Goal: Task Accomplishment & Management: Complete application form

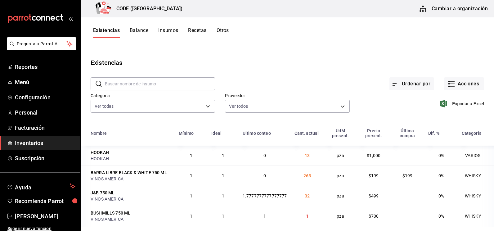
drag, startPoint x: 275, startPoint y: 78, endPoint x: 274, endPoint y: 74, distance: 3.9
click at [274, 75] on div "Ordenar por Acciones" at bounding box center [349, 78] width 269 height 23
click at [275, 89] on div "Proveedor Ver todos cf601ef5-5577-4fa3-8395-e239c8361651,b972b70e-2e48-4d3d-9d2…" at bounding box center [282, 99] width 134 height 32
click at [279, 85] on div "Proveedor Ver todos cf601ef5-5577-4fa3-8395-e239c8361651,b972b70e-2e48-4d3d-9d2…" at bounding box center [282, 99] width 134 height 32
drag, startPoint x: 285, startPoint y: 78, endPoint x: 284, endPoint y: 84, distance: 6.0
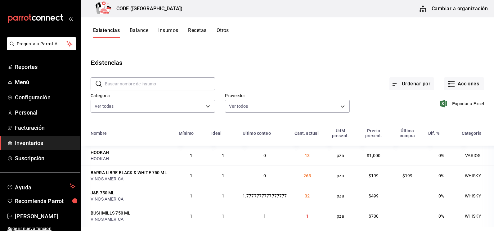
click at [285, 78] on div "Ordenar por Acciones" at bounding box center [349, 78] width 269 height 23
click at [256, 61] on div "Existencias" at bounding box center [288, 62] width 414 height 9
click at [442, 7] on button "Cambiar a organización" at bounding box center [454, 8] width 70 height 17
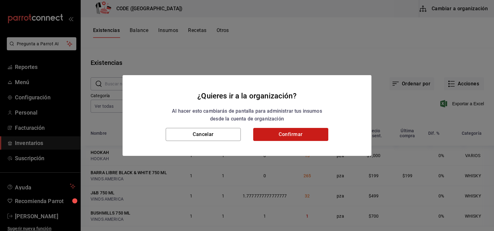
click at [272, 137] on button "Confirmar" at bounding box center [290, 134] width 75 height 13
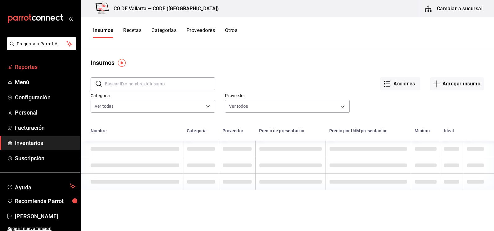
click at [41, 68] on span "Reportes" at bounding box center [45, 67] width 61 height 8
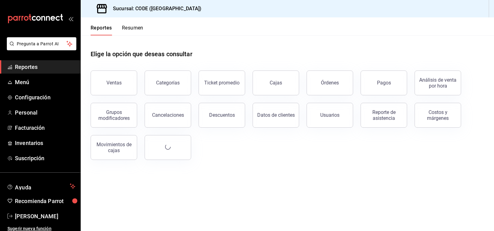
click at [107, 77] on button "Ventas" at bounding box center [114, 82] width 47 height 25
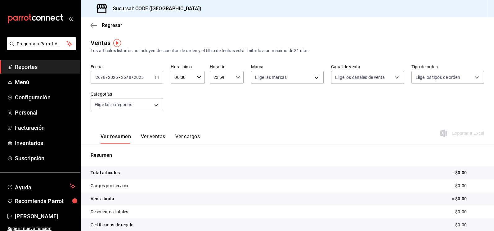
click at [138, 79] on input "2025" at bounding box center [139, 77] width 11 height 5
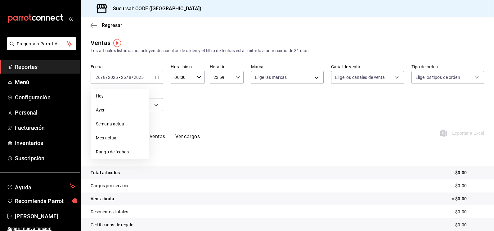
click at [116, 152] on span "Rango de fechas" at bounding box center [120, 152] width 48 height 7
click at [225, 161] on button "24" at bounding box center [228, 159] width 11 height 11
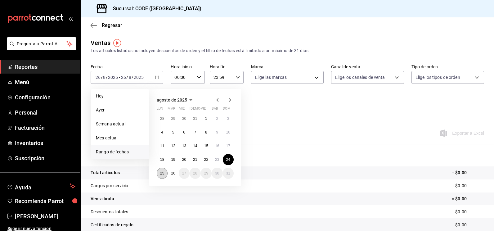
click at [163, 176] on button "25" at bounding box center [162, 173] width 11 height 11
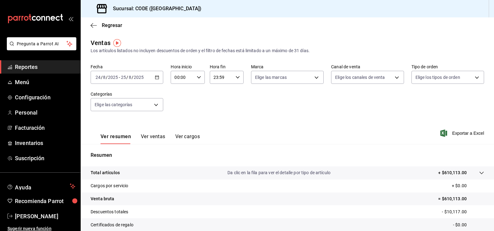
click at [185, 77] on input "00:00" at bounding box center [182, 77] width 23 height 12
click at [179, 101] on button "21" at bounding box center [178, 98] width 14 height 12
type input "21:00"
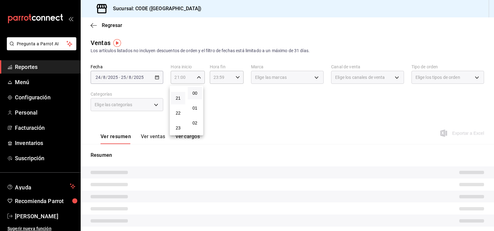
click at [241, 100] on div at bounding box center [247, 115] width 494 height 231
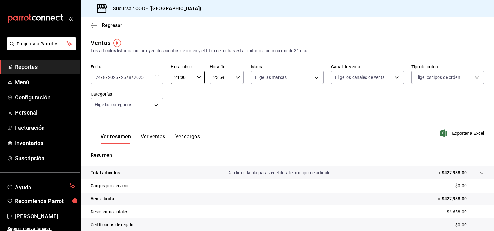
click at [239, 76] on div "23:59 Hora fin" at bounding box center [227, 77] width 34 height 13
click at [217, 94] on span "00" at bounding box center [216, 93] width 7 height 5
click at [218, 104] on span "09" at bounding box center [216, 103] width 7 height 5
click at [234, 93] on span "00" at bounding box center [233, 93] width 7 height 5
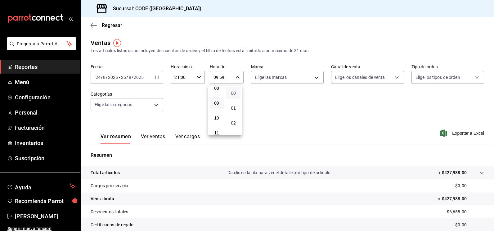
type input "09:00"
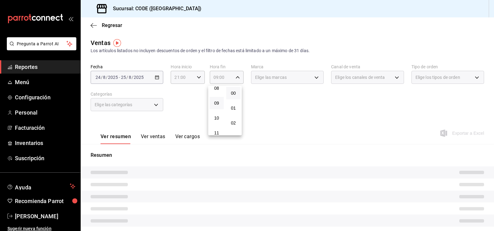
click at [291, 92] on div at bounding box center [247, 115] width 494 height 231
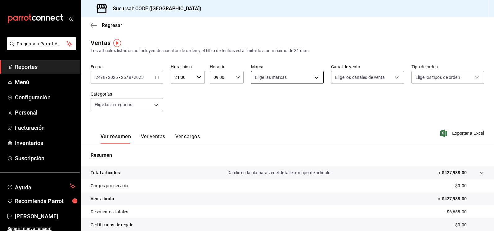
click at [296, 81] on body "Pregunta a Parrot AI Reportes Menú Configuración Personal Facturación Inventari…" at bounding box center [247, 115] width 494 height 231
click at [255, 121] on input "checkbox" at bounding box center [256, 123] width 6 height 6
checkbox input "true"
type input "b4274379-98e3-4a61-b813-167c2f875b9b"
checkbox input "true"
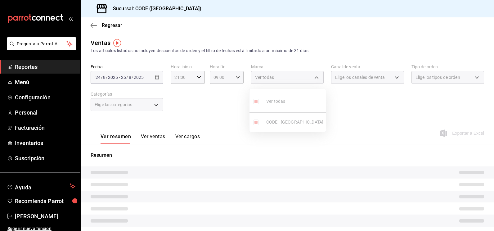
click at [364, 115] on div at bounding box center [247, 115] width 494 height 231
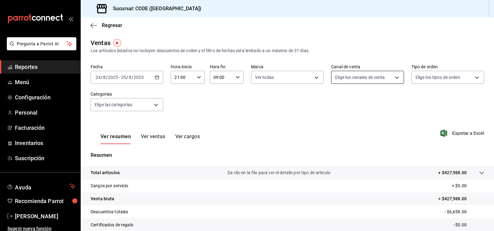
click at [366, 78] on body "Pregunta a Parrot AI Reportes Menú Configuración Personal Facturación Inventari…" at bounding box center [247, 115] width 494 height 231
click at [337, 122] on input "checkbox" at bounding box center [336, 123] width 6 height 6
checkbox input "true"
type input "PARROT"
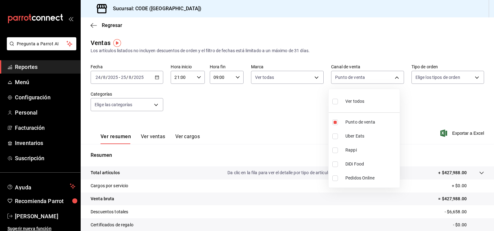
click at [423, 90] on div at bounding box center [247, 115] width 494 height 231
click at [425, 74] on div "Ver todos Punto de venta Uber Eats Rappi DiDi Food Pedidos Online" at bounding box center [247, 115] width 494 height 231
click at [425, 76] on body "Pregunta a Parrot AI Reportes Menú Configuración Personal Facturación Inventari…" at bounding box center [247, 115] width 494 height 231
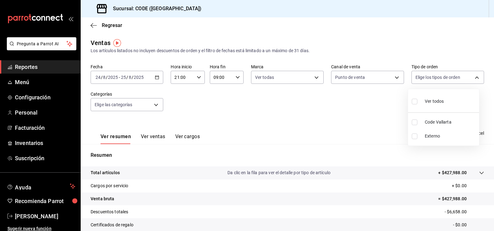
click at [415, 121] on input "checkbox" at bounding box center [415, 123] width 6 height 6
checkbox input "true"
type input "5e044743-194e-4ac1-a373-21a517007421"
click at [336, 127] on div at bounding box center [247, 115] width 494 height 231
click at [155, 136] on button "Ver ventas" at bounding box center [153, 139] width 25 height 11
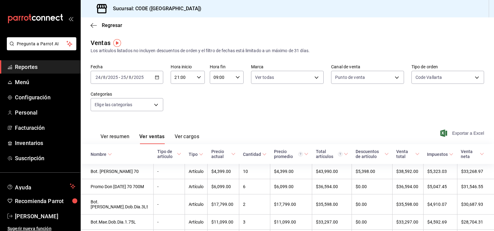
click at [454, 135] on span "Exportar a Excel" at bounding box center [463, 132] width 43 height 7
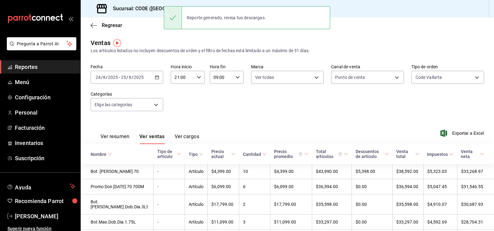
click at [220, 102] on div "Fecha 2025-08-24 24 / 8 / 2025 - 2025-08-25 25 / 8 / 2025 Hora inicio 21:00 Hor…" at bounding box center [288, 91] width 394 height 55
click at [244, 114] on div "Fecha 2025-08-24 24 / 8 / 2025 - 2025-08-25 25 / 8 / 2025 Hora inicio 21:00 Hor…" at bounding box center [288, 91] width 394 height 55
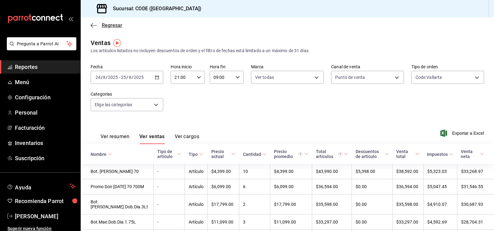
click at [96, 24] on icon "button" at bounding box center [94, 26] width 6 height 6
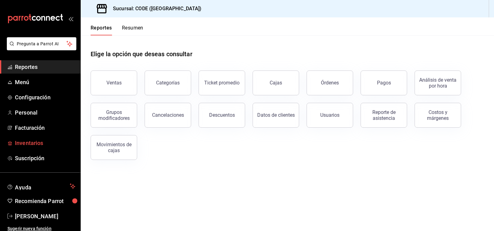
click at [41, 141] on span "Inventarios" at bounding box center [45, 143] width 61 height 8
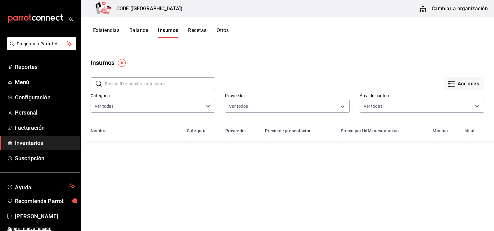
click at [456, 11] on button "Cambiar a organización" at bounding box center [454, 8] width 70 height 17
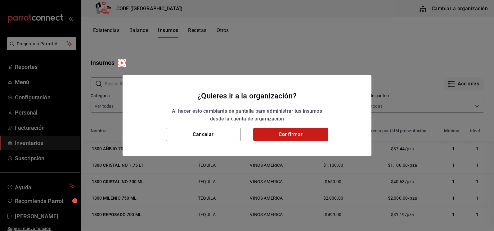
click at [323, 138] on button "Confirmar" at bounding box center [290, 134] width 75 height 13
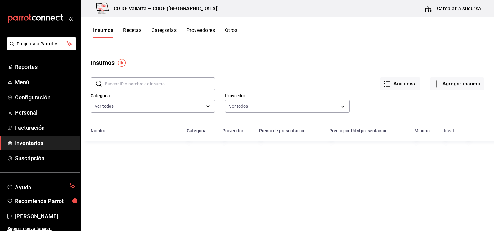
click at [129, 28] on button "Recetas" at bounding box center [132, 32] width 18 height 11
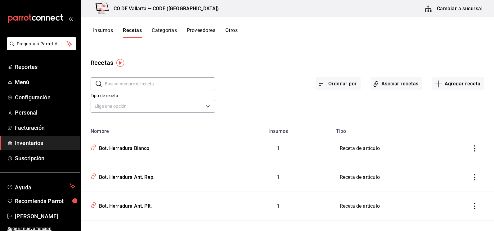
click at [166, 85] on input "text" at bounding box center [160, 84] width 110 height 12
type input "MARTI"
drag, startPoint x: 125, startPoint y: 90, endPoint x: 106, endPoint y: 87, distance: 19.5
click at [106, 87] on input "MARTI" at bounding box center [160, 84] width 110 height 12
drag, startPoint x: 123, startPoint y: 87, endPoint x: 102, endPoint y: 86, distance: 21.4
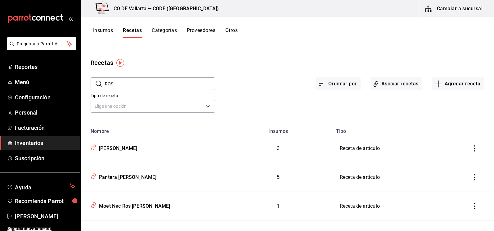
click at [102, 86] on div "​ ROS ​" at bounding box center [153, 83] width 125 height 13
drag, startPoint x: 130, startPoint y: 87, endPoint x: 107, endPoint y: 87, distance: 22.4
click at [107, 87] on input "VER" at bounding box center [160, 84] width 110 height 12
type input "V"
type input "LIC"
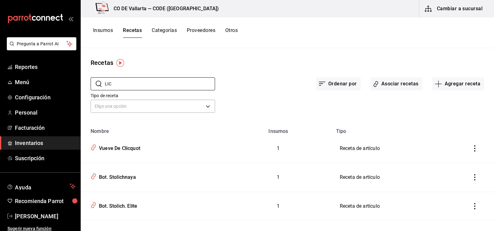
click at [108, 30] on button "Insumos" at bounding box center [103, 32] width 20 height 11
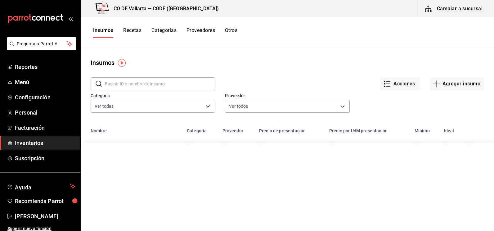
click at [131, 83] on input "text" at bounding box center [160, 84] width 110 height 12
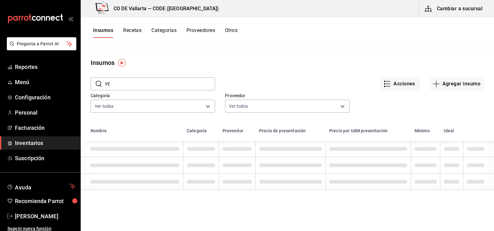
type input "V"
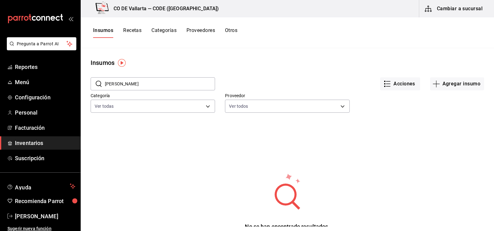
click at [124, 84] on input "ROSS" at bounding box center [160, 84] width 110 height 12
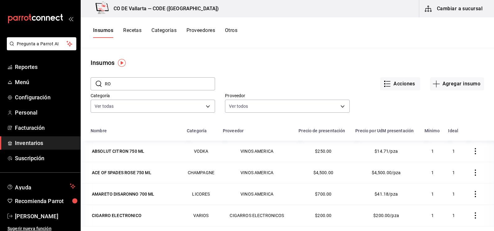
type input "R"
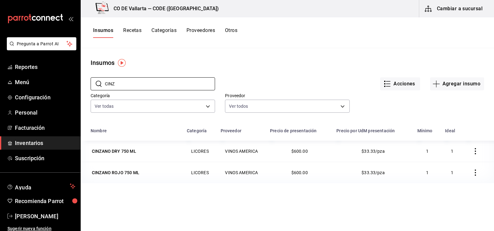
type input "CINZ"
click at [277, 64] on div "Insumos" at bounding box center [288, 62] width 414 height 9
click at [130, 30] on button "Recetas" at bounding box center [132, 32] width 18 height 11
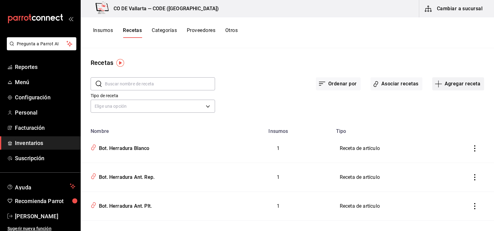
click at [441, 83] on button "Agregar receta" at bounding box center [458, 83] width 52 height 13
click at [439, 103] on span "Receta" at bounding box center [454, 101] width 52 height 7
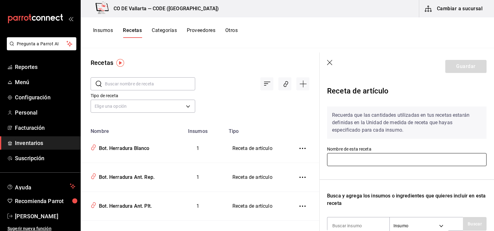
click at [347, 161] on input "text" at bounding box center [407, 159] width 160 height 13
type input "C"
click at [329, 63] on icon "button" at bounding box center [330, 63] width 6 height 6
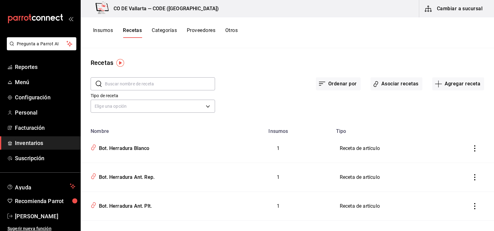
click at [159, 87] on input "text" at bounding box center [160, 84] width 110 height 12
type input "AB"
click at [439, 84] on button "Agregar receta" at bounding box center [458, 83] width 52 height 13
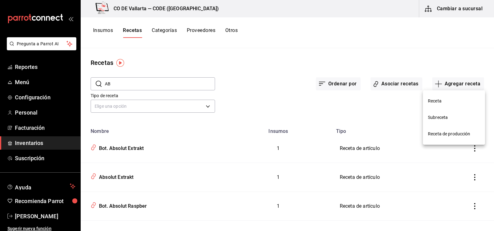
click at [433, 100] on span "Receta" at bounding box center [454, 101] width 52 height 7
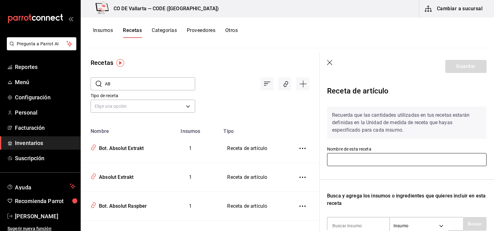
click at [370, 158] on input "text" at bounding box center [407, 159] width 160 height 13
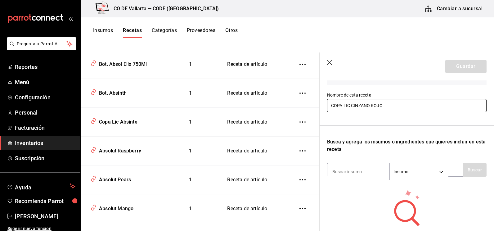
scroll to position [93, 0]
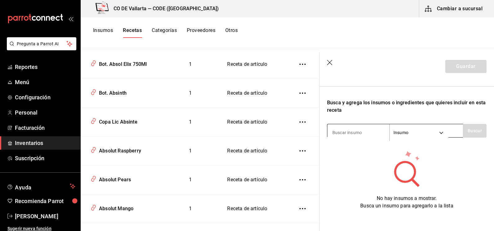
type input "COPA LIC CINZANO ROJO"
click at [424, 134] on body "Pregunta a Parrot AI Reportes Menú Configuración Personal Facturación Inventari…" at bounding box center [247, 113] width 494 height 227
click at [364, 130] on div at bounding box center [247, 115] width 494 height 231
click at [364, 130] on input at bounding box center [359, 132] width 62 height 13
type input "CINZ"
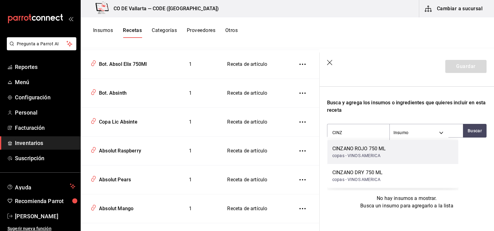
click at [363, 148] on div "CINZANO ROJO 750 ML" at bounding box center [360, 148] width 54 height 7
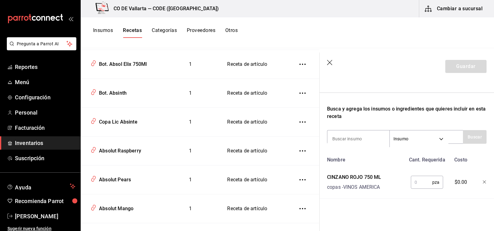
scroll to position [92, 0]
click at [416, 179] on input "text" at bounding box center [421, 182] width 21 height 12
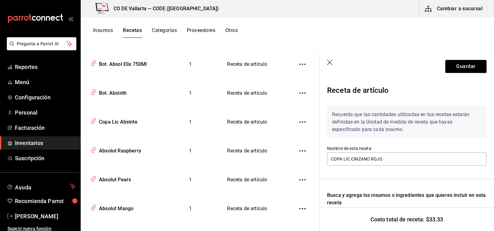
scroll to position [0, 0]
type input "1"
click at [460, 67] on button "Guardar" at bounding box center [466, 66] width 41 height 13
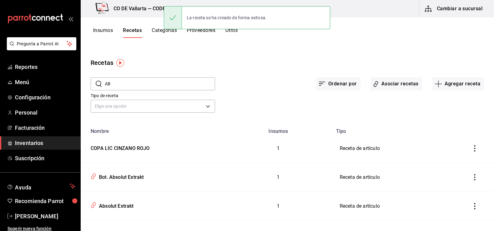
click at [110, 29] on button "Insumos" at bounding box center [103, 32] width 20 height 11
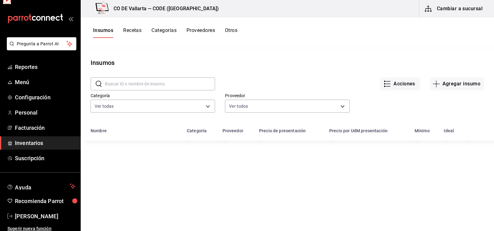
click at [128, 29] on button "Recetas" at bounding box center [132, 32] width 18 height 11
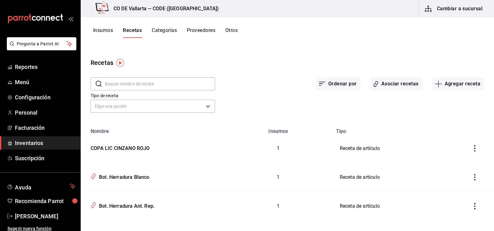
click at [129, 83] on input "text" at bounding box center [160, 84] width 110 height 12
click at [134, 84] on input "text" at bounding box center [160, 84] width 110 height 12
click at [162, 83] on input "text" at bounding box center [160, 84] width 110 height 12
click at [27, 82] on span "Menú" at bounding box center [45, 82] width 61 height 8
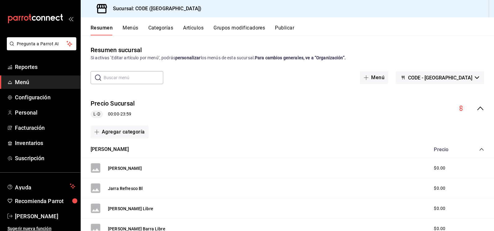
click at [115, 78] on input "text" at bounding box center [134, 77] width 60 height 12
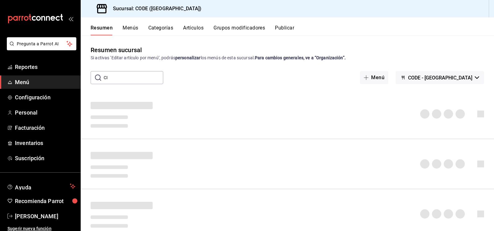
type input "C"
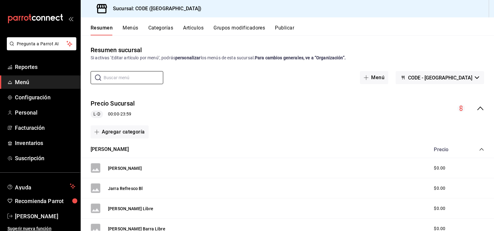
click at [133, 26] on button "Menús" at bounding box center [131, 30] width 16 height 11
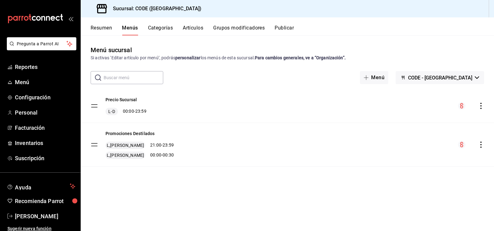
click at [159, 28] on button "Categorías" at bounding box center [160, 30] width 25 height 11
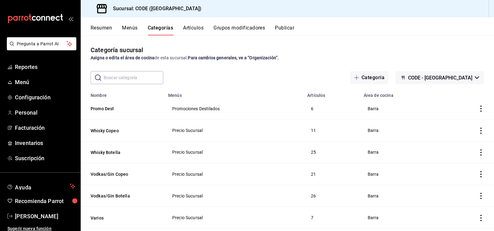
click at [188, 29] on button "Artículos" at bounding box center [193, 30] width 20 height 11
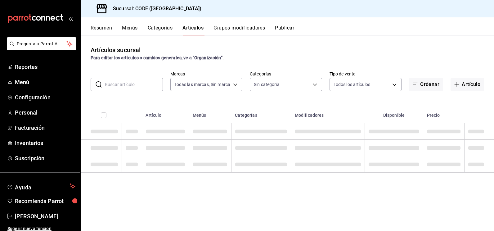
type input "b4274379-98e3-4a61-b813-167c2f875b9b"
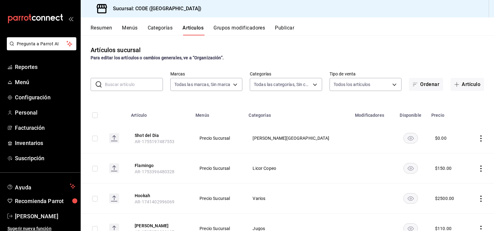
type input "f391cf47-fcb9-47d4-a0a8-cb8543f6f021,4bb38f7e-a5c0-4edd-b3a9-4b6ffc0329f0,fb8a9…"
click at [131, 84] on input "text" at bounding box center [134, 84] width 58 height 12
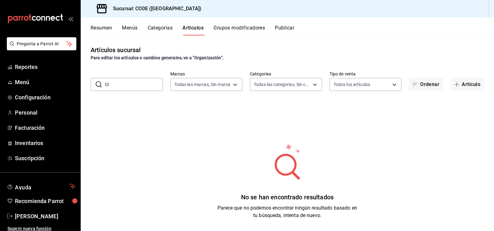
type input "C"
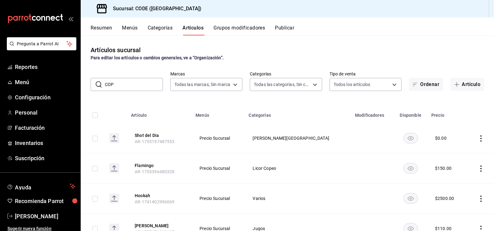
type input "COPA"
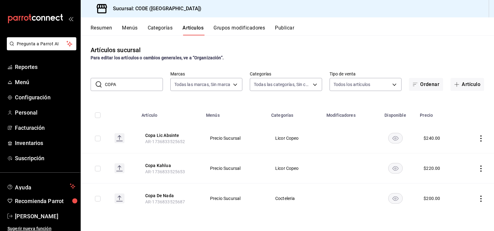
drag, startPoint x: 118, startPoint y: 86, endPoint x: 93, endPoint y: 86, distance: 24.8
click at [93, 86] on div "​ COPA ​" at bounding box center [127, 84] width 72 height 13
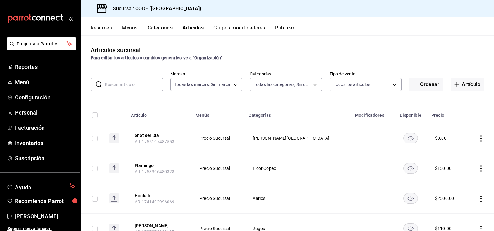
click at [127, 26] on button "Menús" at bounding box center [130, 30] width 16 height 11
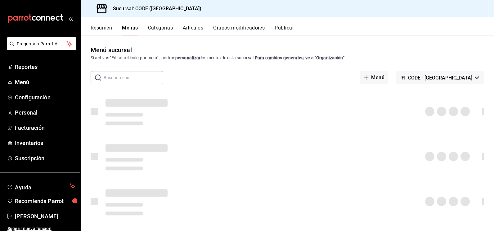
click at [122, 76] on input "text" at bounding box center [134, 77] width 60 height 12
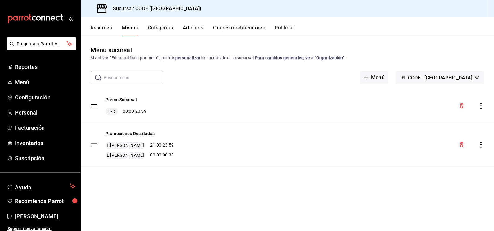
click at [99, 28] on button "Resumen" at bounding box center [101, 30] width 21 height 11
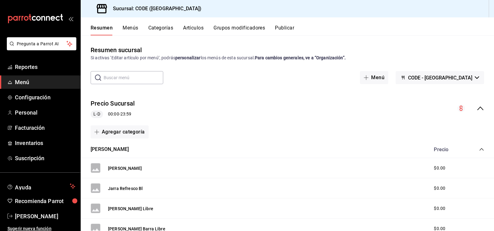
click at [122, 79] on input "text" at bounding box center [134, 77] width 60 height 12
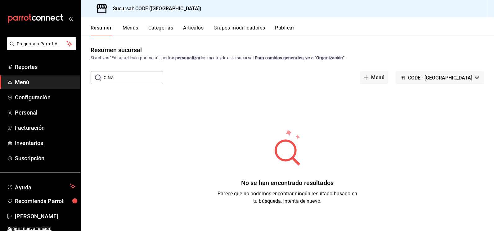
drag, startPoint x: 122, startPoint y: 76, endPoint x: 96, endPoint y: 76, distance: 26.1
click at [96, 76] on div "​ CINZ ​" at bounding box center [127, 77] width 73 height 13
type input "L"
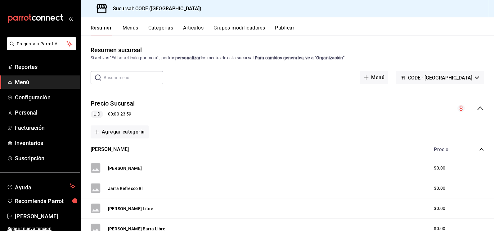
click at [26, 82] on span "Menú" at bounding box center [45, 82] width 61 height 8
click at [38, 145] on span "Inventarios" at bounding box center [45, 143] width 61 height 8
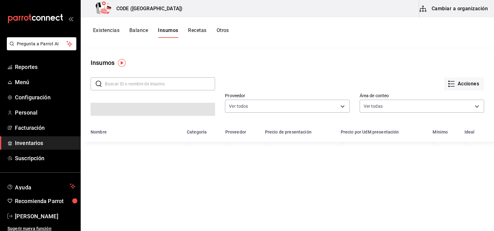
click at [440, 10] on button "Cambiar a organización" at bounding box center [454, 8] width 70 height 17
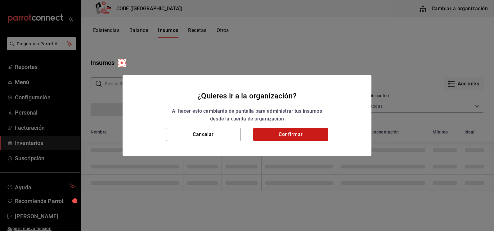
click at [304, 135] on button "Confirmar" at bounding box center [290, 134] width 75 height 13
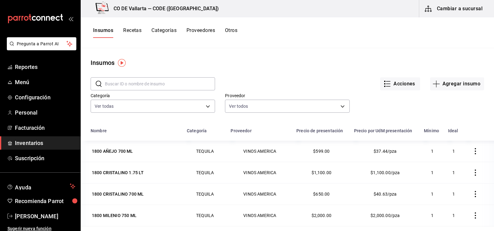
click at [155, 86] on input "text" at bounding box center [160, 84] width 110 height 12
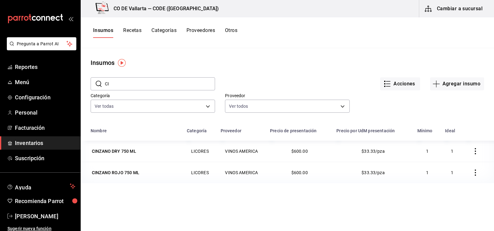
type input "C"
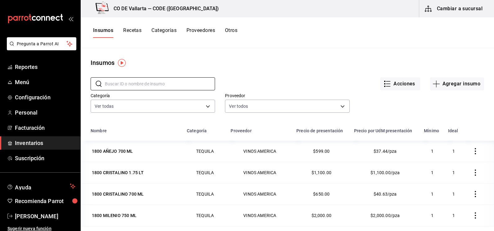
click at [139, 32] on button "Recetas" at bounding box center [132, 32] width 18 height 11
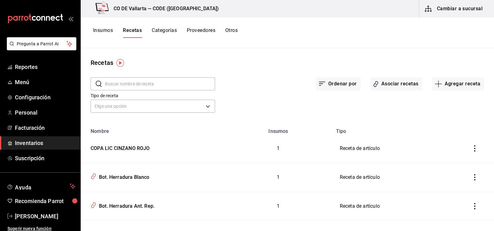
click at [143, 88] on input "text" at bounding box center [160, 84] width 110 height 12
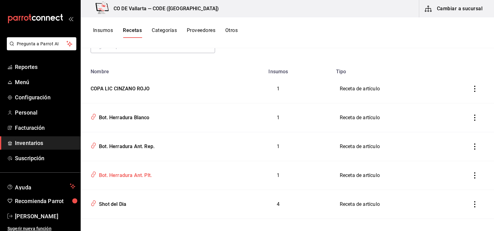
scroll to position [62, 0]
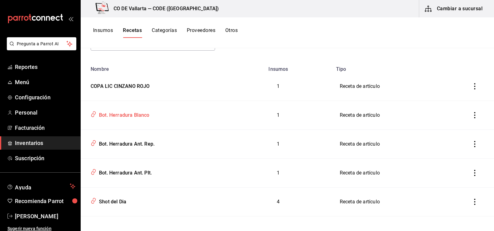
click at [127, 115] on div "Bot. Herradura Blanco" at bounding box center [123, 114] width 53 height 10
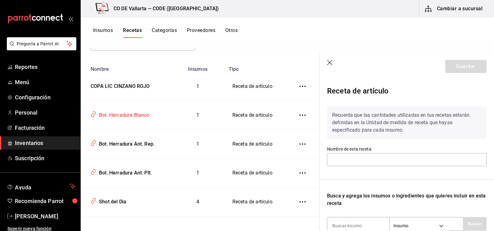
type input "Bot. Herradura Blanco"
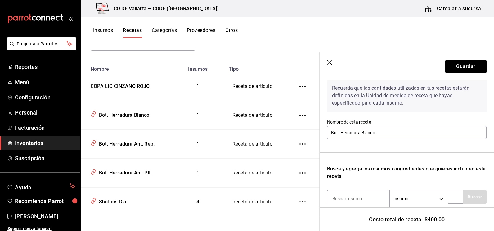
scroll to position [92, 0]
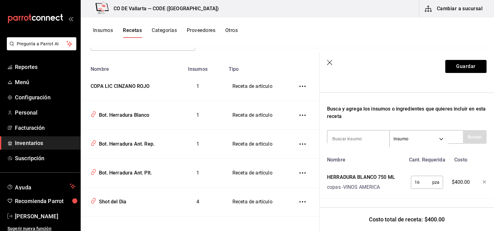
click at [328, 61] on icon "button" at bounding box center [330, 63] width 6 height 6
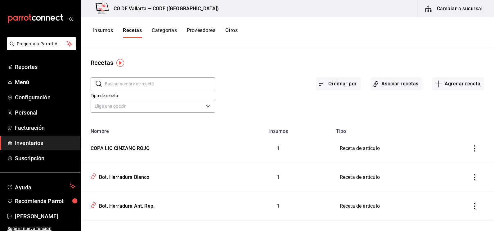
click at [129, 87] on input "text" at bounding box center [160, 84] width 110 height 12
click at [381, 81] on button "Asociar recetas" at bounding box center [397, 83] width 52 height 13
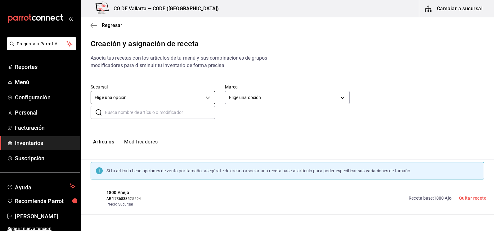
click at [174, 98] on body "Pregunta a Parrot AI Reportes Menú Configuración Personal Facturación Inventari…" at bounding box center [247, 110] width 494 height 220
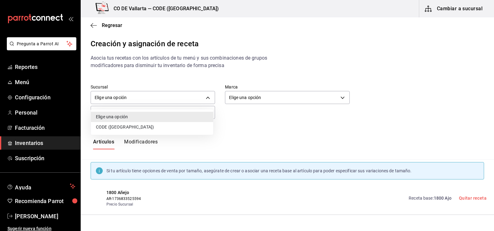
click at [148, 126] on li "CODE ([GEOGRAPHIC_DATA])" at bounding box center [152, 127] width 122 height 10
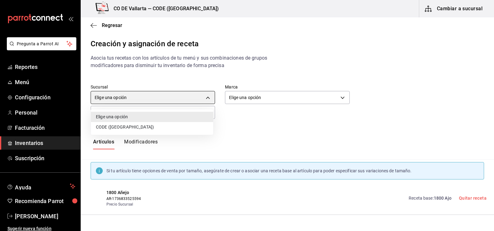
type input "63860fba-f539-4a70-a25b-d2dae4818793"
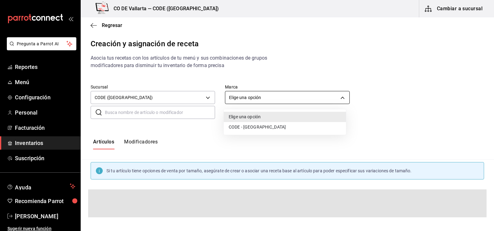
click at [240, 100] on body "Pregunta a Parrot AI Reportes Menú Configuración Personal Facturación Inventari…" at bounding box center [247, 110] width 494 height 220
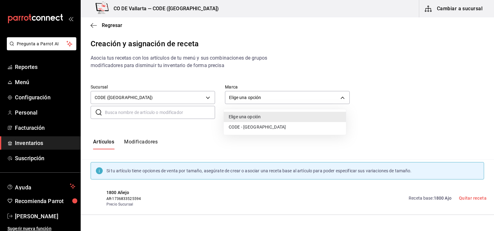
click at [237, 127] on li "CODE - [GEOGRAPHIC_DATA]" at bounding box center [285, 127] width 122 height 10
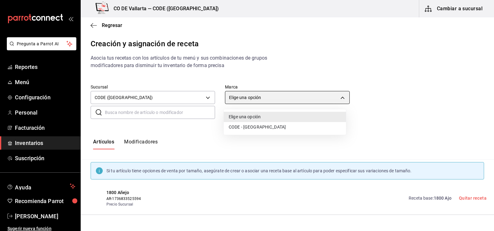
type input "b4274379-98e3-4a61-b813-167c2f875b9b"
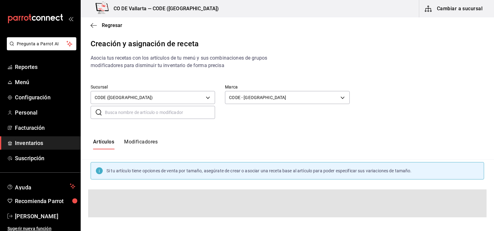
click at [142, 111] on input "text" at bounding box center [160, 112] width 110 height 12
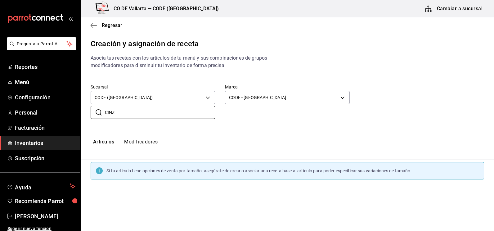
scroll to position [93, 0]
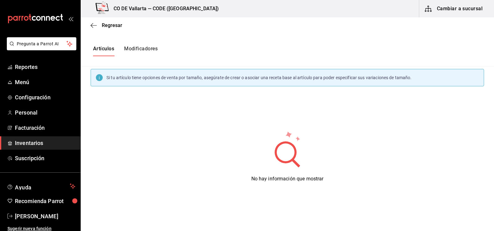
type input "CINZ"
click at [138, 48] on button "Modificadores" at bounding box center [141, 51] width 34 height 11
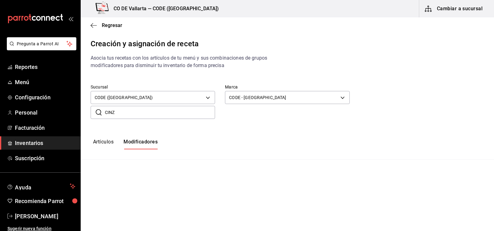
type input "default"
click at [139, 113] on input "CINZ" at bounding box center [160, 112] width 110 height 12
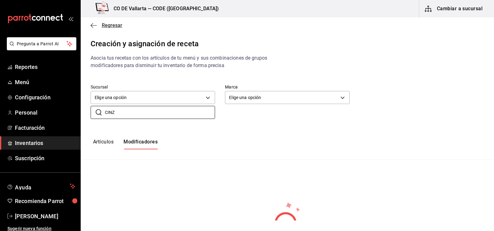
click at [93, 24] on icon "button" at bounding box center [94, 26] width 6 height 6
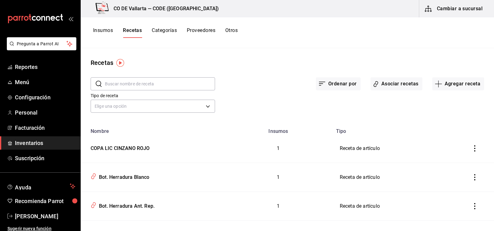
click at [166, 30] on button "Categorías" at bounding box center [164, 32] width 25 height 11
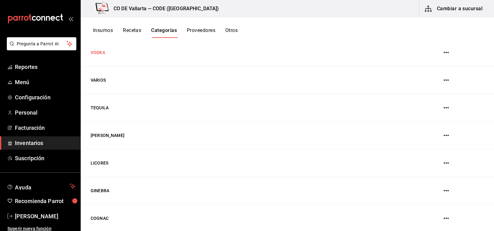
scroll to position [102, 0]
click at [230, 30] on button "Otros" at bounding box center [231, 32] width 12 height 11
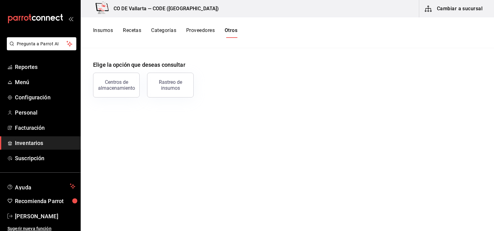
click at [107, 32] on button "Insumos" at bounding box center [103, 32] width 20 height 11
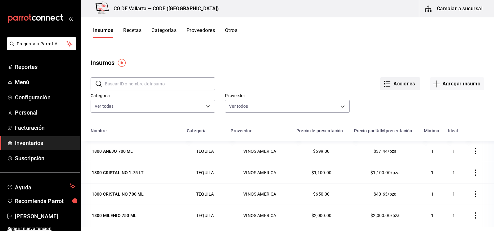
click at [396, 85] on button "Acciones" at bounding box center [400, 83] width 40 height 13
click at [446, 83] on div at bounding box center [247, 115] width 494 height 231
click at [136, 32] on button "Recetas" at bounding box center [132, 32] width 18 height 11
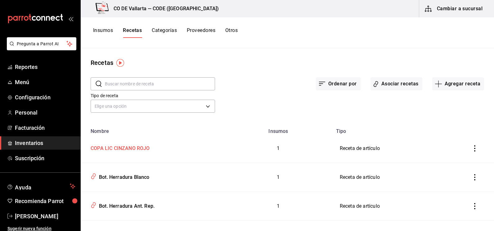
scroll to position [31, 0]
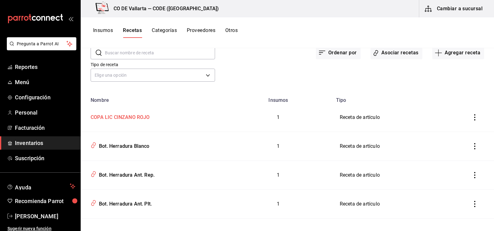
click at [129, 119] on div "COPA LIC CINZANO ROJO" at bounding box center [119, 116] width 62 height 10
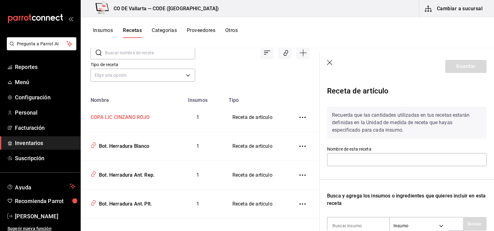
type input "COPA LIC CINZANO ROJO"
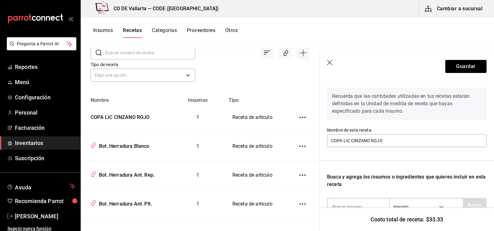
scroll to position [92, 0]
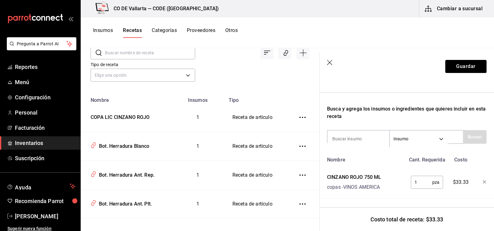
click at [330, 64] on icon "button" at bounding box center [330, 63] width 6 height 6
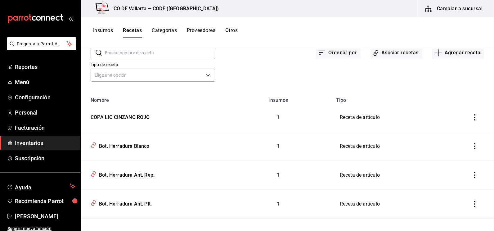
click at [472, 117] on icon "inventoriesTable" at bounding box center [475, 117] width 6 height 6
click at [380, 93] on div at bounding box center [247, 115] width 494 height 231
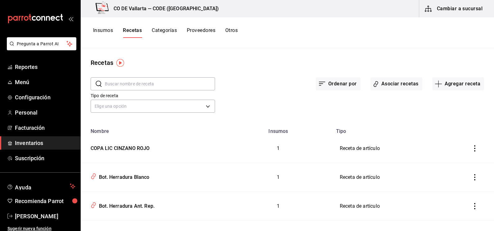
click at [129, 84] on input "text" at bounding box center [160, 84] width 110 height 12
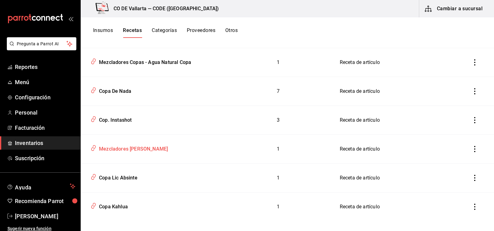
scroll to position [237, 0]
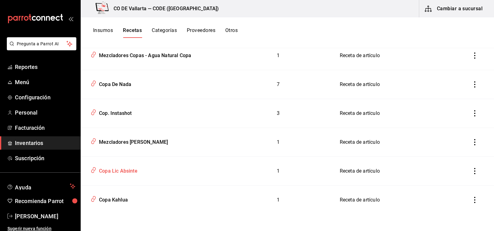
type input "COP"
click at [125, 173] on div "Copa Lic Absinte" at bounding box center [117, 170] width 41 height 10
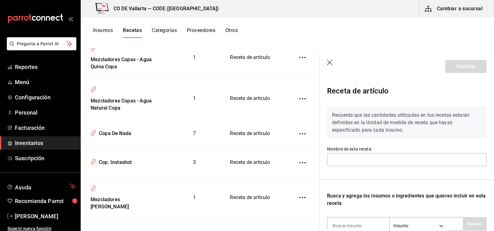
type input "Copa Lic Absinte"
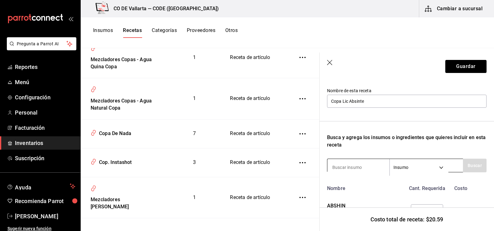
scroll to position [92, 0]
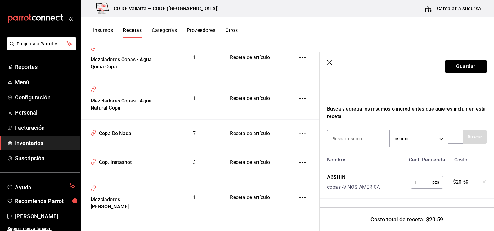
click at [332, 63] on icon "button" at bounding box center [330, 63] width 6 height 6
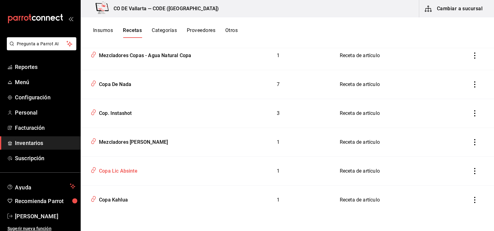
click at [92, 171] on icon "inventoriesTable" at bounding box center [94, 169] width 6 height 7
type input "Copa Lic Absinte"
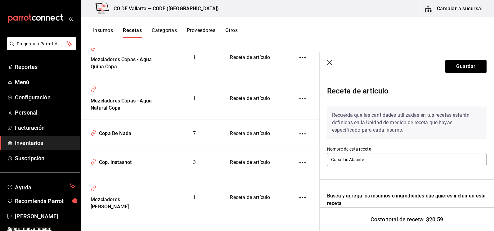
click at [327, 62] on header "Guardar" at bounding box center [407, 66] width 174 height 28
click at [330, 63] on icon "button" at bounding box center [330, 63] width 6 height 6
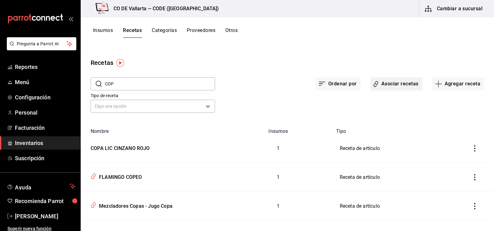
click at [398, 85] on button "Asociar recetas" at bounding box center [397, 83] width 52 height 13
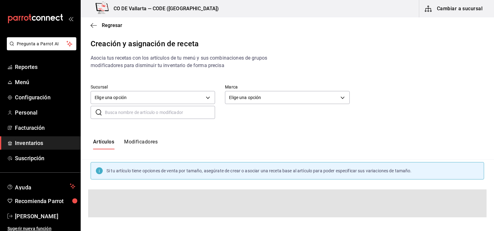
click at [161, 113] on input "text" at bounding box center [160, 112] width 110 height 12
type input "ABS"
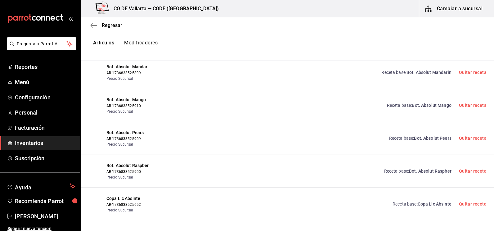
scroll to position [554, 0]
click at [423, 205] on span "Copa Lic Absinte" at bounding box center [435, 203] width 34 height 5
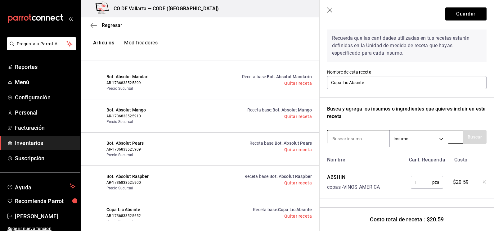
scroll to position [0, 0]
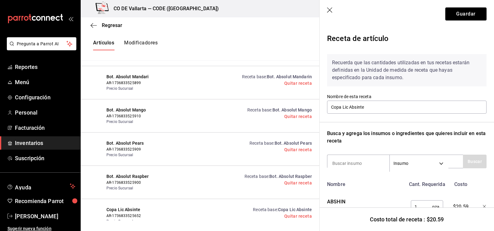
click at [328, 10] on icon "button" at bounding box center [330, 10] width 6 height 6
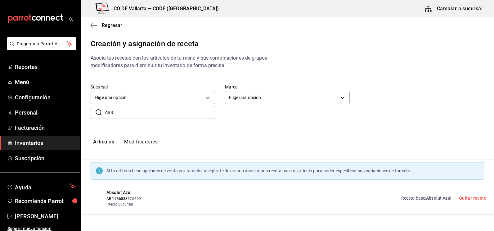
drag, startPoint x: 124, startPoint y: 113, endPoint x: 98, endPoint y: 113, distance: 25.8
click at [98, 113] on div "​ ABS ​" at bounding box center [153, 112] width 125 height 13
type input "CIN"
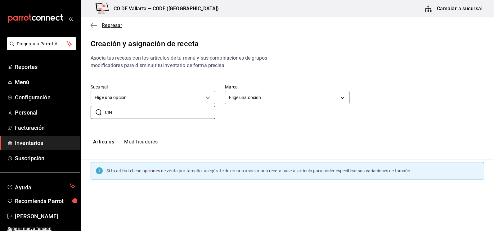
click at [108, 25] on span "Regresar" at bounding box center [112, 25] width 20 height 6
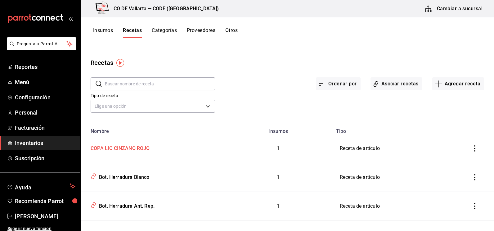
click at [138, 148] on div "COPA LIC CINZANO ROJO" at bounding box center [119, 148] width 62 height 10
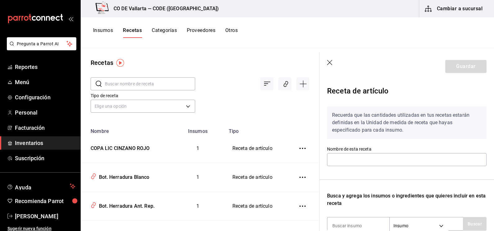
type input "COPA LIC CINZANO ROJO"
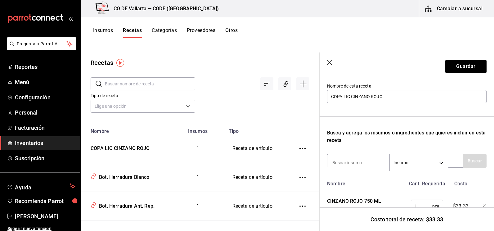
scroll to position [92, 0]
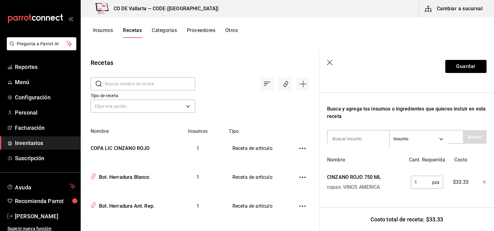
click at [421, 177] on input "1" at bounding box center [421, 182] width 21 height 12
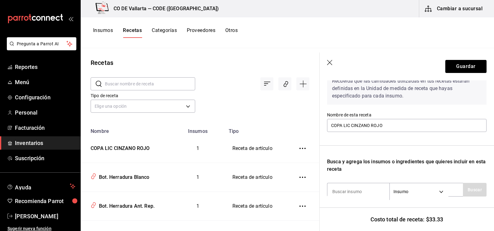
scroll to position [0, 0]
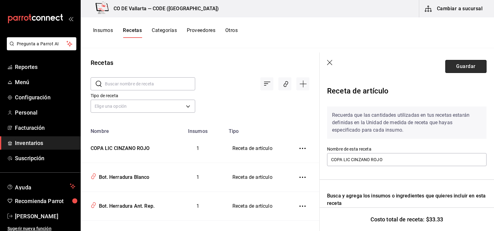
click at [457, 67] on button "Guardar" at bounding box center [466, 66] width 41 height 13
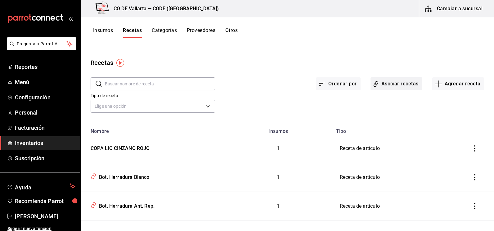
click at [390, 86] on button "Asociar recetas" at bounding box center [397, 83] width 52 height 13
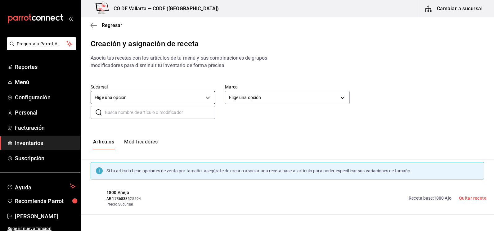
click at [197, 102] on body "Pregunta a Parrot AI Reportes Menú Configuración Personal Facturación Inventari…" at bounding box center [247, 110] width 494 height 220
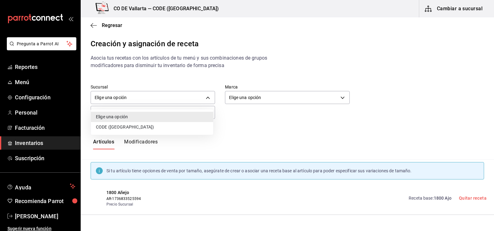
click at [178, 127] on li "CODE ([GEOGRAPHIC_DATA])" at bounding box center [152, 127] width 122 height 10
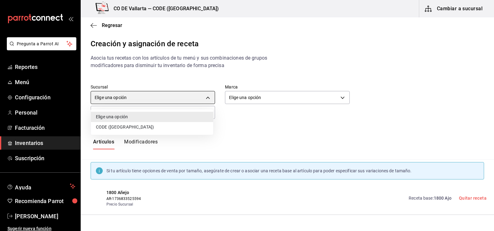
type input "63860fba-f539-4a70-a25b-d2dae4818793"
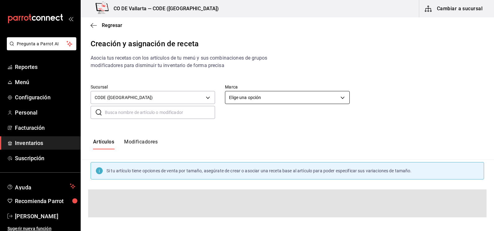
click at [241, 100] on body "Pregunta a Parrot AI Reportes Menú Configuración Personal Facturación Inventari…" at bounding box center [247, 110] width 494 height 220
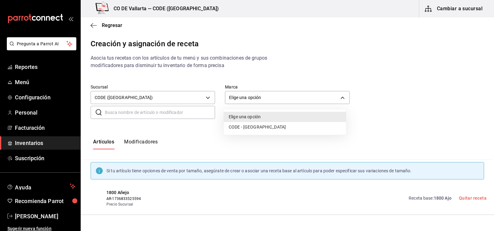
click at [238, 126] on li "CODE - [GEOGRAPHIC_DATA]" at bounding box center [285, 127] width 122 height 10
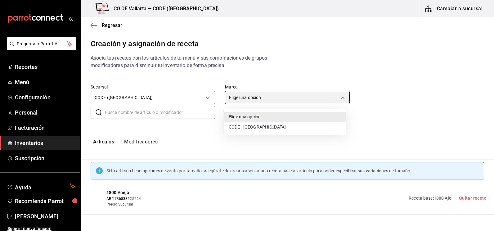
type input "b4274379-98e3-4a61-b813-167c2f875b9b"
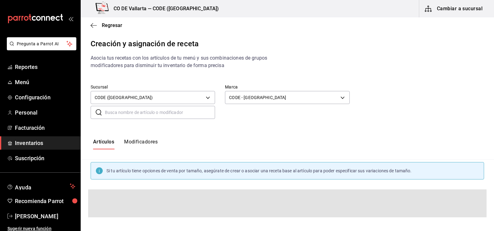
click at [168, 108] on input "text" at bounding box center [160, 112] width 110 height 12
click at [166, 111] on input "text" at bounding box center [160, 112] width 110 height 12
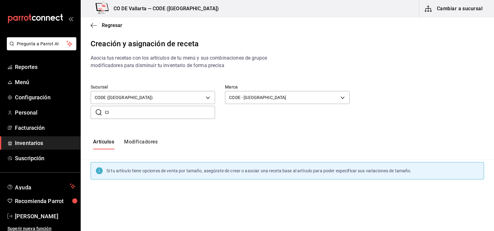
type input "C"
drag, startPoint x: 130, startPoint y: 111, endPoint x: 89, endPoint y: 111, distance: 41.3
click at [89, 111] on div "​ COPE ​" at bounding box center [148, 107] width 134 height 23
type input "CINZ"
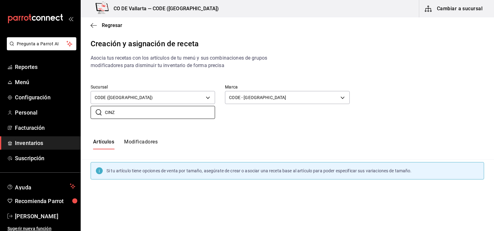
click at [139, 143] on button "Modificadores" at bounding box center [141, 144] width 34 height 11
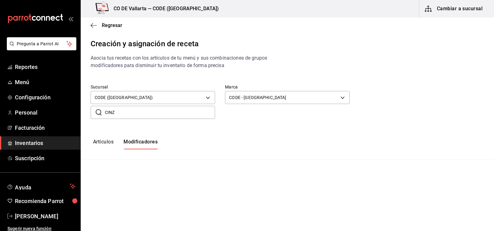
type input "default"
click at [121, 112] on input "CINZ" at bounding box center [160, 112] width 110 height 12
drag, startPoint x: 120, startPoint y: 113, endPoint x: 93, endPoint y: 113, distance: 27.0
click at [93, 113] on div "​ CINZ ​" at bounding box center [153, 112] width 125 height 13
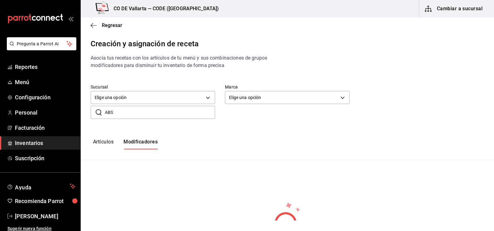
type input "ABSI"
drag, startPoint x: 116, startPoint y: 113, endPoint x: 88, endPoint y: 111, distance: 28.0
click at [88, 111] on div "​ ABSI ​" at bounding box center [148, 107] width 134 height 23
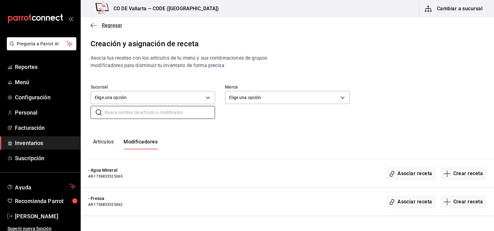
click at [108, 26] on span "Regresar" at bounding box center [112, 25] width 20 height 6
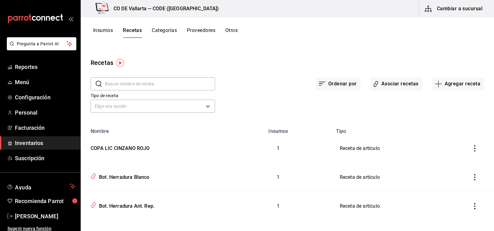
click at [165, 28] on button "Categorías" at bounding box center [164, 32] width 25 height 11
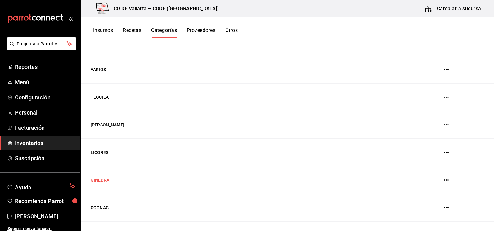
scroll to position [124, 0]
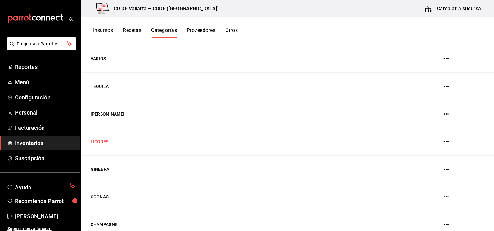
click at [98, 145] on td "LICORES" at bounding box center [241, 142] width 320 height 28
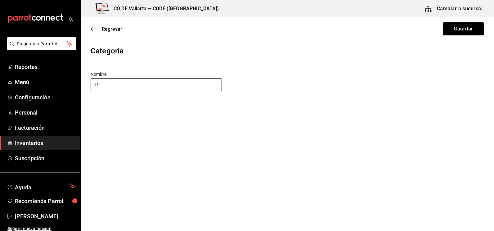
type input "L"
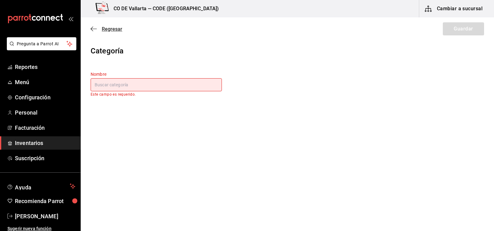
click at [98, 29] on span "Regresar" at bounding box center [107, 29] width 32 height 6
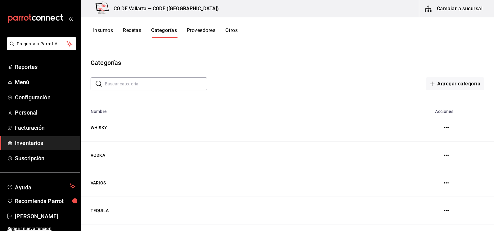
click at [192, 31] on button "Proveedores" at bounding box center [201, 32] width 29 height 11
click at [233, 30] on button "Otros" at bounding box center [232, 32] width 12 height 11
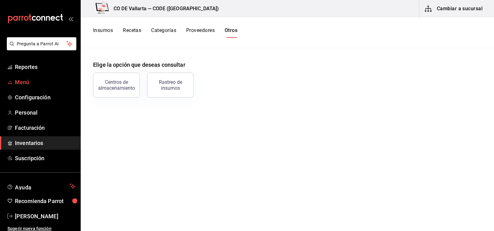
click at [22, 84] on span "Menú" at bounding box center [45, 82] width 61 height 8
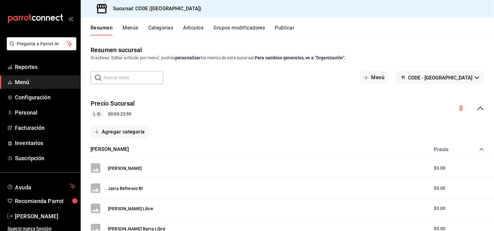
click at [139, 76] on input "text" at bounding box center [134, 77] width 60 height 12
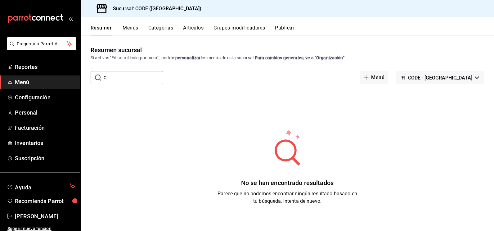
type input "C"
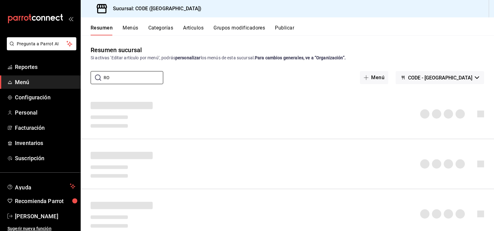
type input "R"
click at [129, 28] on button "Menús" at bounding box center [131, 30] width 16 height 11
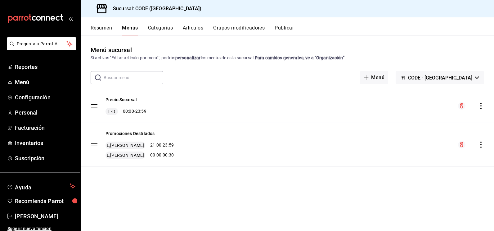
click at [125, 76] on input "text" at bounding box center [134, 77] width 60 height 12
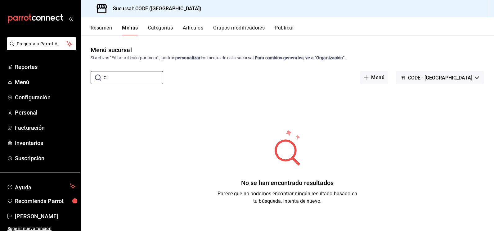
type input "C"
click at [161, 26] on button "Categorías" at bounding box center [160, 30] width 25 height 11
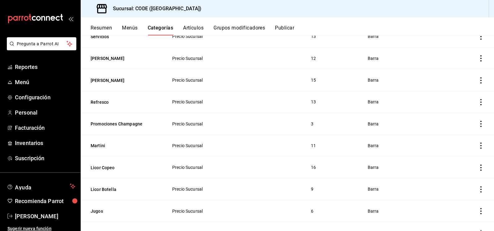
scroll to position [279, 0]
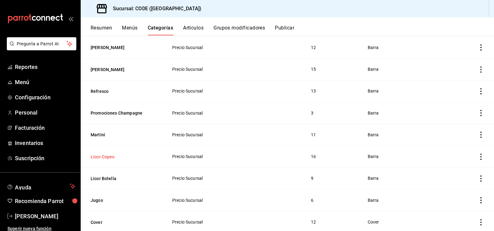
click at [106, 154] on button "Licor Copeo" at bounding box center [122, 157] width 62 height 6
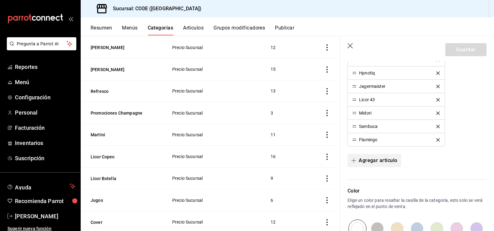
scroll to position [310, 0]
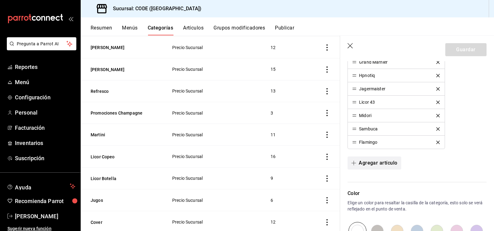
click at [374, 161] on button "Agregar artículo" at bounding box center [374, 162] width 53 height 13
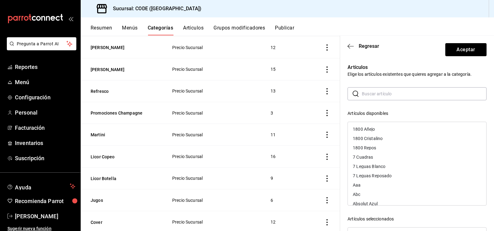
click at [378, 92] on input "text" at bounding box center [424, 94] width 125 height 12
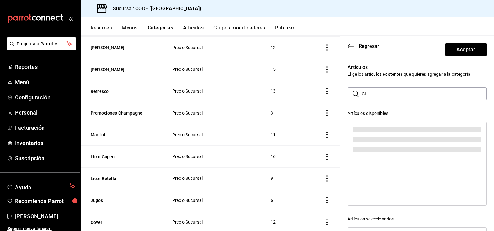
type input "C"
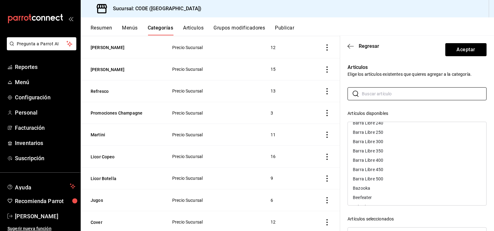
scroll to position [497, 0]
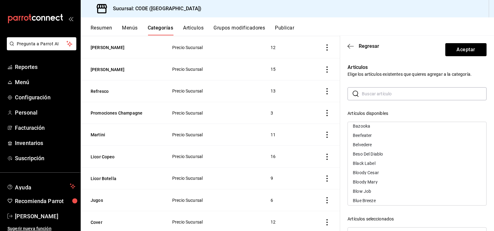
click at [368, 91] on input "text" at bounding box center [424, 94] width 125 height 12
type input "ROJ"
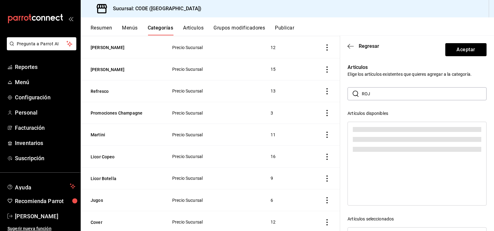
scroll to position [0, 0]
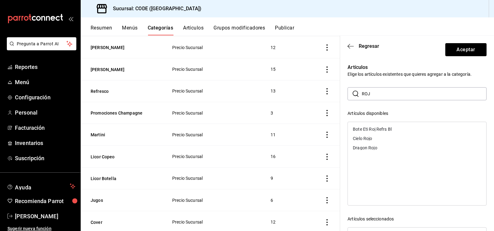
drag, startPoint x: 377, startPoint y: 97, endPoint x: 361, endPoint y: 95, distance: 15.6
click at [361, 95] on div "​ ROJ ​" at bounding box center [417, 93] width 139 height 13
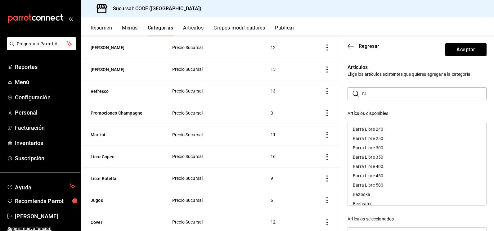
type input "C"
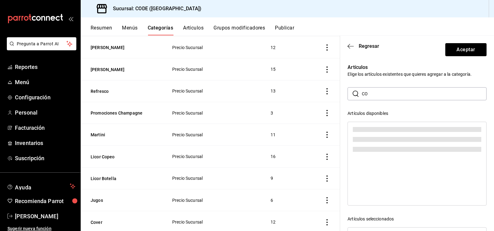
type input "C"
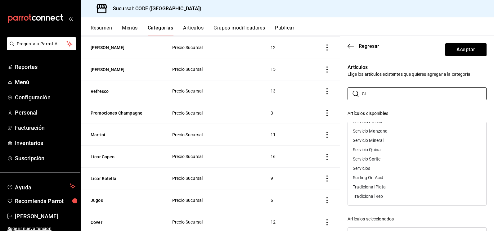
scroll to position [120, 0]
type input "C"
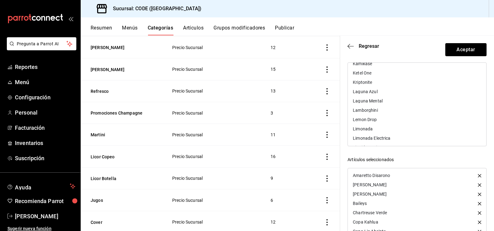
scroll to position [3079, 0]
click at [367, 47] on span "Regresar" at bounding box center [369, 46] width 20 height 6
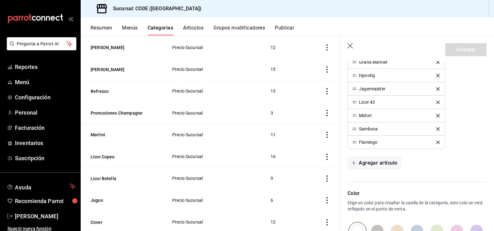
click at [351, 46] on icon "button" at bounding box center [351, 46] width 6 height 6
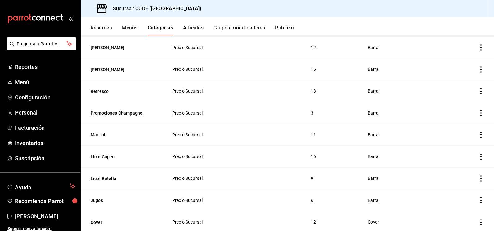
scroll to position [248, 0]
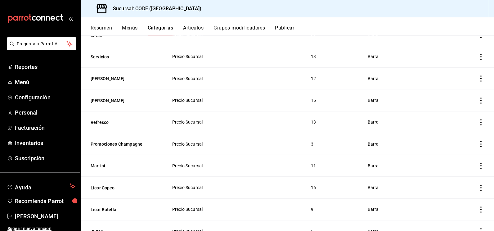
click at [195, 28] on button "Artículos" at bounding box center [193, 30] width 20 height 11
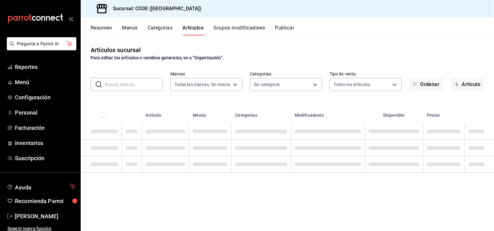
type input "b4274379-98e3-4a61-b813-167c2f875b9b"
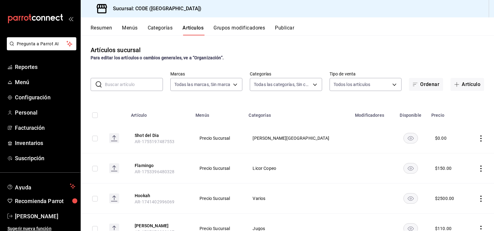
type input "f391cf47-fcb9-47d4-a0a8-cb8543f6f021,4bb38f7e-a5c0-4edd-b3a9-4b6ffc0329f0,fb8a9…"
click at [149, 83] on input "text" at bounding box center [134, 84] width 58 height 12
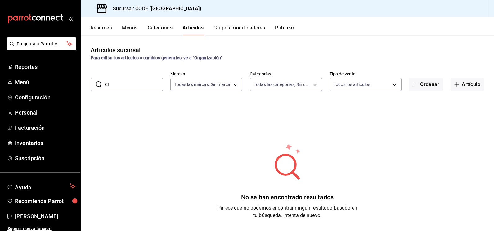
type input "C"
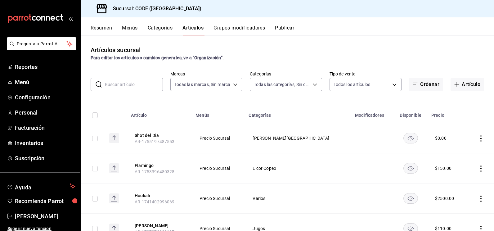
click at [148, 85] on input "text" at bounding box center [134, 84] width 58 height 12
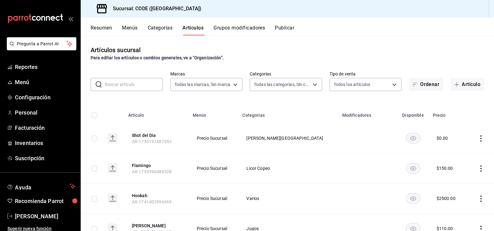
click at [119, 82] on input "text" at bounding box center [134, 84] width 58 height 12
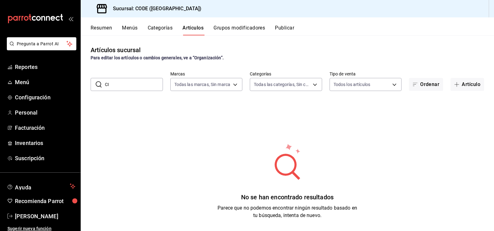
type input "C"
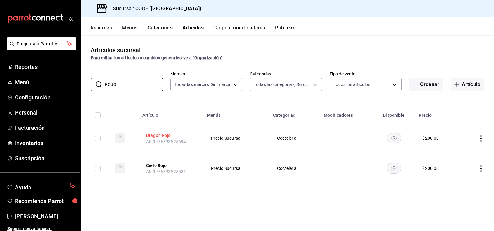
type input "ROJO"
click at [166, 135] on button "Dragon Rojo" at bounding box center [171, 135] width 50 height 6
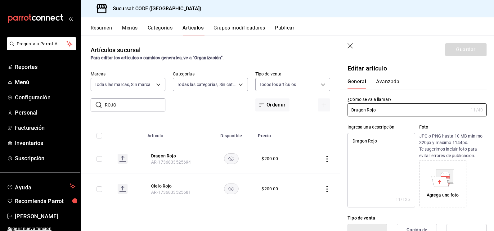
click at [351, 47] on icon "button" at bounding box center [351, 46] width 6 height 6
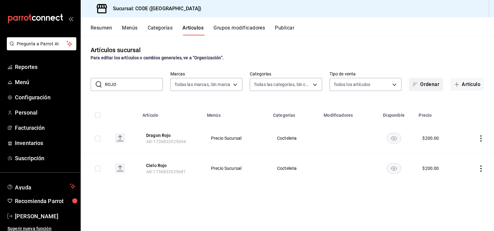
click at [422, 85] on button "Ordenar" at bounding box center [426, 84] width 34 height 13
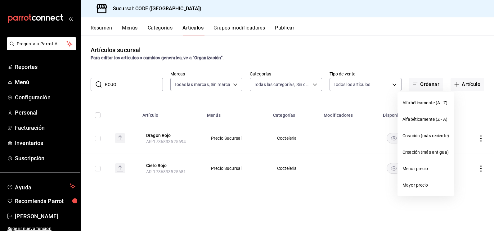
click at [463, 84] on div at bounding box center [247, 115] width 494 height 231
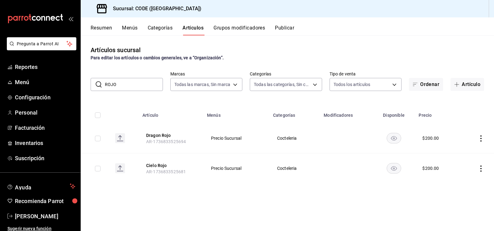
click at [463, 84] on button "Artículo" at bounding box center [468, 84] width 34 height 13
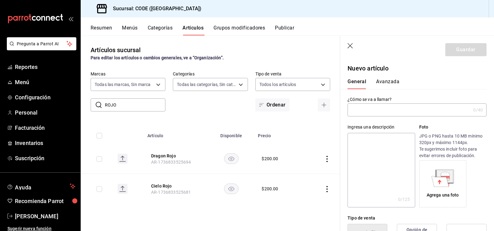
click at [387, 111] on input "text" at bounding box center [409, 110] width 123 height 12
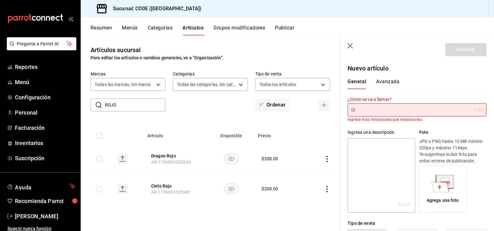
type input "C"
click at [388, 111] on input "text" at bounding box center [409, 110] width 123 height 12
click at [382, 113] on input "text" at bounding box center [409, 110] width 123 height 12
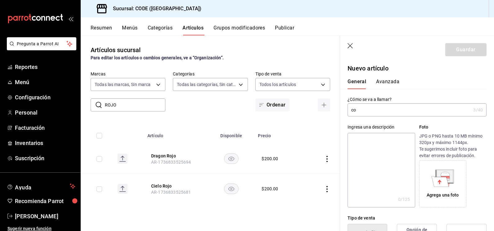
type input "c"
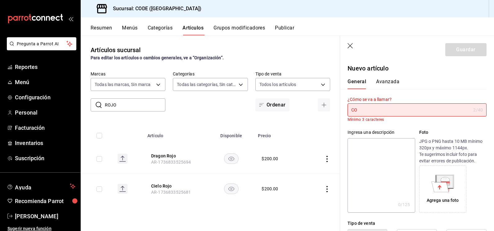
type input "C"
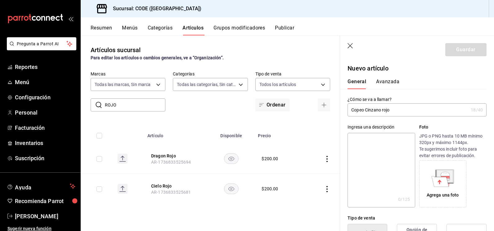
click at [369, 112] on input "Copeo Cinzano rojo" at bounding box center [408, 110] width 121 height 12
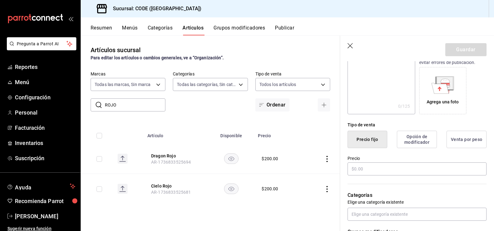
scroll to position [124, 0]
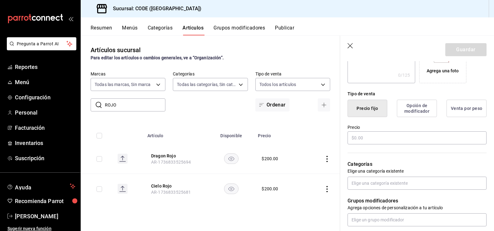
type input "Copeo Cinzano rojo"
click at [378, 138] on input "text" at bounding box center [417, 137] width 139 height 13
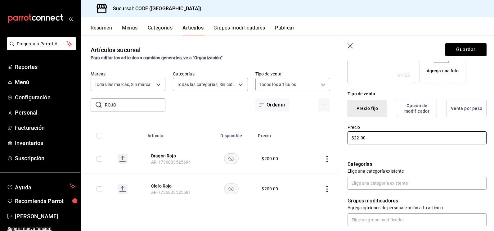
type input "$2.00"
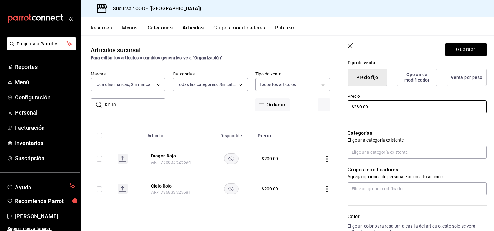
scroll to position [186, 0]
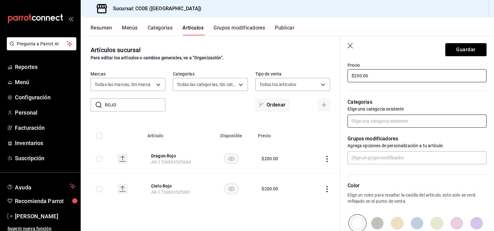
type input "$230.00"
click at [368, 119] on input "text" at bounding box center [417, 121] width 139 height 13
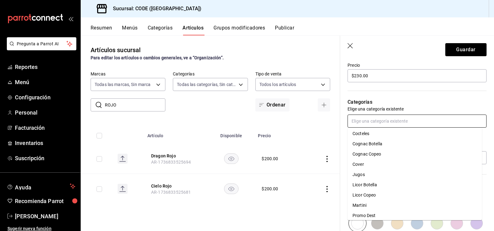
scroll to position [93, 0]
click at [368, 187] on li "Licor Copeo" at bounding box center [415, 185] width 134 height 10
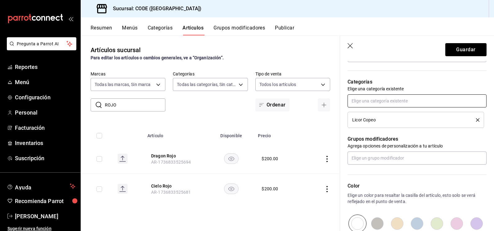
scroll to position [217, 0]
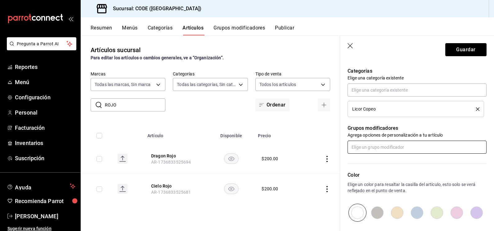
click at [375, 149] on input "text" at bounding box center [417, 147] width 139 height 13
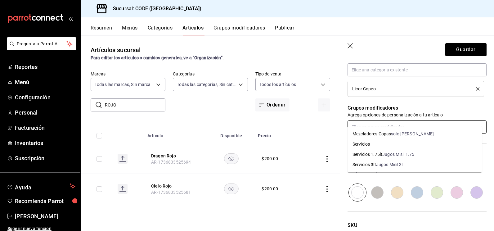
scroll to position [248, 0]
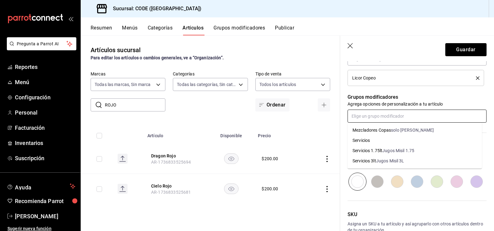
click at [408, 130] on div "solo [PERSON_NAME]" at bounding box center [412, 130] width 43 height 7
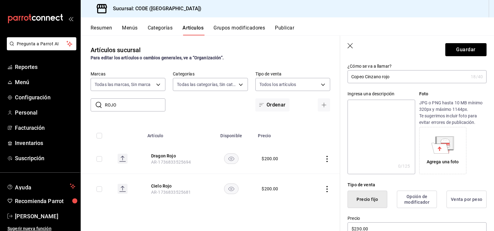
scroll to position [0, 0]
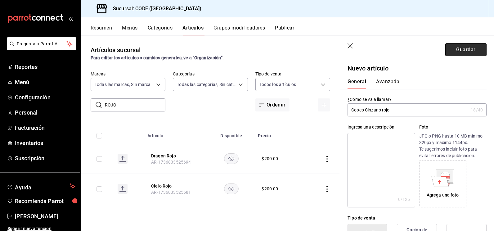
click at [457, 50] on button "Guardar" at bounding box center [466, 49] width 41 height 13
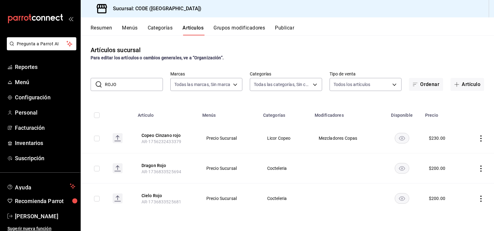
click at [120, 83] on input "ROJO" at bounding box center [134, 84] width 58 height 12
type input "R"
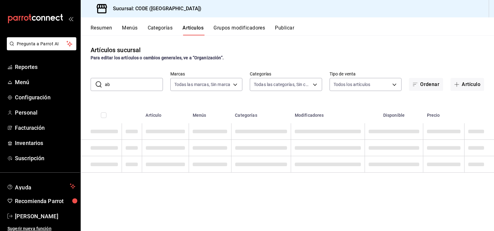
type input "abs"
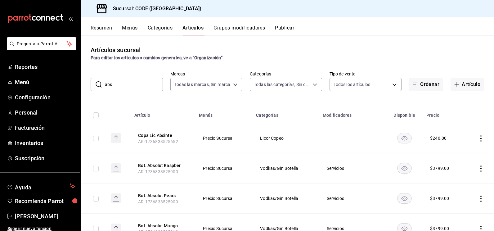
drag, startPoint x: 130, startPoint y: 85, endPoint x: 96, endPoint y: 84, distance: 34.8
click at [96, 84] on div "​ abs ​" at bounding box center [127, 84] width 72 height 13
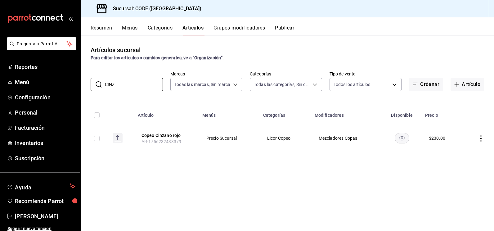
type input "CINZ"
click at [481, 138] on icon "actions" at bounding box center [481, 138] width 6 height 6
click at [457, 153] on span "Editar" at bounding box center [463, 152] width 16 height 7
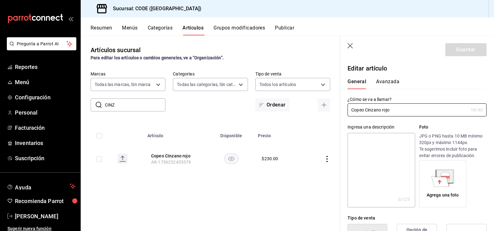
type input "$230.00"
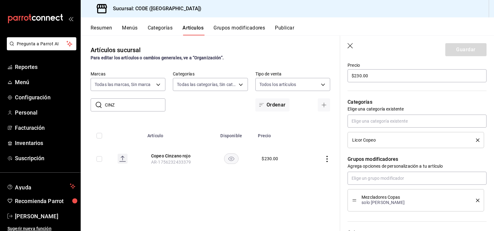
scroll to position [217, 0]
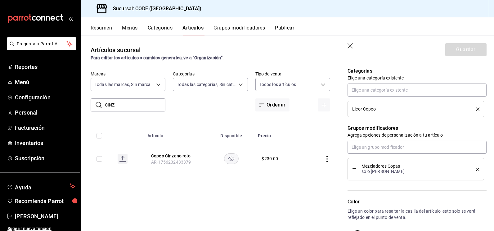
click at [476, 170] on icon "delete" at bounding box center [477, 169] width 3 height 3
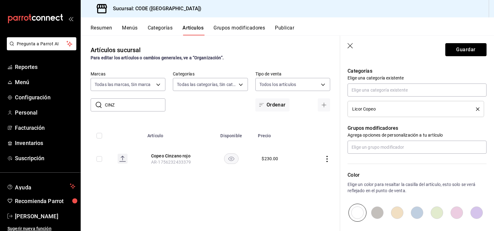
click at [463, 51] on button "Guardar" at bounding box center [466, 49] width 41 height 13
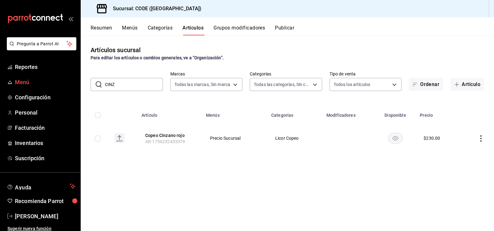
click at [31, 83] on span "Menú" at bounding box center [45, 82] width 61 height 8
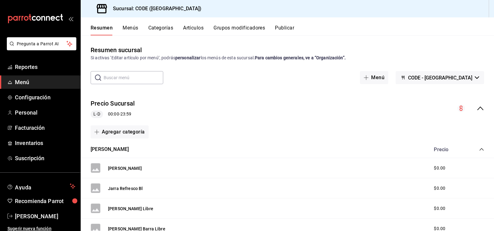
click at [32, 83] on span "Menú" at bounding box center [45, 82] width 61 height 8
click at [215, 117] on div "Precio Sucursal L-D 00:00 - 23:59" at bounding box center [288, 108] width 414 height 29
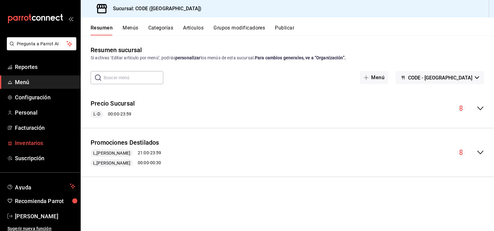
click at [33, 148] on link "Inventarios" at bounding box center [40, 142] width 80 height 13
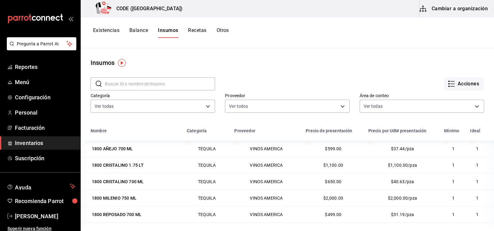
click at [92, 138] on th "Nombre" at bounding box center [132, 133] width 102 height 16
click at [218, 69] on div "Acciones" at bounding box center [349, 78] width 269 height 23
click at [257, 85] on div "Proveedor Ver todos cf601ef5-5577-4fa3-8395-e239c8361651,b972b70e-2e48-4d3d-9d2…" at bounding box center [282, 99] width 134 height 32
click at [151, 106] on body "Pregunta a Parrot AI Reportes Menú Configuración Personal Facturación Inventari…" at bounding box center [247, 113] width 494 height 227
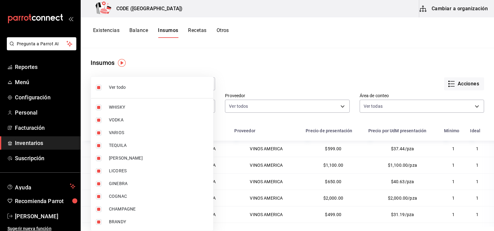
click at [278, 74] on div at bounding box center [247, 115] width 494 height 231
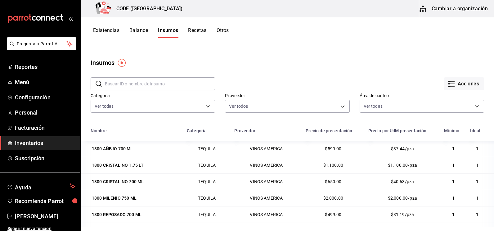
click at [301, 78] on div "Acciones" at bounding box center [349, 78] width 269 height 23
drag, startPoint x: 31, startPoint y: 143, endPoint x: 136, endPoint y: 140, distance: 105.0
click at [32, 143] on span "Inventarios" at bounding box center [45, 143] width 61 height 8
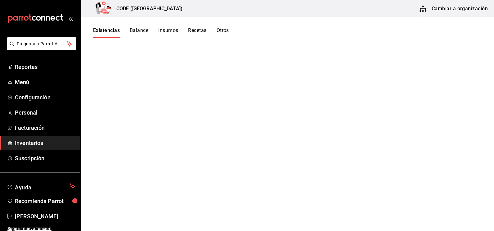
drag, startPoint x: 138, startPoint y: 32, endPoint x: 107, endPoint y: 31, distance: 30.4
click at [137, 32] on button "Balance" at bounding box center [139, 32] width 19 height 11
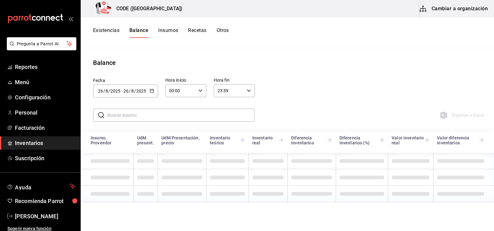
click at [105, 31] on button "Existencias" at bounding box center [106, 32] width 26 height 11
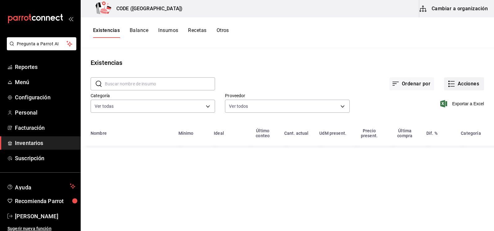
click at [454, 85] on icon "button" at bounding box center [451, 83] width 7 height 7
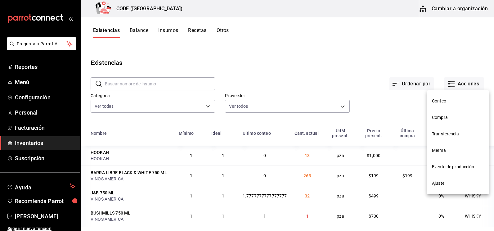
click at [442, 120] on span "Compra" at bounding box center [458, 117] width 52 height 7
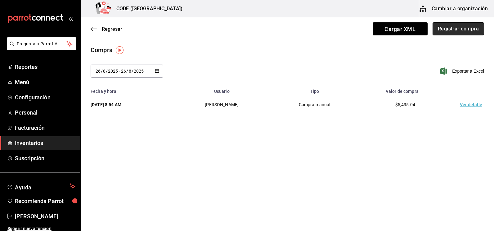
click at [450, 30] on button "Registrar compra" at bounding box center [459, 28] width 52 height 13
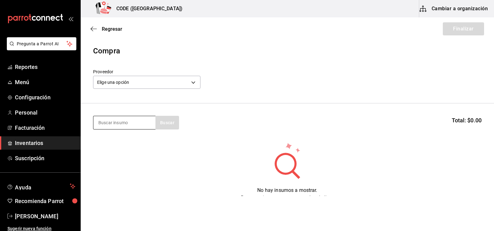
click at [130, 125] on input at bounding box center [124, 122] width 62 height 13
click at [126, 125] on input at bounding box center [124, 122] width 62 height 13
click at [123, 124] on input at bounding box center [124, 122] width 62 height 13
type input "smir"
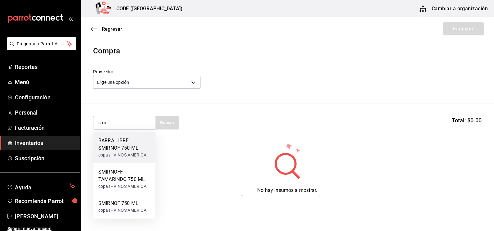
click at [121, 148] on div "BARRA LIBRE SMIRNOF 750 ML" at bounding box center [124, 144] width 52 height 15
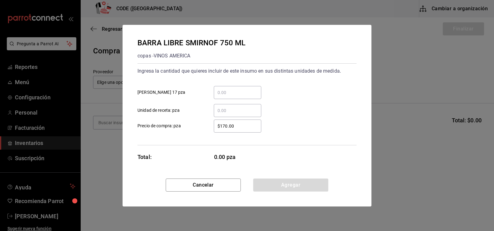
click at [225, 112] on input "​ Unidad de receta: pza" at bounding box center [238, 110] width 48 height 7
type input "7"
click at [291, 184] on button "Agregar" at bounding box center [290, 185] width 75 height 13
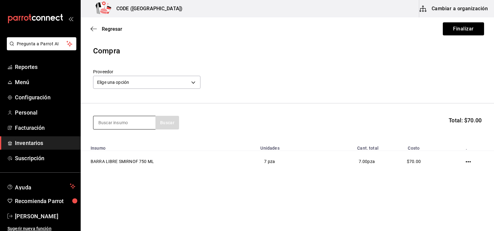
click at [115, 126] on input at bounding box center [124, 122] width 62 height 13
type input "PAC"
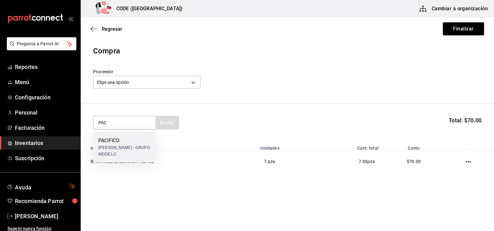
click at [121, 143] on div "PACIFICO" at bounding box center [124, 140] width 52 height 7
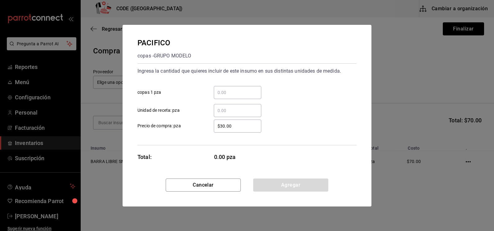
click at [228, 108] on input "​ Unidad de receta: pza" at bounding box center [238, 110] width 48 height 7
type input "1"
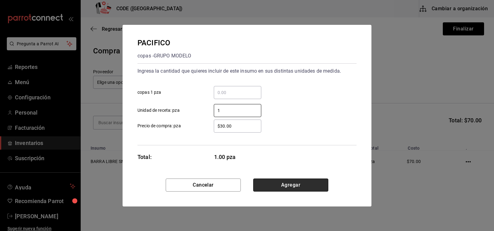
click at [277, 185] on button "Agregar" at bounding box center [290, 185] width 75 height 13
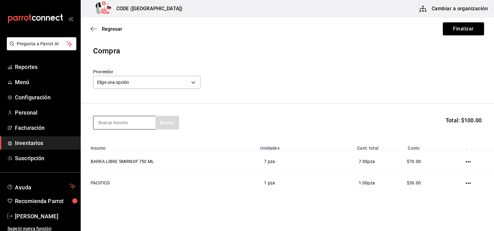
click at [133, 121] on input at bounding box center [124, 122] width 62 height 13
type input "GRAN"
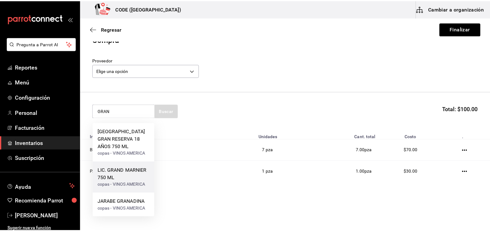
scroll to position [18, 0]
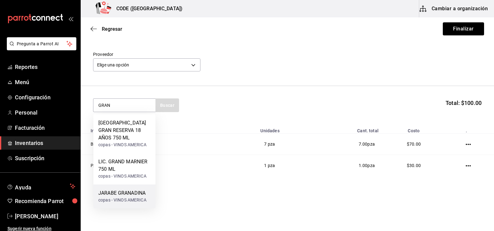
click at [120, 188] on div "JARABE GRANADINA copas - VINOS AMERICA" at bounding box center [124, 196] width 62 height 24
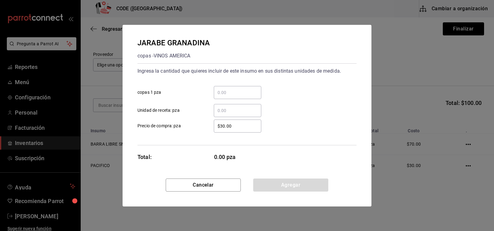
click at [229, 107] on input "​ Unidad de receta: pza" at bounding box center [238, 110] width 48 height 7
type input "0.3"
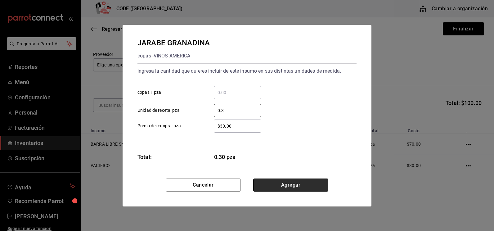
click at [286, 188] on button "Agregar" at bounding box center [290, 185] width 75 height 13
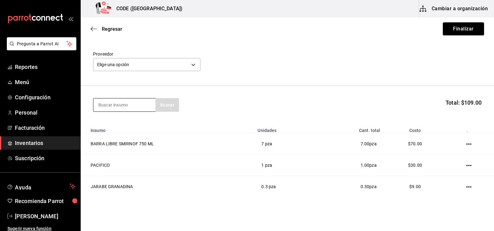
click at [125, 108] on input at bounding box center [124, 104] width 62 height 13
type input "REFR"
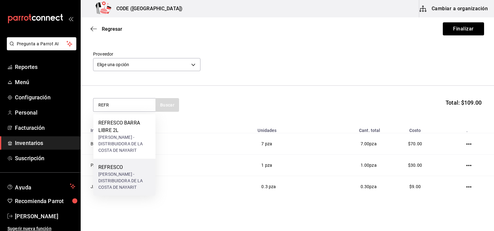
click at [122, 164] on div "REFRESCO" at bounding box center [124, 167] width 52 height 7
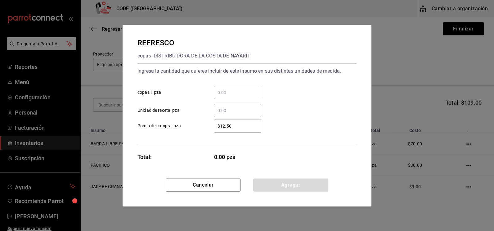
click at [232, 108] on input "​ Unidad de receta: pza" at bounding box center [238, 110] width 48 height 7
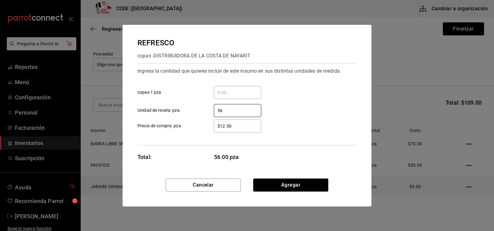
type input "56"
click at [280, 184] on button "Agregar" at bounding box center [290, 185] width 75 height 13
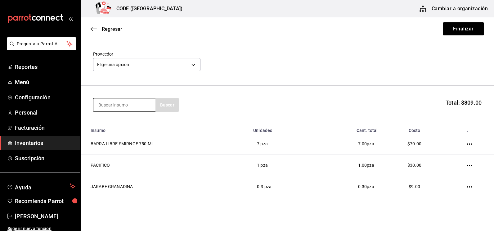
click at [124, 110] on input at bounding box center [124, 104] width 62 height 13
type input "RED B"
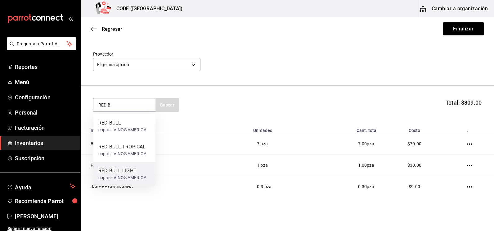
click at [119, 172] on div "RED BULL LIGHT" at bounding box center [122, 170] width 48 height 7
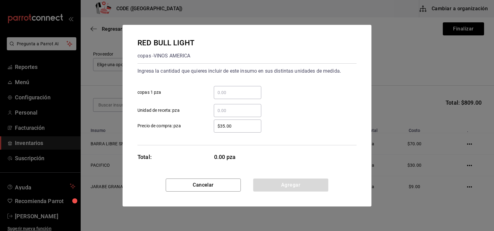
click at [236, 115] on div "​" at bounding box center [238, 110] width 48 height 13
click at [236, 114] on input "​ Unidad de receta: pza" at bounding box center [238, 110] width 48 height 7
type input "6"
click at [285, 191] on button "Agregar" at bounding box center [290, 185] width 75 height 13
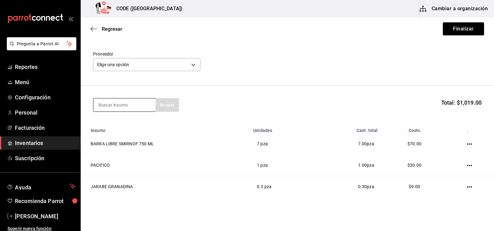
click at [125, 106] on input at bounding box center [124, 104] width 62 height 13
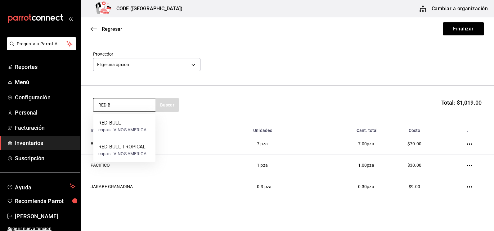
type input "RED B"
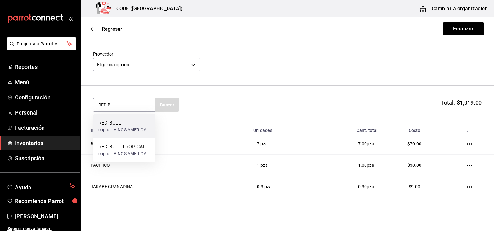
click at [128, 127] on div "copas - VINOS AMERICA" at bounding box center [122, 130] width 48 height 7
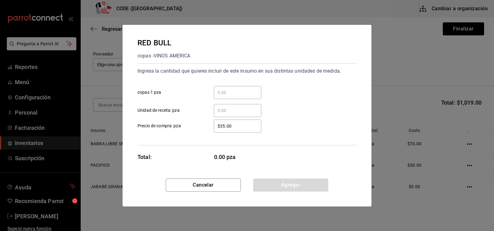
click at [224, 111] on input "​ Unidad de receta: pza" at bounding box center [238, 110] width 48 height 7
type input "43"
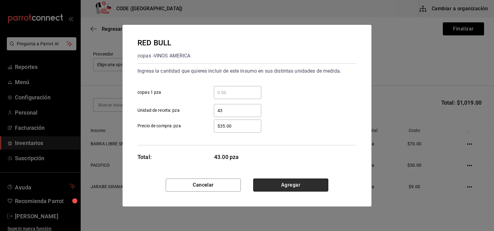
click at [283, 188] on button "Agregar" at bounding box center [290, 185] width 75 height 13
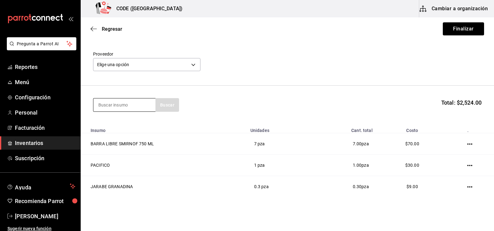
click at [121, 106] on input at bounding box center [124, 104] width 62 height 13
type input "AGUA N"
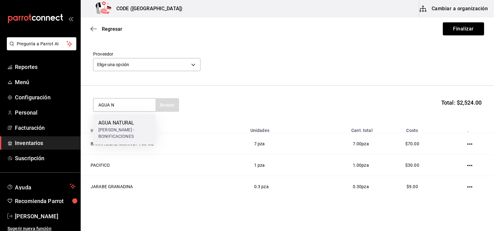
click at [117, 125] on div "AGUA NATURAL" at bounding box center [124, 122] width 52 height 7
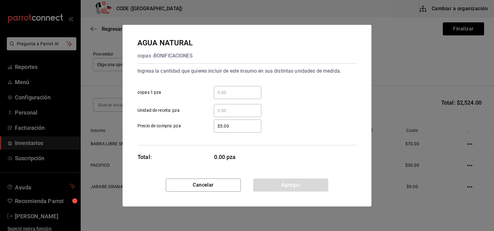
click at [236, 91] on input "​ copas 1 pza" at bounding box center [238, 92] width 48 height 7
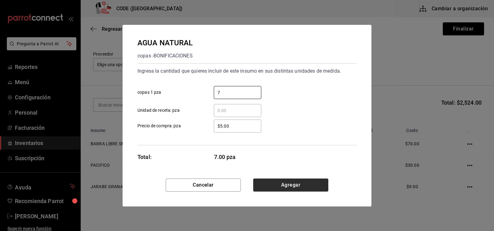
type input "7"
click at [277, 187] on button "Agregar" at bounding box center [290, 185] width 75 height 13
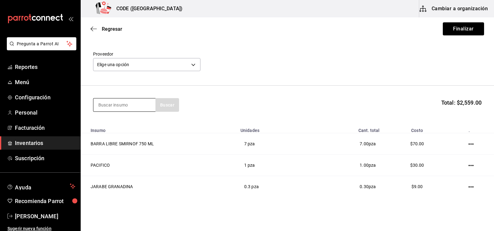
click at [132, 107] on input at bounding box center [124, 104] width 62 height 13
type input "CUERV"
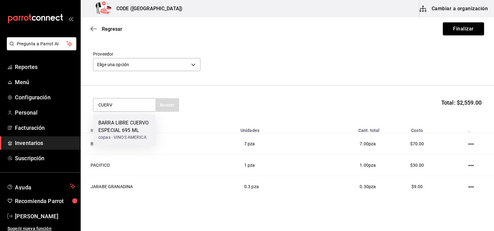
click at [124, 127] on div "BARRA LIBRE CUERVO ESPECIAL 695 ML" at bounding box center [124, 126] width 52 height 15
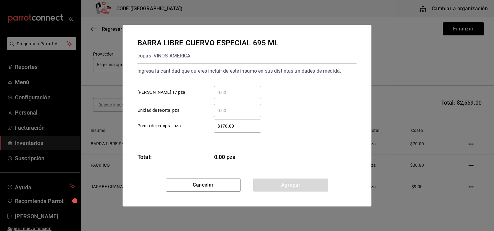
click at [228, 114] on input "​ Unidad de receta: pza" at bounding box center [238, 110] width 48 height 7
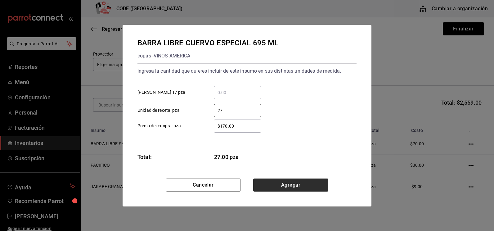
type input "27"
click at [282, 189] on button "Agregar" at bounding box center [290, 185] width 75 height 13
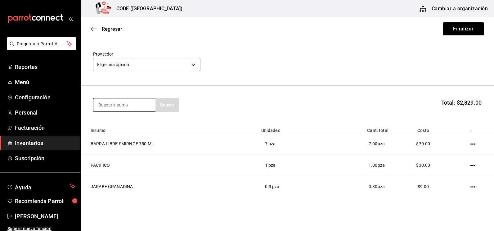
click at [117, 105] on input at bounding box center [124, 104] width 62 height 13
type input "AÑEJO"
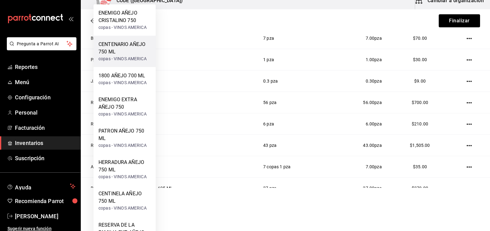
scroll to position [146, 0]
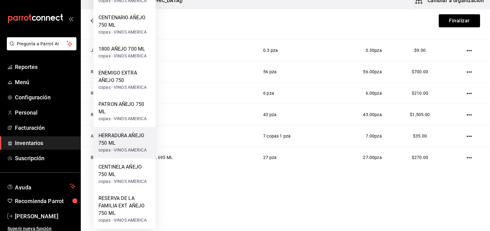
click at [128, 143] on div "HERRADURA AÑEJO 750 ML" at bounding box center [124, 139] width 52 height 15
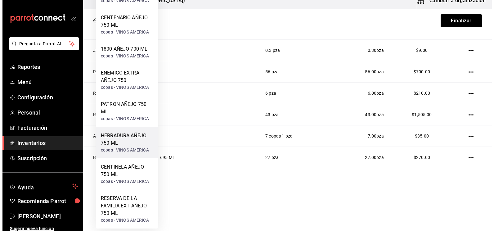
scroll to position [0, 0]
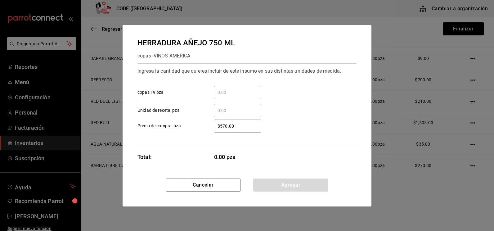
click at [227, 110] on input "​ Unidad de receta: pza" at bounding box center [238, 110] width 48 height 7
type input "2"
click at [275, 182] on button "Agregar" at bounding box center [290, 185] width 75 height 13
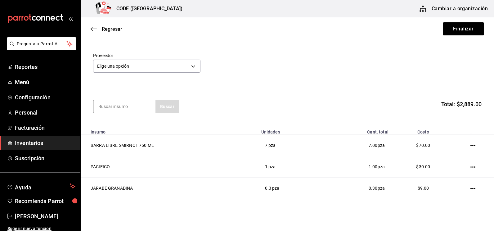
click at [119, 106] on input at bounding box center [124, 106] width 62 height 13
type input "1800"
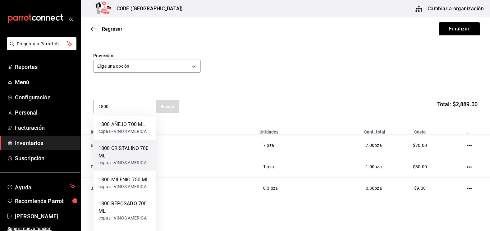
click at [125, 157] on div "1800 CRISTALINO 700 ML" at bounding box center [124, 152] width 52 height 15
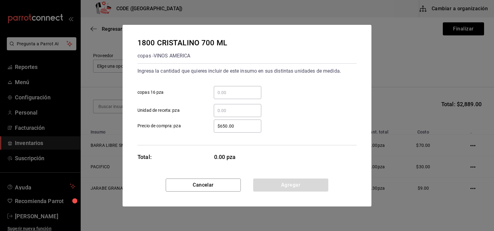
click at [229, 113] on input "​ Unidad de receta: pza" at bounding box center [238, 110] width 48 height 7
type input "1"
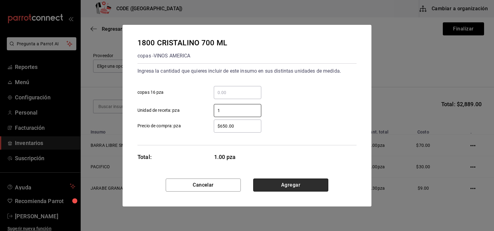
click at [294, 185] on button "Agregar" at bounding box center [290, 185] width 75 height 13
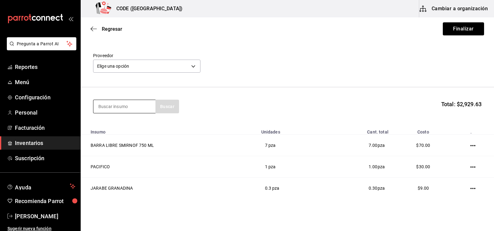
click at [108, 106] on input at bounding box center [124, 106] width 62 height 13
type input "FLAM"
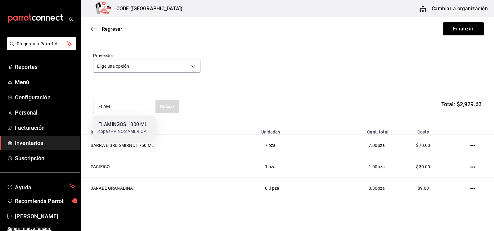
click at [127, 125] on div "FLAMINGOS 1000 ML" at bounding box center [122, 124] width 49 height 7
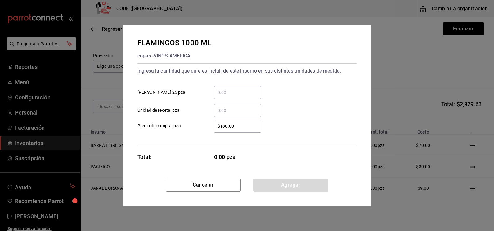
click at [227, 110] on input "​ Unidad de receta: pza" at bounding box center [238, 110] width 48 height 7
type input "6"
click at [277, 185] on button "Agregar" at bounding box center [290, 185] width 75 height 13
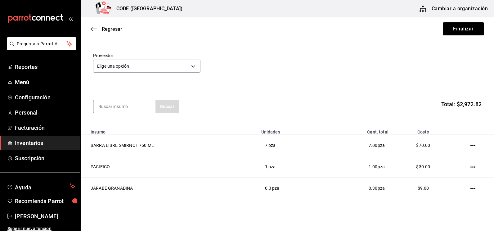
click at [115, 107] on input at bounding box center [124, 106] width 62 height 13
type input "HPN"
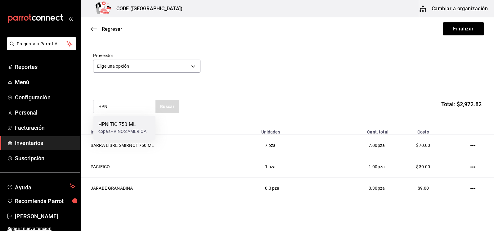
click at [119, 127] on div "HPNITIQ 750 ML" at bounding box center [122, 124] width 48 height 7
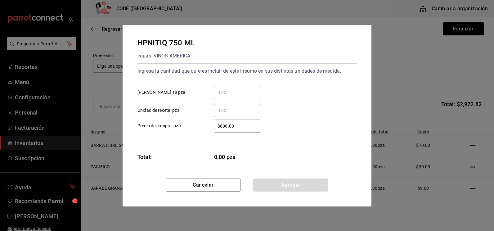
click at [231, 107] on input "​ Unidad de receta: pza" at bounding box center [238, 110] width 48 height 7
type input "7"
click at [286, 186] on button "Agregar" at bounding box center [290, 185] width 75 height 13
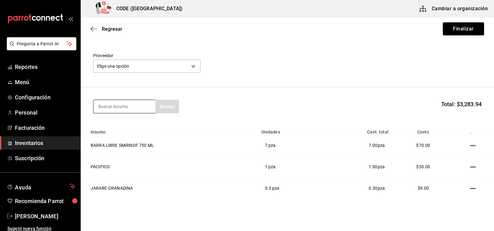
click at [124, 108] on input at bounding box center [124, 106] width 62 height 13
type input "COUR"
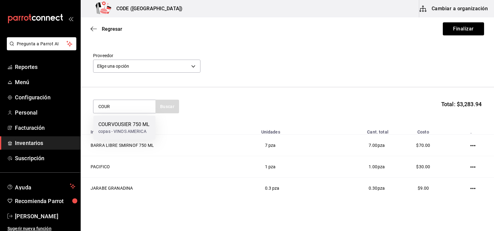
click at [122, 125] on div "COURVOUSIER 750 ML" at bounding box center [123, 124] width 51 height 7
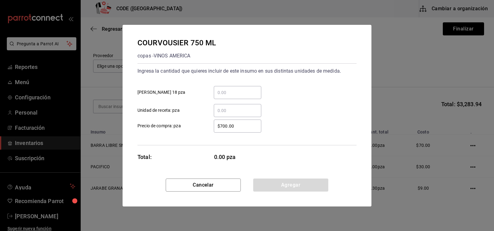
click at [227, 113] on input "​ Unidad de receta: pza" at bounding box center [238, 110] width 48 height 7
type input "7"
click at [274, 184] on button "Agregar" at bounding box center [290, 185] width 75 height 13
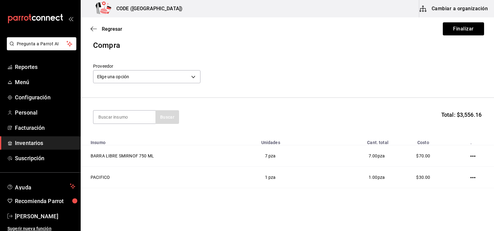
scroll to position [0, 0]
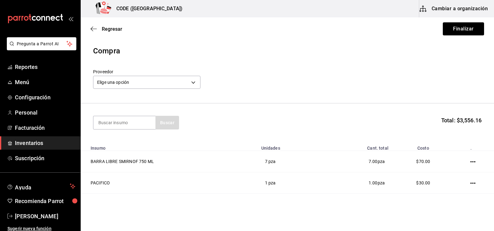
click at [29, 142] on span "Inventarios" at bounding box center [45, 143] width 61 height 8
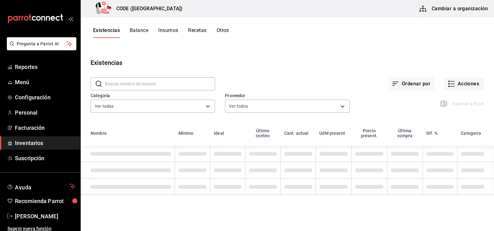
click at [196, 32] on button "Recetas" at bounding box center [197, 32] width 18 height 11
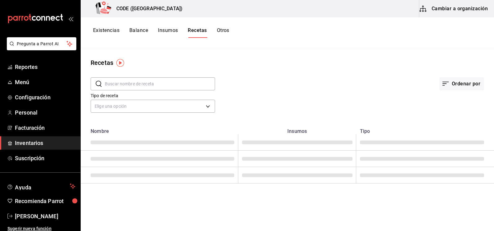
click at [143, 86] on input "text" at bounding box center [160, 84] width 110 height 12
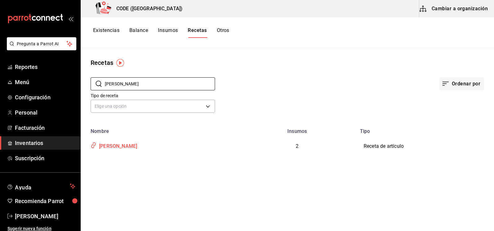
click at [134, 150] on div "[PERSON_NAME]" at bounding box center [159, 145] width 143 height 12
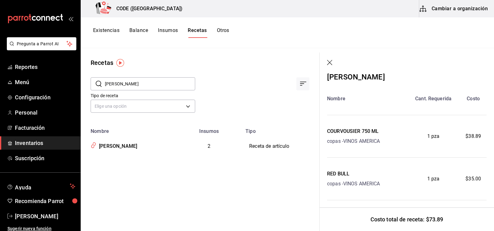
scroll to position [19, 0]
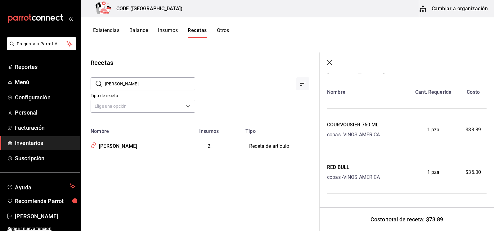
click at [428, 133] on span "1 pza" at bounding box center [434, 129] width 12 height 7
click at [424, 174] on div "1 pza" at bounding box center [433, 172] width 53 height 17
drag, startPoint x: 134, startPoint y: 85, endPoint x: 79, endPoint y: 73, distance: 55.8
click at [77, 77] on div "Pregunta a Parrot AI Reportes Menú Configuración Personal Facturación Inventari…" at bounding box center [247, 113] width 494 height 227
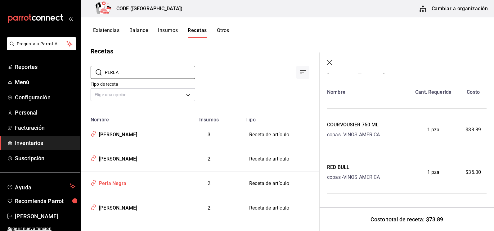
scroll to position [18, 0]
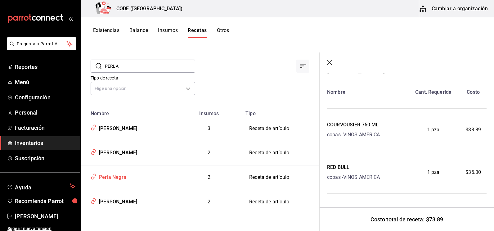
click at [137, 177] on div "Perla Negra" at bounding box center [128, 176] width 81 height 12
click at [125, 175] on div "Perla Negra" at bounding box center [112, 176] width 30 height 10
drag, startPoint x: 126, startPoint y: 65, endPoint x: 88, endPoint y: 62, distance: 38.9
click at [88, 62] on div "​ PERLA ​" at bounding box center [138, 61] width 115 height 23
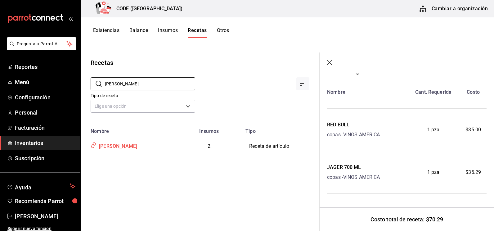
type input "[PERSON_NAME]"
drag, startPoint x: 116, startPoint y: 144, endPoint x: 129, endPoint y: 143, distance: 12.5
click at [117, 144] on div "[PERSON_NAME]" at bounding box center [117, 145] width 41 height 10
click at [145, 145] on div "[PERSON_NAME]" at bounding box center [128, 145] width 81 height 12
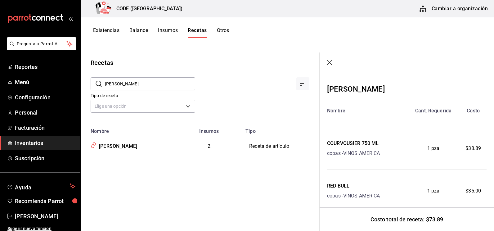
click at [330, 63] on icon "button" at bounding box center [330, 63] width 6 height 6
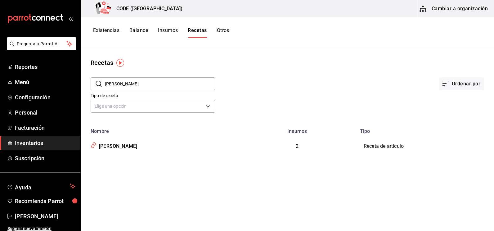
click at [442, 11] on button "Cambiar a organización" at bounding box center [454, 8] width 70 height 17
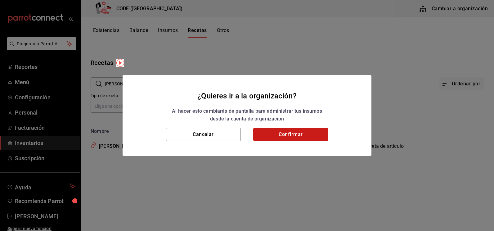
click at [283, 135] on button "Confirmar" at bounding box center [290, 134] width 75 height 13
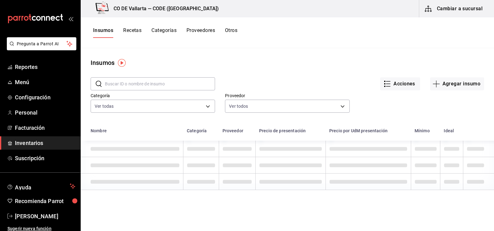
click at [145, 83] on input "text" at bounding box center [160, 84] width 110 height 12
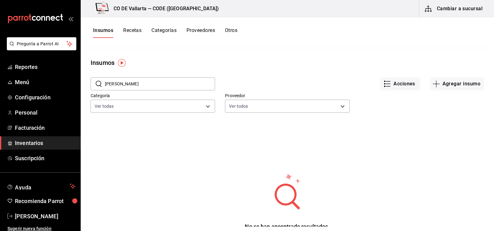
type input "[PERSON_NAME]"
drag, startPoint x: 132, startPoint y: 84, endPoint x: 129, endPoint y: 84, distance: 3.1
click at [129, 84] on input "[PERSON_NAME]" at bounding box center [160, 84] width 110 height 12
click at [133, 30] on button "Recetas" at bounding box center [132, 32] width 18 height 11
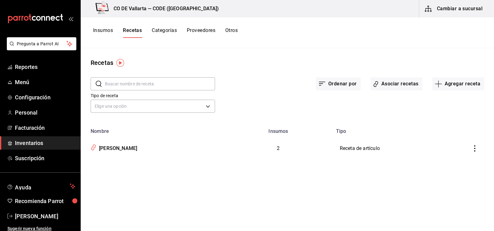
click at [122, 84] on input "text" at bounding box center [160, 84] width 110 height 12
type input "[PERSON_NAME]"
click at [476, 150] on icon "inventoriesTable" at bounding box center [475, 148] width 6 height 6
click at [456, 143] on span "Duplicar" at bounding box center [450, 139] width 27 height 7
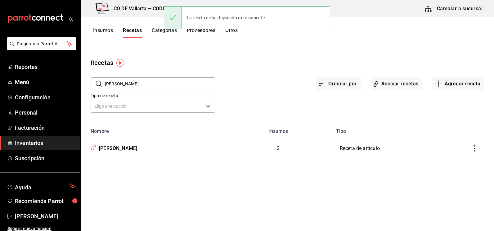
click at [475, 148] on icon "inventoriesTable" at bounding box center [474, 148] width 1 height 6
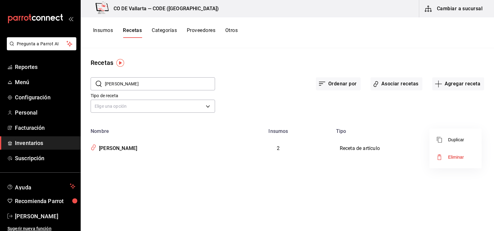
click at [114, 149] on div at bounding box center [247, 115] width 494 height 231
click at [100, 148] on div "[PERSON_NAME]" at bounding box center [117, 148] width 41 height 10
type input "[PERSON_NAME]"
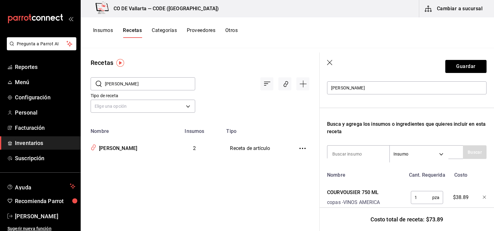
scroll to position [124, 0]
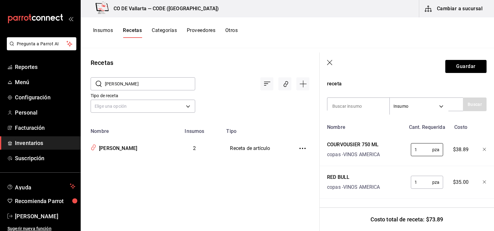
drag, startPoint x: 419, startPoint y: 146, endPoint x: 396, endPoint y: 145, distance: 23.3
click at [396, 145] on div "COURVOUSIER 750 [PERSON_NAME] - VINOS AMERICA 1 pza ​ $38.89" at bounding box center [406, 148] width 162 height 20
drag, startPoint x: 395, startPoint y: 143, endPoint x: 394, endPoint y: 175, distance: 32.6
click at [394, 176] on div "RED BULL [PERSON_NAME] - VINOS AMERICA" at bounding box center [365, 181] width 81 height 20
click at [210, 79] on div at bounding box center [252, 78] width 115 height 23
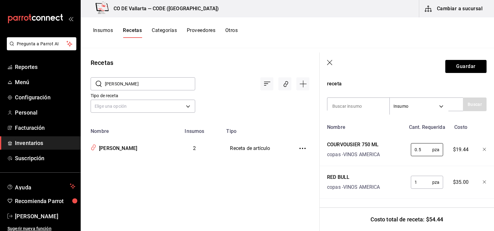
drag, startPoint x: 419, startPoint y: 144, endPoint x: 381, endPoint y: 141, distance: 38.9
click at [381, 141] on div "COURVOUSIER 750 [PERSON_NAME] - VINOS AMERICA 0.5 pza ​ $19.44" at bounding box center [406, 148] width 162 height 20
type input "1"
click at [456, 65] on button "Guardar" at bounding box center [466, 66] width 41 height 13
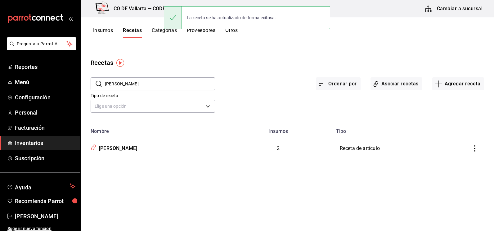
click at [242, 163] on div "Recetas ​ [PERSON_NAME] ES ​ Ordenar por Asociar recetas Agregar receta Tipo de…" at bounding box center [288, 137] width 414 height 179
drag, startPoint x: 142, startPoint y: 86, endPoint x: 86, endPoint y: 77, distance: 56.8
click at [86, 77] on div "​ [PERSON_NAME] ES ​" at bounding box center [148, 78] width 134 height 23
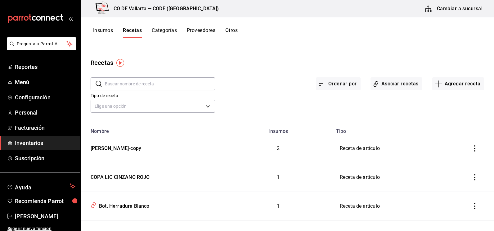
click at [125, 82] on input "text" at bounding box center [160, 84] width 110 height 12
click at [275, 89] on div "Ordenar por Asociar recetas Agregar receta" at bounding box center [349, 78] width 269 height 23
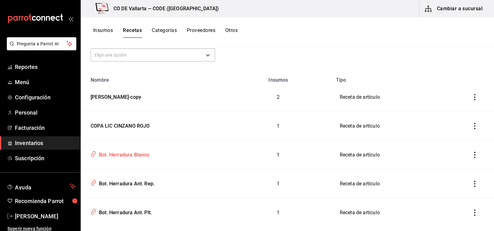
scroll to position [62, 0]
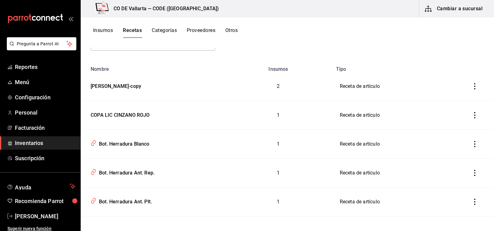
click at [474, 113] on icon "inventoriesTable" at bounding box center [474, 115] width 1 height 6
click at [468, 87] on div at bounding box center [247, 115] width 494 height 231
click at [474, 86] on icon "inventoriesTable" at bounding box center [474, 86] width 1 height 6
click at [451, 98] on span "Eliminar" at bounding box center [446, 94] width 27 height 7
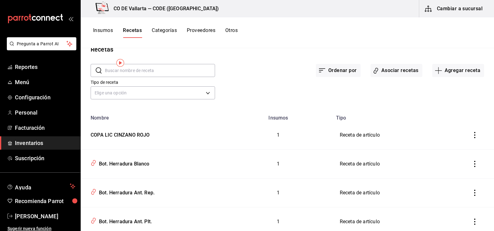
scroll to position [0, 0]
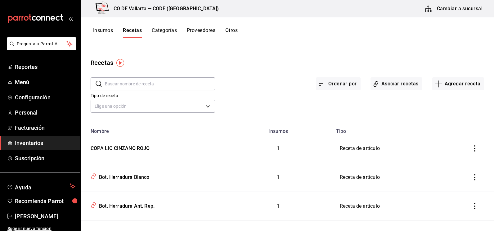
click at [145, 84] on input "text" at bounding box center [160, 84] width 110 height 12
click at [145, 85] on input "text" at bounding box center [160, 84] width 110 height 12
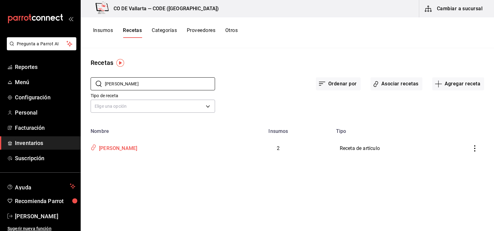
type input "bob"
click at [160, 149] on div "[PERSON_NAME]" at bounding box center [152, 147] width 129 height 12
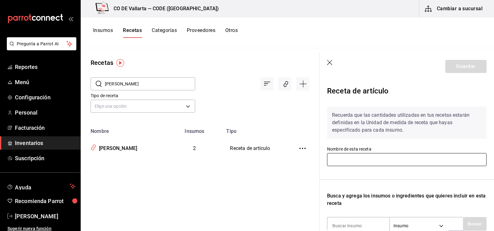
type input "[PERSON_NAME]"
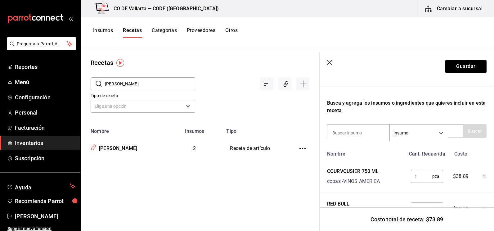
scroll to position [124, 0]
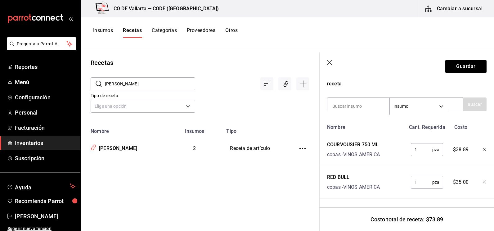
click at [277, 174] on div "Recetas ​ bob ​ Tipo de receta Elige una opción default Nombre Insumos Tipo Bob…" at bounding box center [200, 137] width 239 height 179
click at [330, 63] on icon "button" at bounding box center [329, 62] width 5 height 5
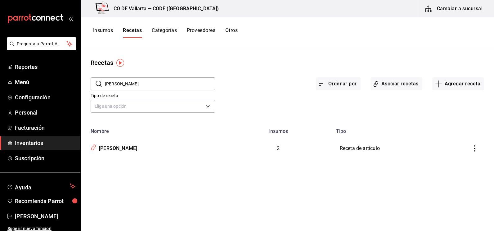
click at [262, 74] on div "Ordenar por Asociar recetas Agregar receta" at bounding box center [349, 78] width 269 height 23
click at [281, 90] on div "Ordenar por Asociar recetas Agregar receta" at bounding box center [349, 78] width 269 height 23
click at [43, 142] on span "Inventarios" at bounding box center [45, 143] width 61 height 8
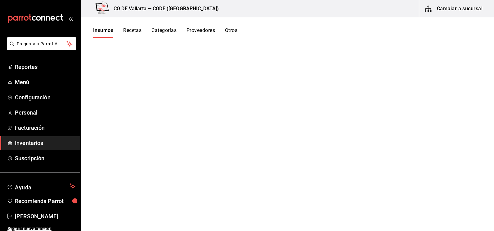
click at [168, 94] on main at bounding box center [288, 137] width 414 height 179
click at [42, 140] on span "Inventarios" at bounding box center [45, 143] width 61 height 8
click at [123, 28] on div "Insumos Recetas Categorías Proveedores Otros" at bounding box center [165, 32] width 144 height 11
click at [136, 33] on button "Recetas" at bounding box center [132, 32] width 18 height 11
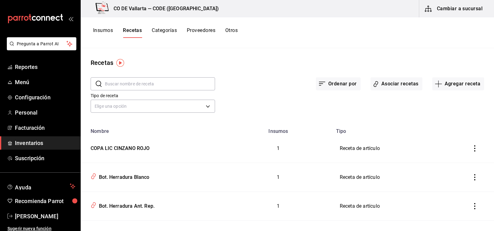
click at [41, 143] on span "Inventarios" at bounding box center [45, 143] width 61 height 8
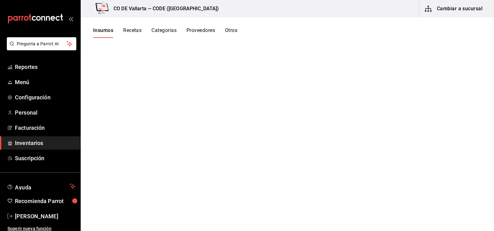
click at [24, 147] on link "Inventarios" at bounding box center [40, 142] width 80 height 13
click at [34, 146] on span "Inventarios" at bounding box center [45, 143] width 61 height 8
click at [38, 145] on span "Inventarios" at bounding box center [45, 143] width 61 height 8
click at [131, 28] on button "Recetas" at bounding box center [132, 32] width 18 height 11
click at [108, 29] on button "Insumos" at bounding box center [103, 32] width 20 height 11
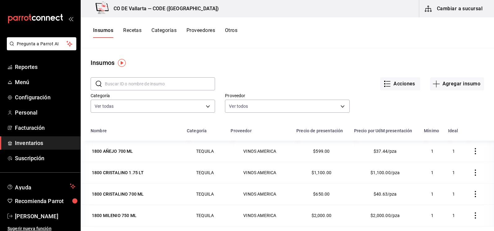
click at [30, 141] on span "Inventarios" at bounding box center [45, 143] width 61 height 8
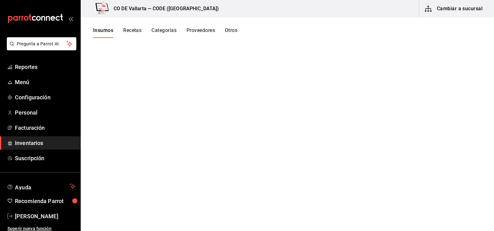
click at [156, 28] on button "Categorías" at bounding box center [164, 32] width 25 height 11
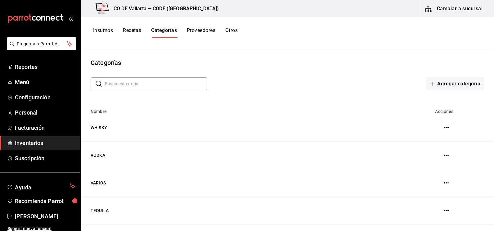
click at [105, 30] on button "Insumos" at bounding box center [103, 32] width 20 height 11
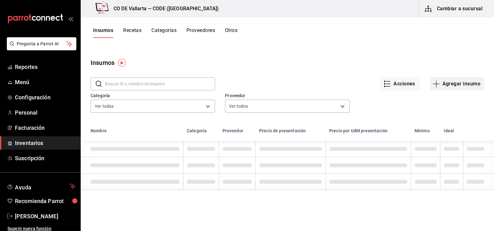
click at [440, 84] on button "Agregar insumo" at bounding box center [457, 83] width 54 height 13
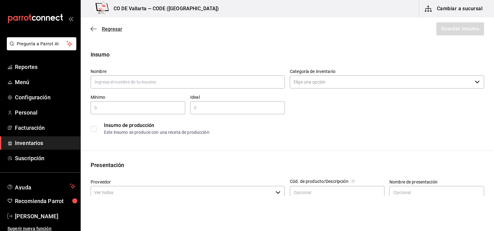
click at [103, 29] on span "Regresar" at bounding box center [112, 29] width 20 height 6
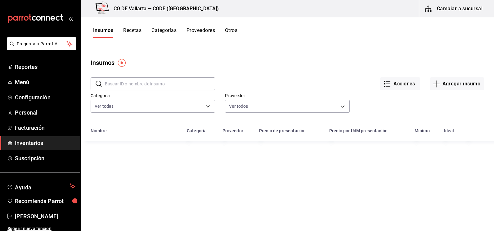
click at [43, 140] on span "Inventarios" at bounding box center [45, 143] width 61 height 8
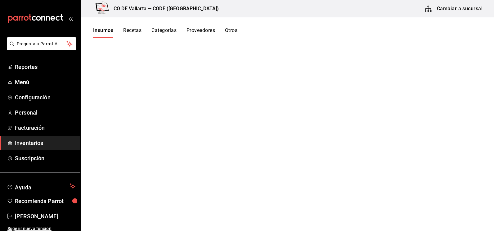
click at [440, 10] on button "Cambiar a sucursal" at bounding box center [454, 8] width 70 height 17
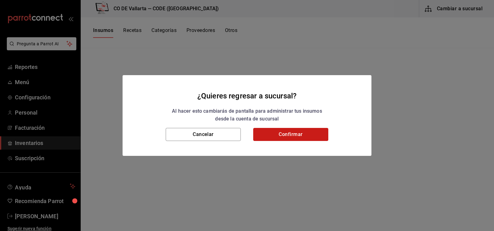
click at [295, 135] on button "Confirmar" at bounding box center [290, 134] width 75 height 13
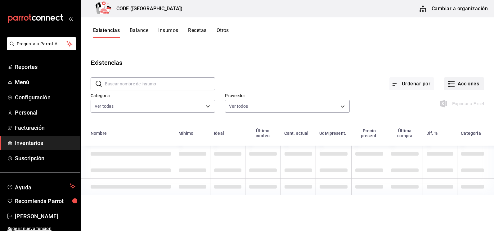
click at [453, 84] on button "Acciones" at bounding box center [464, 83] width 40 height 13
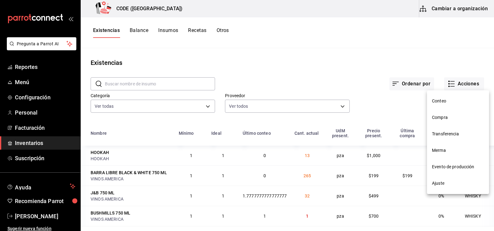
click at [446, 117] on span "Compra" at bounding box center [458, 117] width 52 height 7
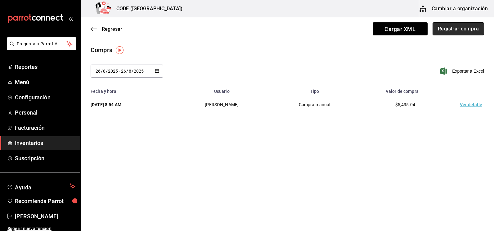
click at [465, 31] on button "Registrar compra" at bounding box center [459, 28] width 52 height 13
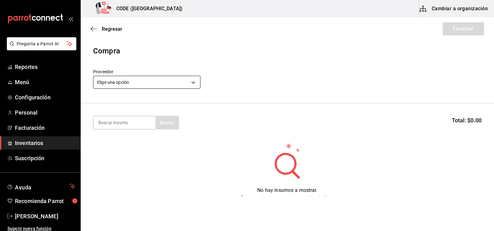
click at [180, 84] on body "Pregunta a Parrot AI Reportes Menú Configuración Personal Facturación Inventari…" at bounding box center [247, 98] width 494 height 196
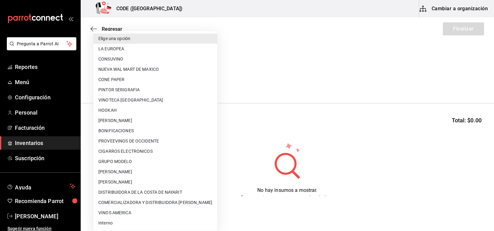
click at [290, 75] on div at bounding box center [247, 115] width 494 height 231
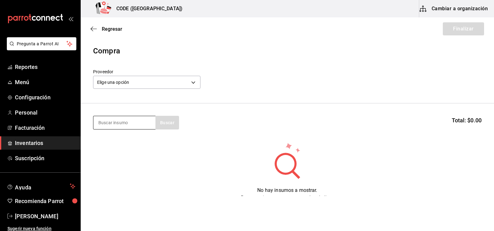
click at [125, 119] on input at bounding box center [124, 122] width 62 height 13
type input "smir"
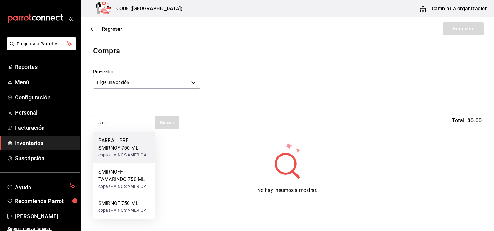
click at [123, 151] on div "BARRA LIBRE SMIRNOF 750 ML" at bounding box center [124, 144] width 52 height 15
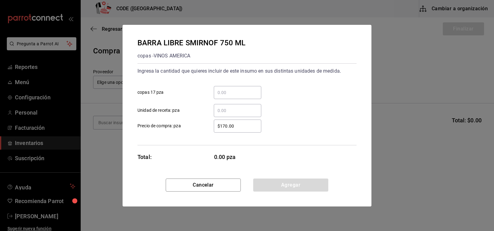
click at [235, 114] on input "​ Unidad de receta: pza" at bounding box center [238, 110] width 48 height 7
type input "7"
click at [274, 186] on button "Agregar" at bounding box center [290, 185] width 75 height 13
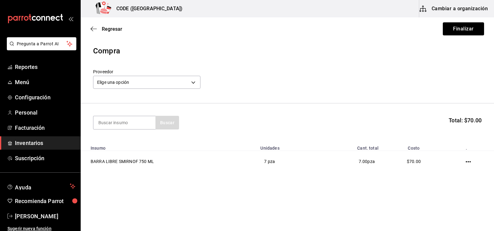
drag, startPoint x: 272, startPoint y: 179, endPoint x: 300, endPoint y: 177, distance: 28.3
click at [276, 178] on div "Compra Proveedor Elige una opción default Buscar Total: $70.00 Insumo Unidades …" at bounding box center [288, 113] width 414 height 137
click at [139, 122] on input at bounding box center [124, 122] width 62 height 13
type input "PACI"
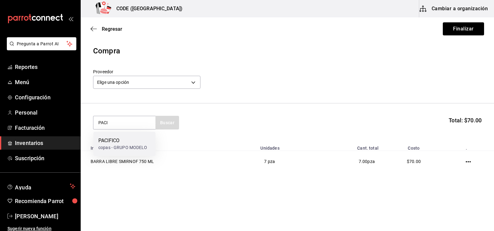
click at [112, 144] on div "PACIFICO" at bounding box center [122, 140] width 49 height 7
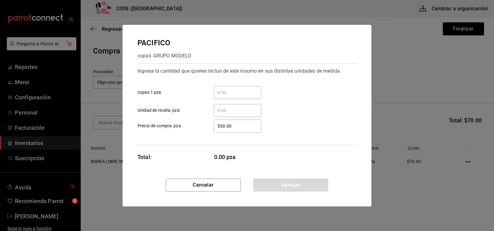
click at [220, 113] on input "​ Unidad de receta: pza" at bounding box center [238, 110] width 48 height 7
type input "1"
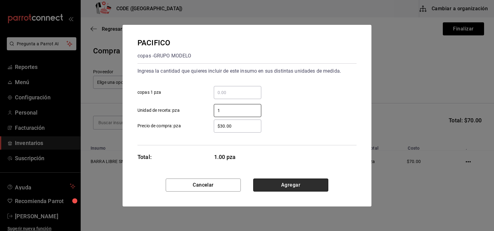
click at [285, 187] on button "Agregar" at bounding box center [290, 185] width 75 height 13
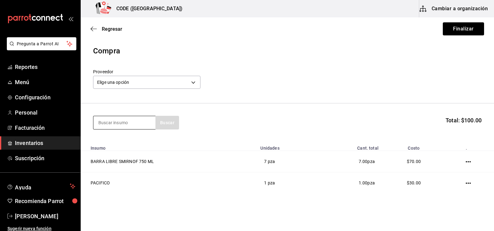
click at [119, 124] on input at bounding box center [124, 122] width 62 height 13
type input "GRAN"
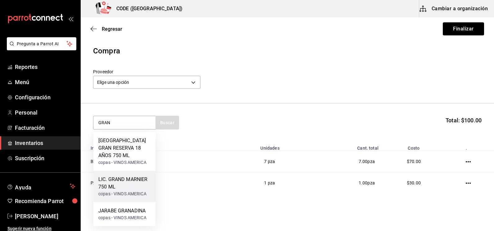
scroll to position [18, 0]
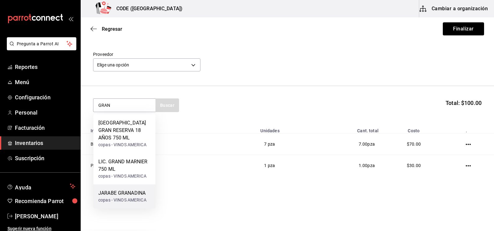
click at [125, 192] on div "JARABE GRANADINA" at bounding box center [122, 192] width 48 height 7
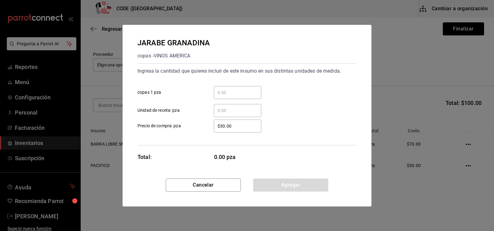
click at [229, 110] on input "​ Unidad de receta: pza" at bounding box center [238, 110] width 48 height 7
type input "0.3"
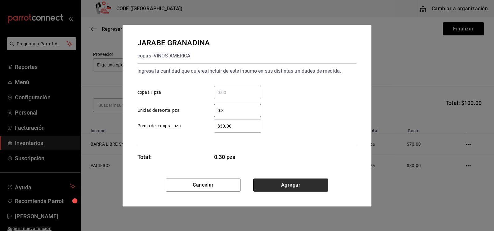
click at [266, 182] on button "Agregar" at bounding box center [290, 185] width 75 height 13
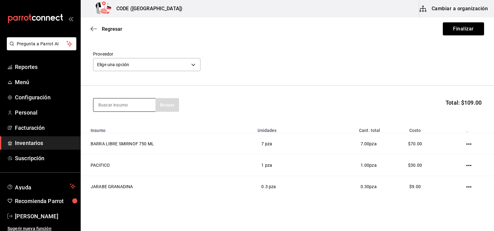
click at [135, 108] on input at bounding box center [124, 104] width 62 height 13
type input "REFRES"
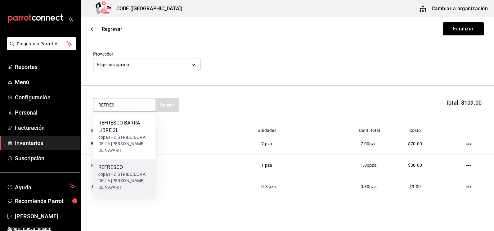
click at [117, 171] on div "[PERSON_NAME] - DISTRIBUIDORA DE LA COSTA DE NAYARIT" at bounding box center [124, 181] width 52 height 20
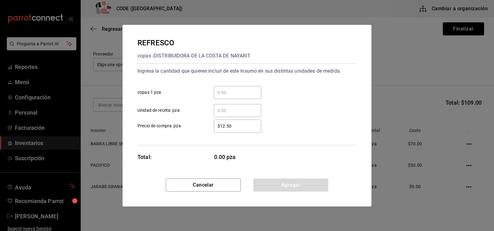
click at [236, 113] on input "​ Unidad de receta: pza" at bounding box center [238, 110] width 48 height 7
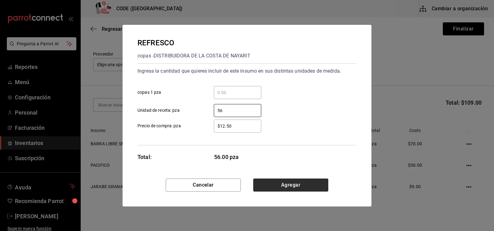
type input "56"
click at [280, 184] on button "Agregar" at bounding box center [290, 185] width 75 height 13
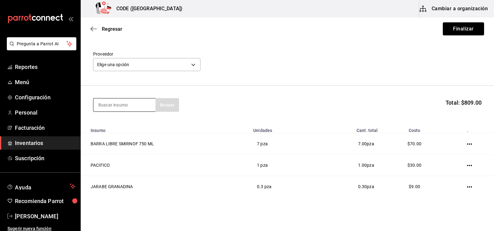
click at [118, 108] on input at bounding box center [124, 104] width 62 height 13
type input "RED B"
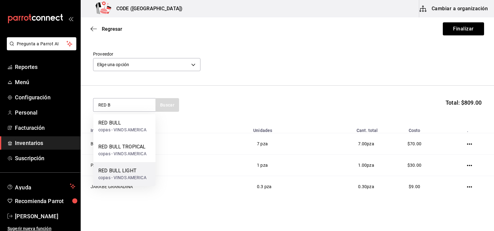
click at [119, 170] on div "RED BULL LIGHT" at bounding box center [122, 170] width 48 height 7
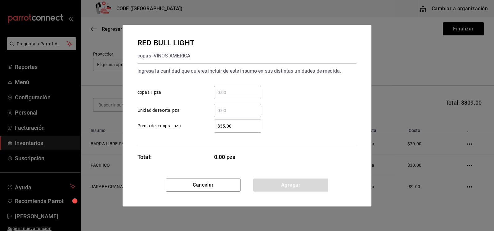
click at [228, 112] on input "​ Unidad de receta: pza" at bounding box center [238, 110] width 48 height 7
type input "6"
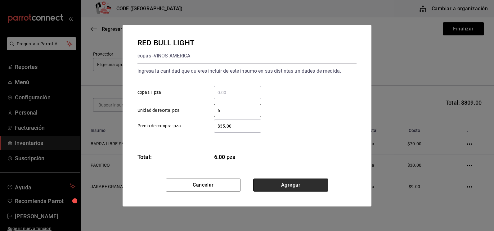
click at [298, 186] on button "Agregar" at bounding box center [290, 185] width 75 height 13
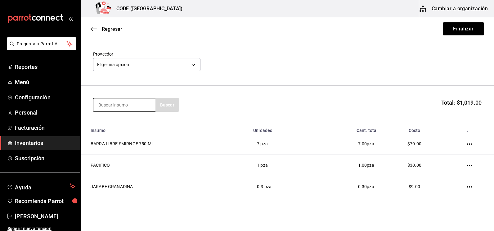
click at [121, 101] on input at bounding box center [124, 104] width 62 height 13
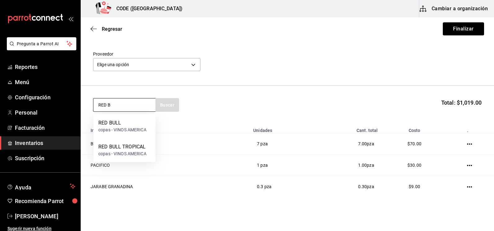
type input "RED B"
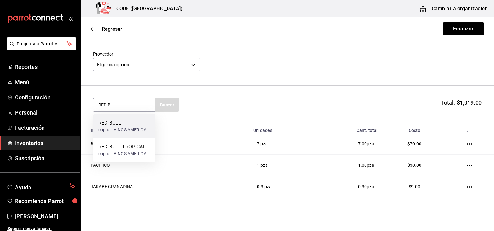
click at [127, 132] on div "copas - VINOS AMERICA" at bounding box center [122, 130] width 48 height 7
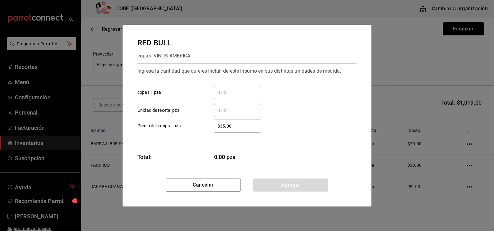
click at [234, 110] on input "​ Unidad de receta: pza" at bounding box center [238, 110] width 48 height 7
type input "43"
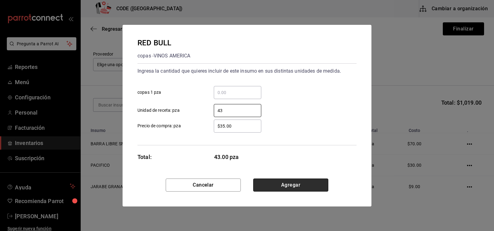
click at [281, 186] on button "Agregar" at bounding box center [290, 185] width 75 height 13
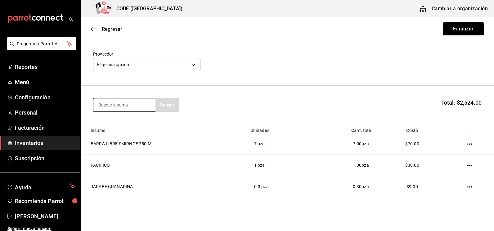
click at [133, 111] on input at bounding box center [124, 104] width 62 height 13
click at [130, 106] on input at bounding box center [124, 104] width 62 height 13
type input "AGUA"
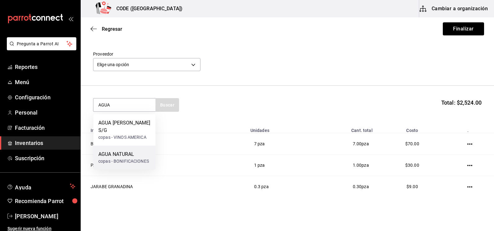
click at [127, 146] on div "AGUA NATURAL copas - BONIFICACIONES" at bounding box center [124, 158] width 62 height 24
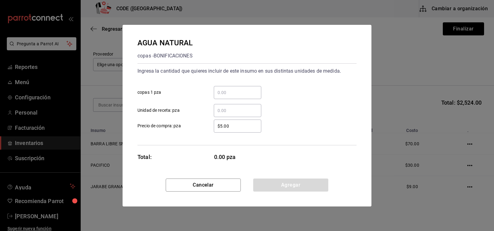
click at [226, 113] on input "​ Unidad de receta: pza" at bounding box center [238, 110] width 48 height 7
type input "7"
click at [289, 187] on button "Agregar" at bounding box center [290, 185] width 75 height 13
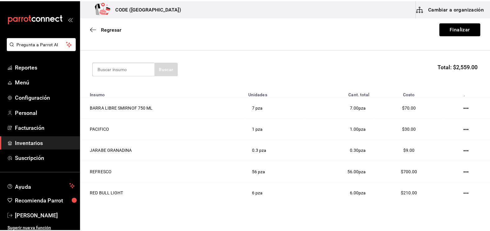
scroll to position [0, 0]
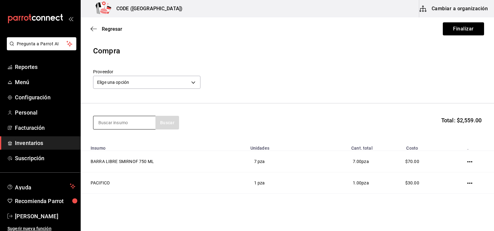
click at [118, 125] on input at bounding box center [124, 122] width 62 height 13
type input "CUERVO"
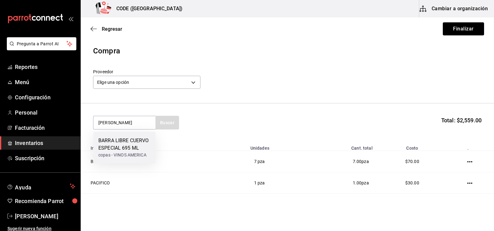
click at [130, 145] on div "BARRA LIBRE CUERVO ESPECIAL 695 ML" at bounding box center [124, 144] width 52 height 15
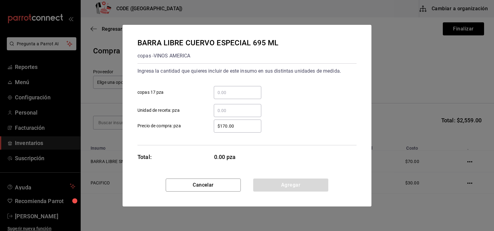
click at [231, 113] on input "​ Unidad de receta: pza" at bounding box center [238, 110] width 48 height 7
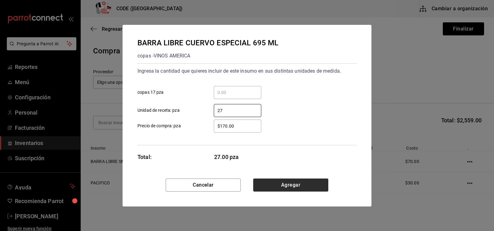
type input "27"
click at [265, 184] on button "Agregar" at bounding box center [290, 185] width 75 height 13
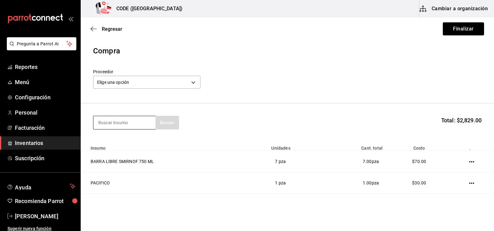
click at [120, 123] on input at bounding box center [124, 122] width 62 height 13
type input "HERRAD"
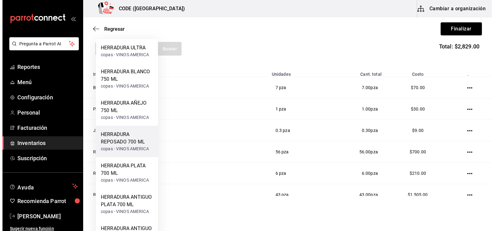
scroll to position [93, 0]
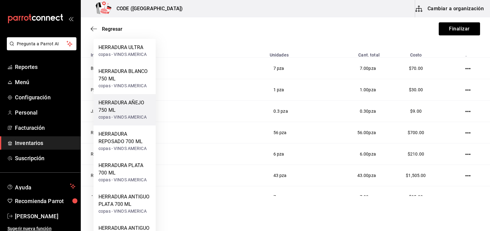
click at [118, 111] on div "HERRADURA AÑEJO 750 ML" at bounding box center [124, 106] width 52 height 15
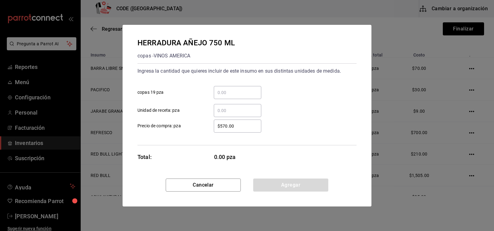
click at [224, 111] on input "​ Unidad de receta: pza" at bounding box center [238, 110] width 48 height 7
type input "2"
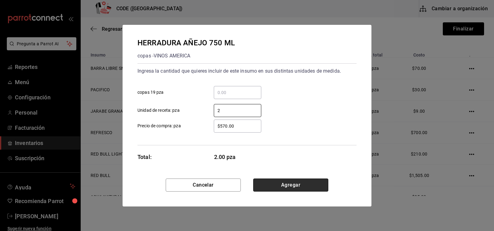
click at [281, 186] on button "Agregar" at bounding box center [290, 185] width 75 height 13
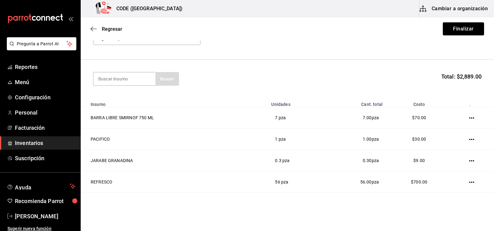
scroll to position [0, 0]
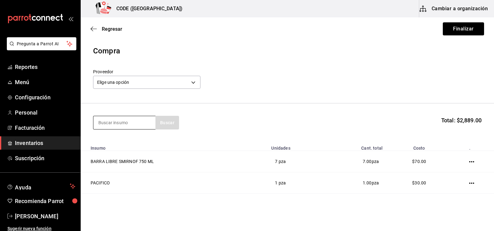
click at [131, 127] on input at bounding box center [124, 122] width 62 height 13
type input "1800"
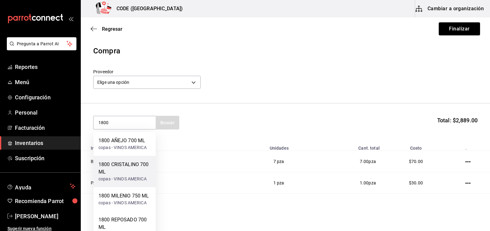
click at [123, 170] on div "1800 CRISTALINO 700 ML" at bounding box center [124, 168] width 52 height 15
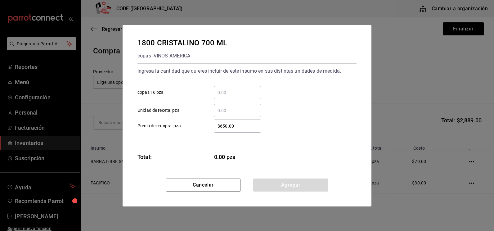
click at [224, 112] on input "​ Unidad de receta: pza" at bounding box center [238, 110] width 48 height 7
type input "1"
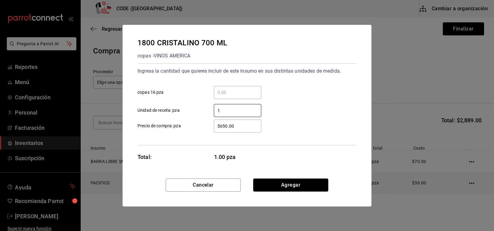
click at [267, 183] on button "Agregar" at bounding box center [290, 185] width 75 height 13
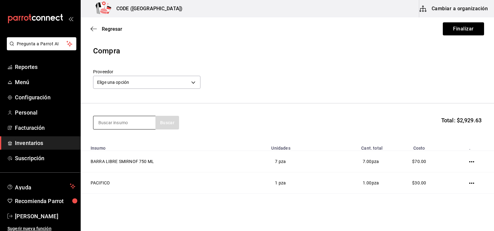
click at [128, 122] on input at bounding box center [124, 122] width 62 height 13
type input "FLAMI"
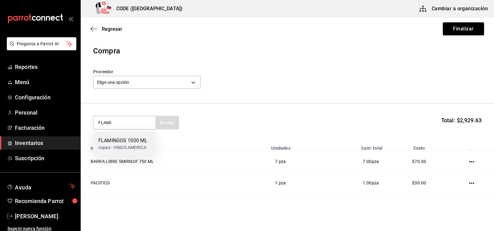
click at [123, 143] on div "FLAMINGOS 1000 ML" at bounding box center [122, 140] width 49 height 7
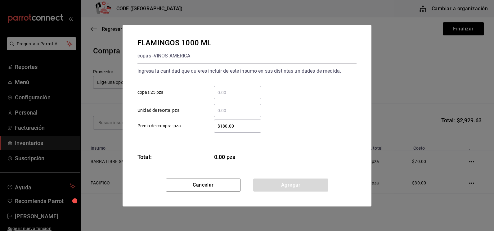
click at [230, 111] on input "​ Unidad de receta: pza" at bounding box center [238, 110] width 48 height 7
type input "6"
click at [283, 188] on button "Agregar" at bounding box center [290, 185] width 75 height 13
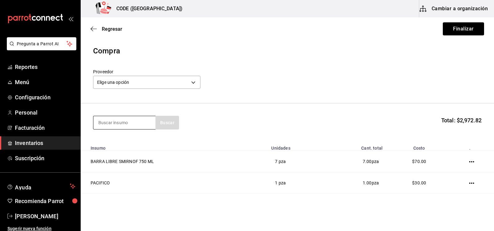
click at [115, 125] on input at bounding box center [124, 122] width 62 height 13
type input "HPN"
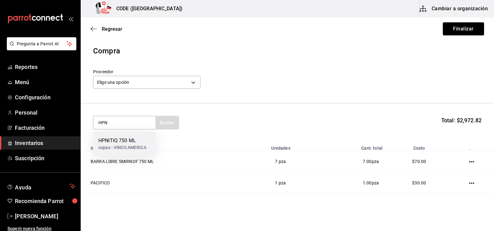
click at [115, 144] on div "copas - VINOS AMERICA" at bounding box center [122, 147] width 48 height 7
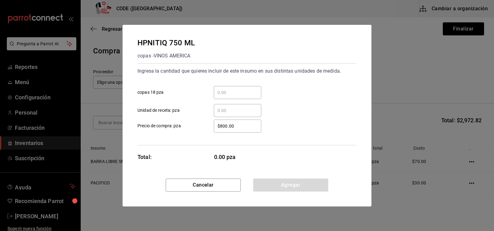
click at [222, 114] on div "​" at bounding box center [238, 110] width 48 height 13
click at [222, 114] on input "​ Unidad de receta: pza" at bounding box center [238, 110] width 48 height 7
type input "7"
click at [269, 189] on button "Agregar" at bounding box center [290, 185] width 75 height 13
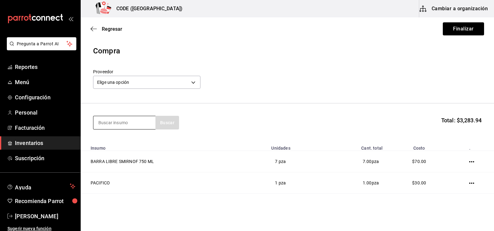
click at [127, 120] on input at bounding box center [124, 122] width 62 height 13
type input "COUR"
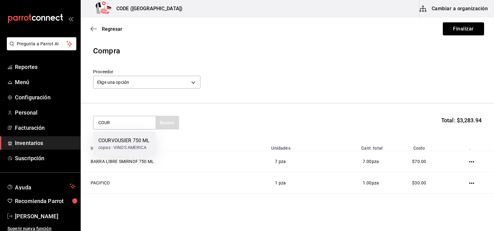
click at [122, 142] on div "COURVOUSIER 750 ML" at bounding box center [123, 140] width 51 height 7
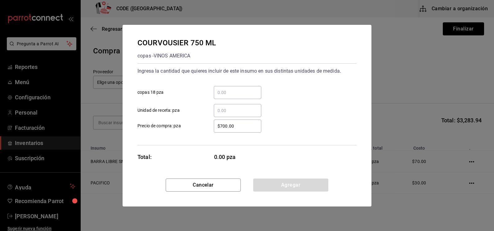
click at [227, 113] on input "​ Unidad de receta: pza" at bounding box center [238, 110] width 48 height 7
type input "7"
click at [287, 190] on button "Agregar" at bounding box center [290, 185] width 75 height 13
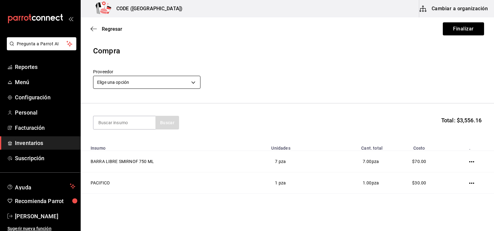
click at [155, 81] on body "Pregunta a Parrot AI Reportes Menú Configuración Personal Facturación Inventari…" at bounding box center [247, 98] width 494 height 196
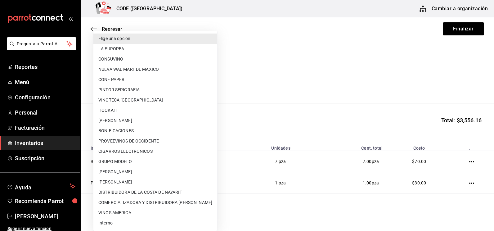
click at [128, 224] on li "Interno" at bounding box center [155, 223] width 124 height 10
type input "3a07a19e-be62-4050-a472-e8de4feefa02"
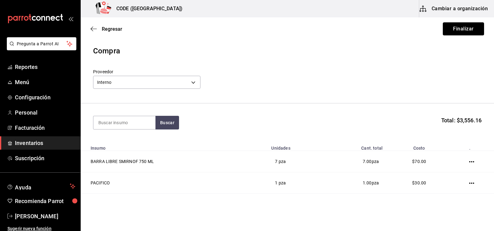
click at [466, 24] on button "Finalizar" at bounding box center [463, 28] width 41 height 13
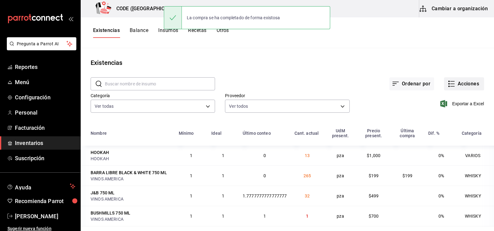
click at [448, 85] on icon "button" at bounding box center [451, 83] width 7 height 7
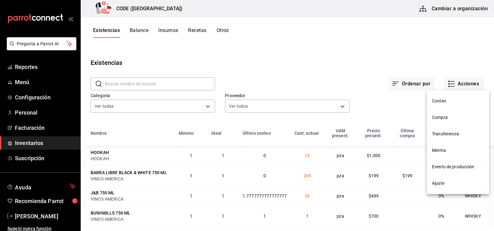
click at [443, 121] on li "Compra" at bounding box center [458, 117] width 62 height 16
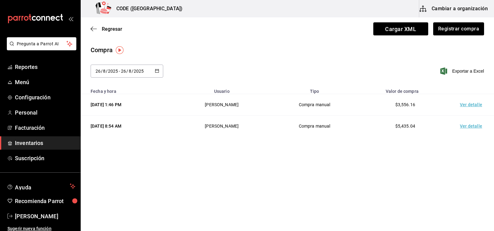
click at [465, 125] on td "Ver detalle" at bounding box center [472, 125] width 43 height 21
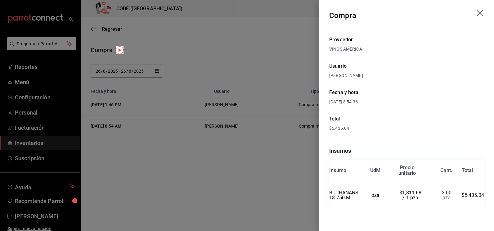
click at [274, 160] on div at bounding box center [247, 115] width 494 height 231
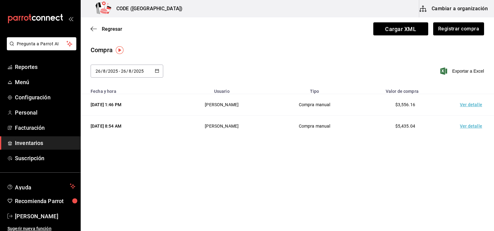
click at [470, 107] on td "Ver detalle" at bounding box center [472, 104] width 43 height 21
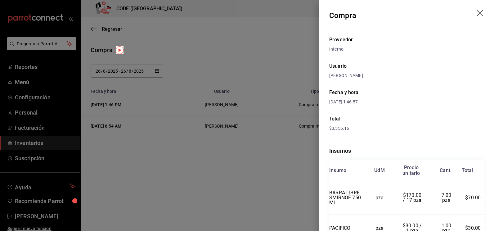
click at [420, 128] on div "$3,556.16" at bounding box center [406, 128] width 155 height 7
click at [206, 170] on div at bounding box center [247, 115] width 494 height 231
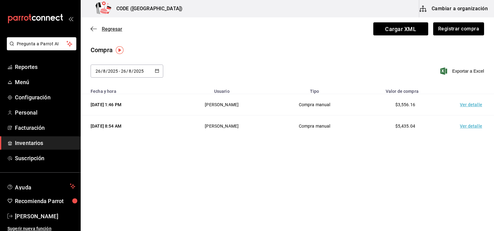
click at [102, 29] on span "Regresar" at bounding box center [112, 29] width 20 height 6
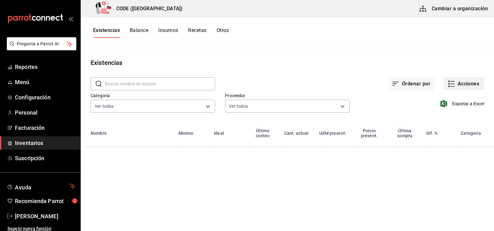
click at [451, 81] on icon "button" at bounding box center [453, 81] width 4 height 0
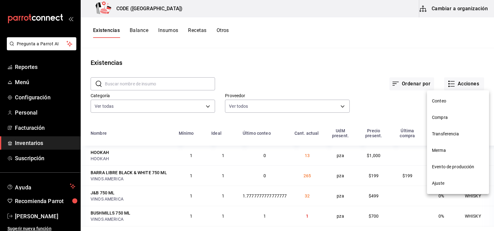
click at [442, 152] on span "Merma" at bounding box center [458, 150] width 52 height 7
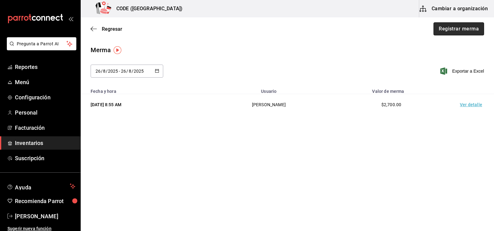
click at [464, 28] on button "Registrar merma" at bounding box center [459, 28] width 51 height 13
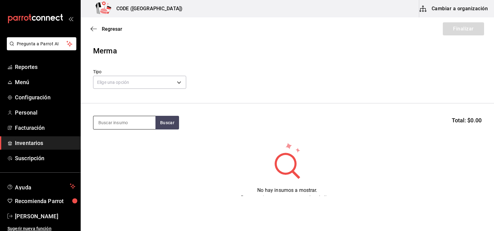
click at [126, 124] on input at bounding box center [124, 122] width 62 height 13
type input "BLACK"
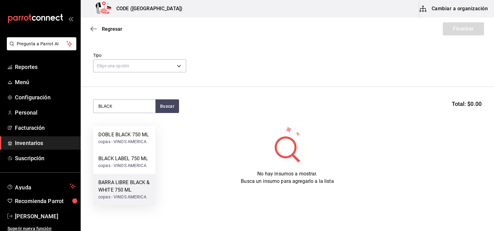
scroll to position [25, 0]
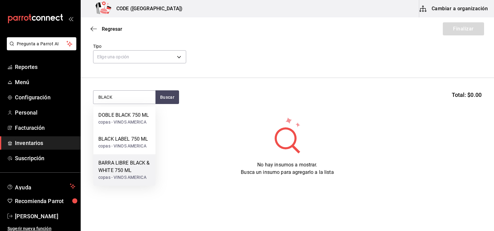
click at [128, 169] on div "BARRA LIBRE BLACK & WHITE 750 ML" at bounding box center [124, 166] width 52 height 15
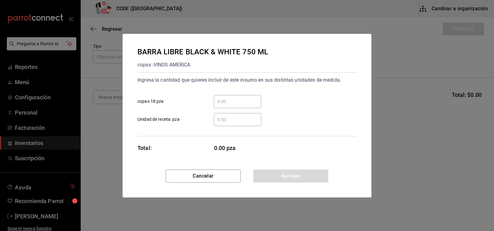
click at [238, 102] on input "​ copas 18 pza" at bounding box center [238, 101] width 48 height 7
click at [232, 119] on input "​ Unidad de receta: pza" at bounding box center [238, 119] width 48 height 7
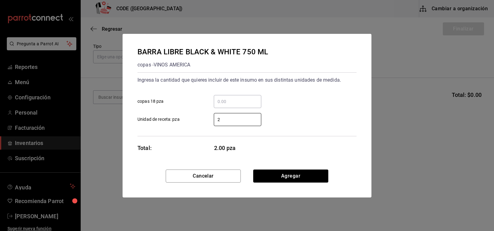
type input "2"
click at [278, 179] on button "Agregar" at bounding box center [290, 176] width 75 height 13
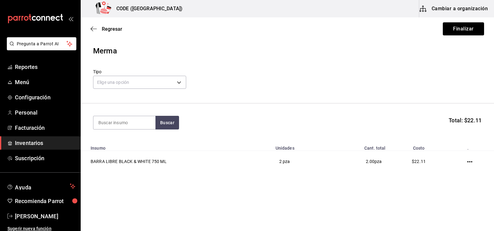
scroll to position [0, 0]
click at [131, 122] on input at bounding box center [124, 122] width 62 height 13
type input "CERE"
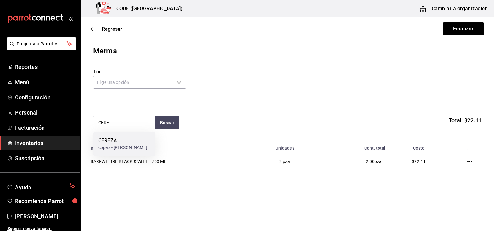
click at [128, 138] on div "CEREZA" at bounding box center [122, 140] width 49 height 7
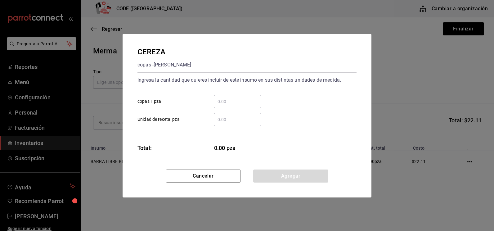
click at [234, 120] on input "​ Unidad de receta: pza" at bounding box center [238, 119] width 48 height 7
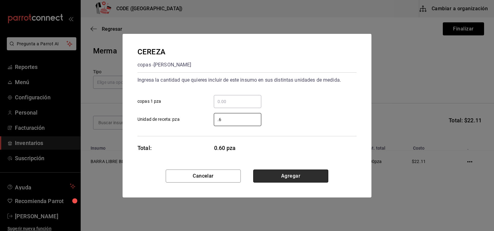
type input "0.6"
click at [275, 175] on button "Agregar" at bounding box center [290, 176] width 75 height 13
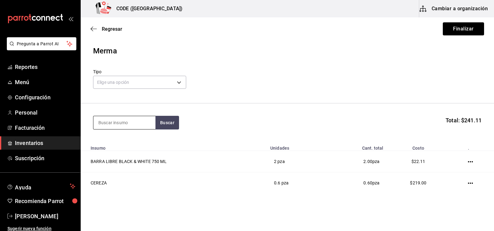
click at [136, 125] on input at bounding box center [124, 122] width 62 height 13
type input "REFRE"
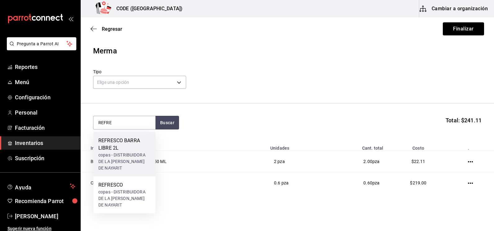
click at [132, 149] on div "REFRESCO BARRA LIBRE 2L" at bounding box center [124, 144] width 52 height 15
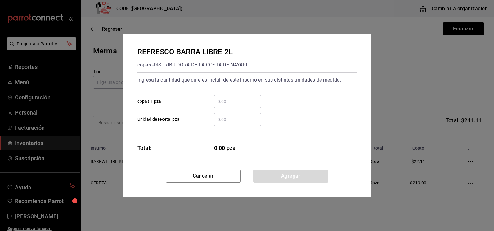
click at [223, 120] on input "​ Unidad de receta: pza" at bounding box center [238, 119] width 48 height 7
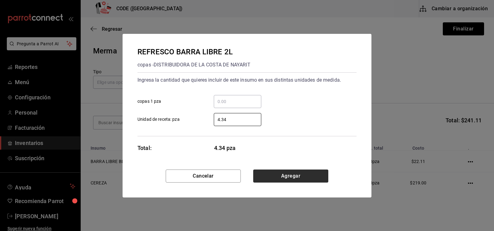
type input "4.34"
click at [274, 175] on button "Agregar" at bounding box center [290, 176] width 75 height 13
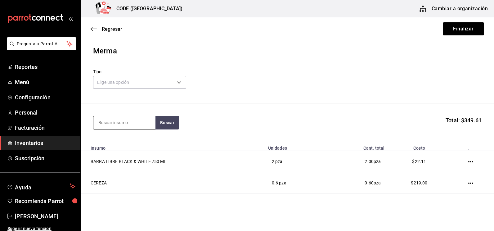
click at [122, 120] on input at bounding box center [124, 122] width 62 height 13
type input "JUG"
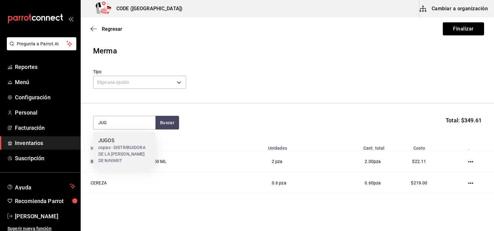
click at [123, 138] on div "JUGOS" at bounding box center [124, 140] width 52 height 7
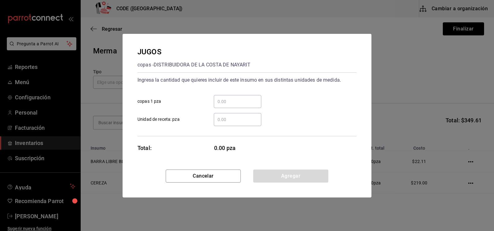
click at [225, 120] on input "​ Unidad de receta: pza" at bounding box center [238, 119] width 48 height 7
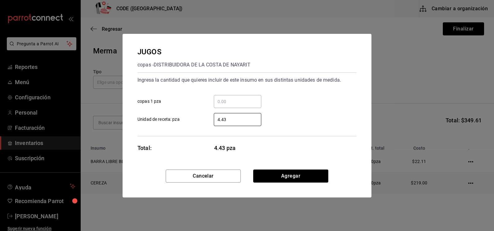
type input "4.43"
click at [276, 174] on button "Agregar" at bounding box center [290, 176] width 75 height 13
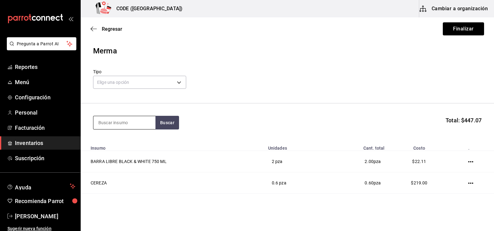
click at [129, 124] on input at bounding box center [124, 122] width 62 height 13
type input "BACAR"
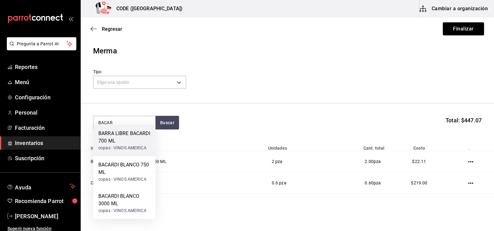
scroll to position [31, 0]
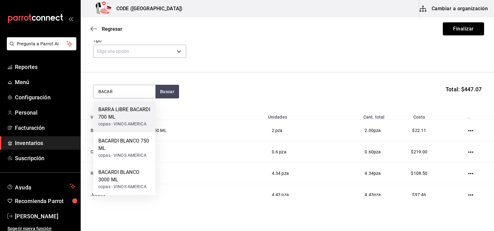
click at [122, 123] on div "copas - VINOS AMERICA" at bounding box center [124, 124] width 52 height 7
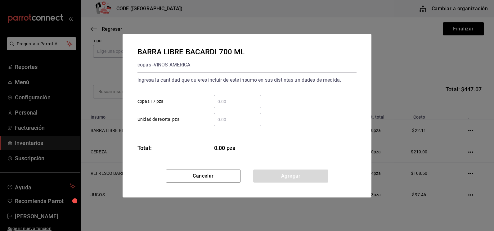
click at [238, 117] on input "​ Unidad de receta: pza" at bounding box center [238, 119] width 48 height 7
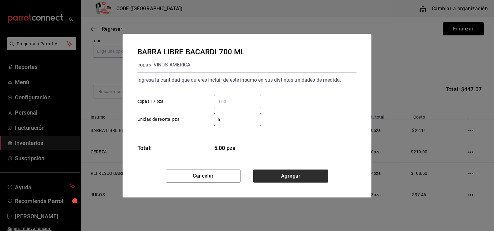
type input "5"
click at [284, 175] on button "Agregar" at bounding box center [290, 176] width 75 height 13
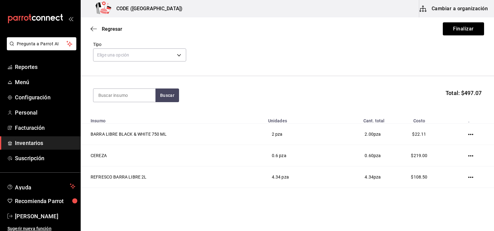
scroll to position [0, 0]
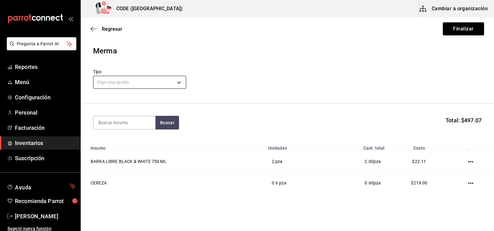
click at [159, 79] on body "Pregunta a Parrot AI Reportes Menú Configuración Personal Facturación Inventari…" at bounding box center [247, 98] width 494 height 196
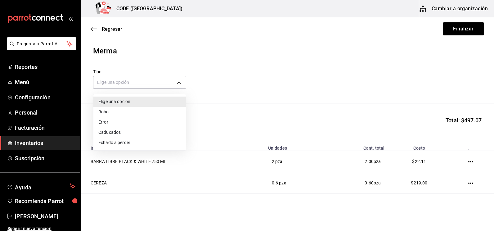
click at [121, 125] on li "Error" at bounding box center [139, 122] width 93 height 10
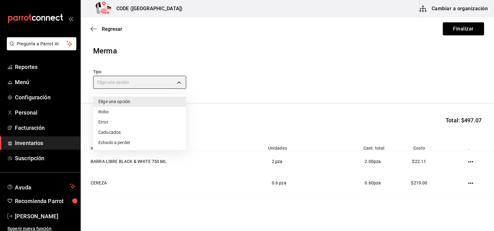
type input "ERROR"
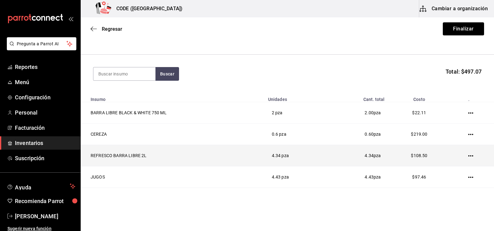
scroll to position [82, 0]
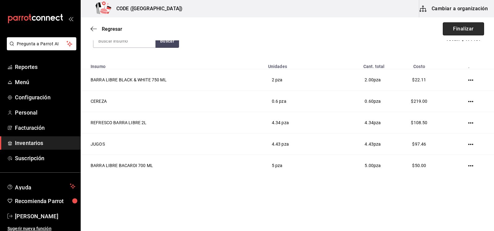
click at [462, 27] on button "Finalizar" at bounding box center [463, 28] width 41 height 13
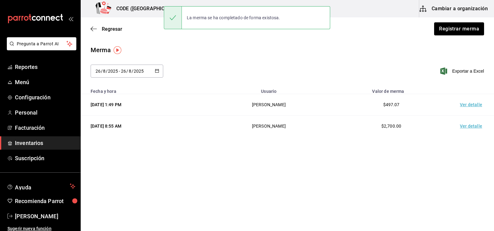
click at [470, 105] on td "Ver detalle" at bounding box center [472, 104] width 43 height 21
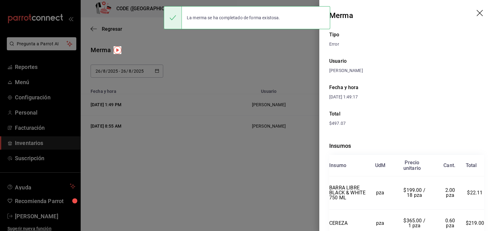
scroll to position [128, 0]
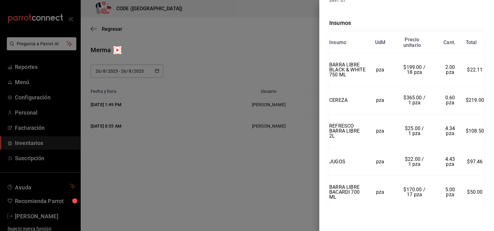
click at [410, 118] on td "$25.00 / 1 pza" at bounding box center [415, 131] width 40 height 33
click at [221, 55] on div at bounding box center [247, 115] width 494 height 231
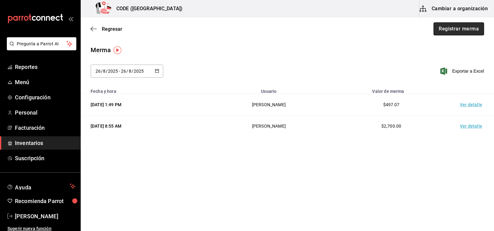
click at [465, 30] on button "Registrar merma" at bounding box center [459, 28] width 51 height 13
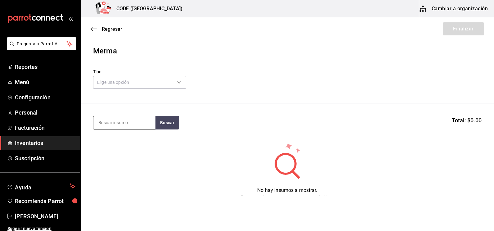
click at [129, 125] on input at bounding box center [124, 122] width 62 height 13
type input "CONT"
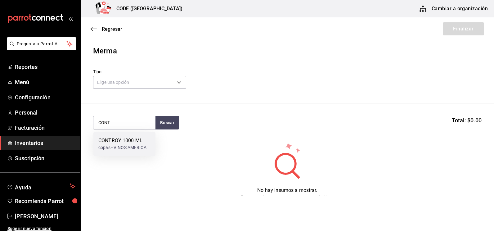
click at [127, 141] on div "CONTROY 1000 ML" at bounding box center [122, 140] width 48 height 7
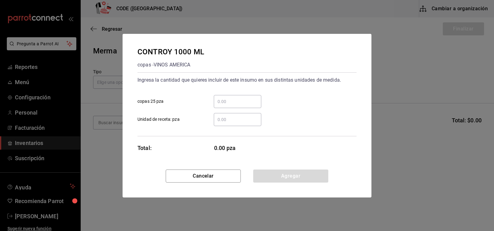
click at [226, 117] on input "​ Unidad de receta: pza" at bounding box center [238, 119] width 48 height 7
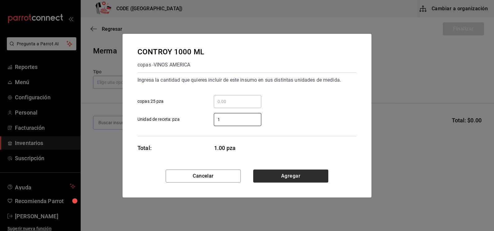
type input "1"
click at [292, 176] on button "Agregar" at bounding box center [290, 176] width 75 height 13
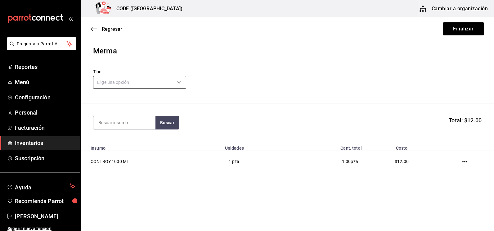
click at [167, 81] on body "Pregunta a Parrot AI Reportes Menú Configuración Personal Facturación Inventari…" at bounding box center [247, 98] width 494 height 196
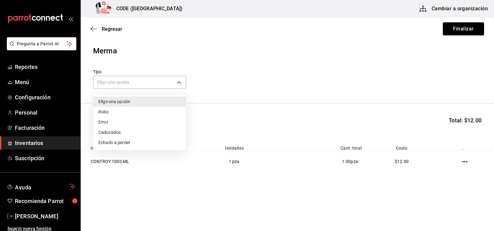
click at [126, 119] on li "Error" at bounding box center [139, 122] width 93 height 10
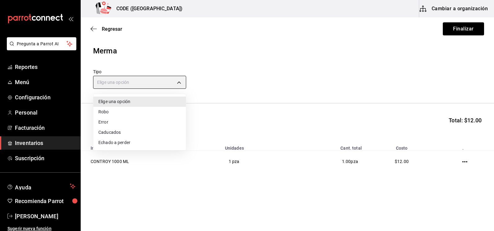
type input "ERROR"
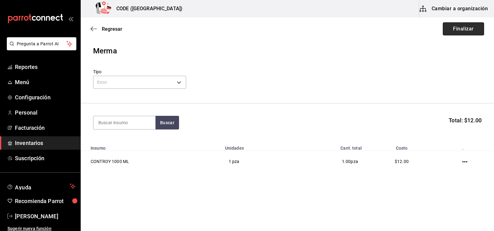
click at [460, 32] on button "Finalizar" at bounding box center [463, 28] width 41 height 13
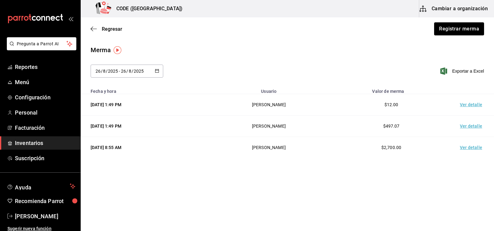
click at [407, 59] on div "Merma 2025-08-26 26 / 8 / 2025 - 2025-08-26 26 / 8 / 2025 Exportar a Excel" at bounding box center [288, 65] width 414 height 40
click at [32, 144] on span "Inventarios" at bounding box center [45, 143] width 61 height 8
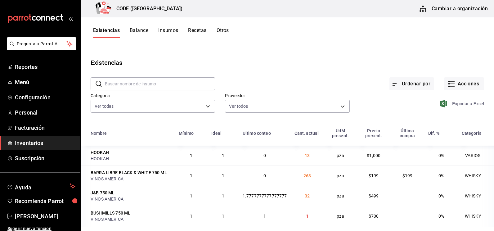
click at [464, 102] on span "Exportar a Excel" at bounding box center [463, 103] width 43 height 7
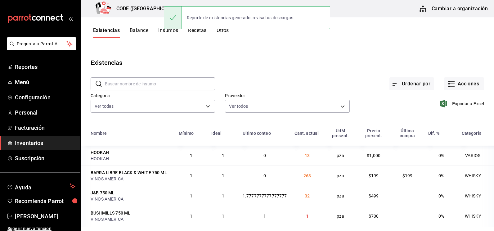
click at [170, 65] on div "Existencias" at bounding box center [288, 62] width 414 height 9
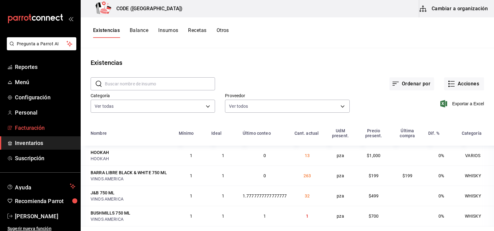
click at [34, 127] on span "Facturación" at bounding box center [45, 128] width 61 height 8
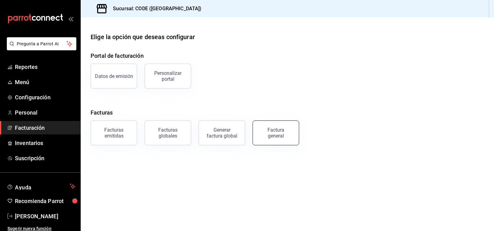
click at [266, 136] on div "Factura general" at bounding box center [275, 133] width 31 height 12
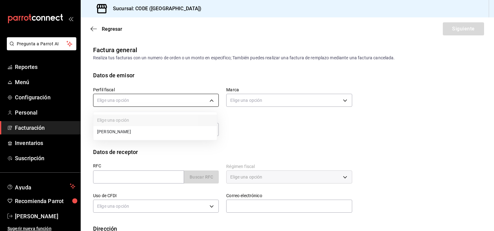
click at [171, 102] on body "Pregunta a Parrot AI Reportes Menú Configuración Personal Facturación Inventari…" at bounding box center [247, 115] width 494 height 231
click at [155, 129] on li "MEZA ROCHA" at bounding box center [155, 131] width 124 height 11
type input "abaafbf4-9e81-434b-9282-91cbadc95e98"
type input "b4274379-98e3-4a61-b813-167c2f875b9b"
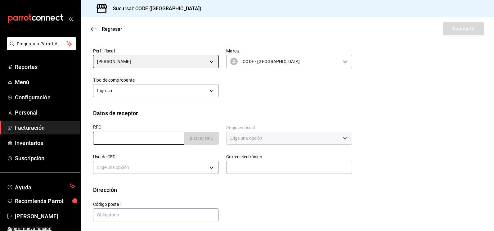
scroll to position [40, 0]
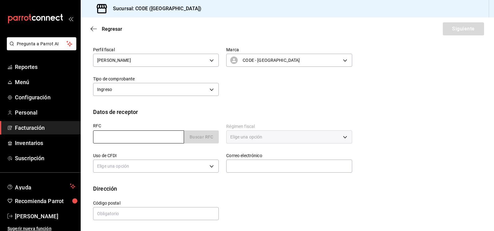
click at [156, 142] on input "text" at bounding box center [138, 136] width 91 height 13
click at [155, 136] on input "text" at bounding box center [138, 136] width 91 height 13
paste input "XAXX010101000"
type input "XAXX010101000"
type input "48380"
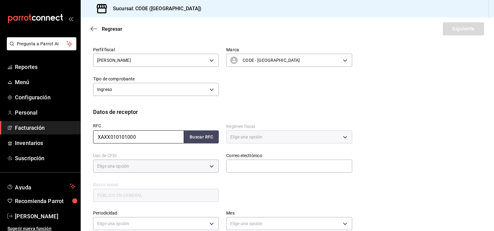
type input "616"
type input "S01"
type input "XAXX010101000"
click at [203, 141] on button "Buscar RFC" at bounding box center [201, 136] width 35 height 13
type input "codevallarta@grupoalme.com"
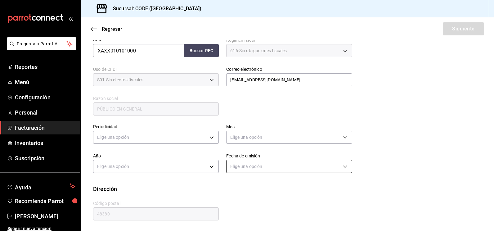
scroll to position [127, 0]
click at [152, 134] on body "Pregunta a Parrot AI Reportes Menú Configuración Personal Facturación Inventari…" at bounding box center [247, 115] width 494 height 231
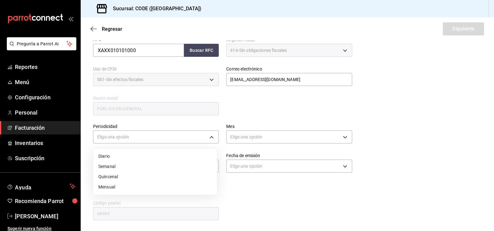
click at [115, 157] on li "Diario" at bounding box center [155, 156] width 124 height 10
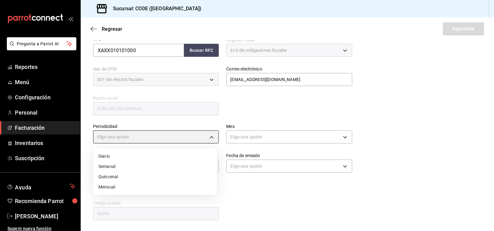
type input "DAILY"
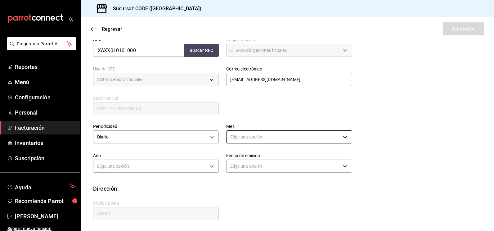
click at [270, 139] on body "Pregunta a Parrot AI Reportes Menú Configuración Personal Facturación Inventari…" at bounding box center [247, 115] width 494 height 231
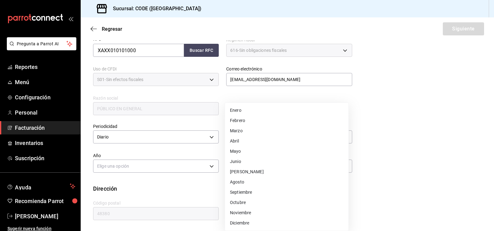
click at [239, 182] on li "Agosto" at bounding box center [287, 182] width 124 height 10
type input "8"
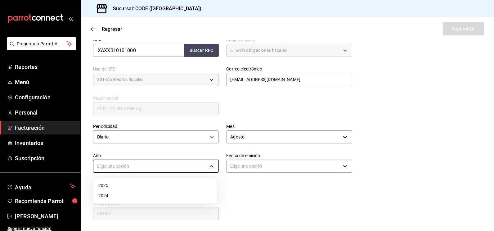
click at [165, 167] on body "Pregunta a Parrot AI Reportes Menú Configuración Personal Facturación Inventari…" at bounding box center [247, 115] width 494 height 231
click at [113, 187] on li "2025" at bounding box center [155, 185] width 124 height 10
type input "2025"
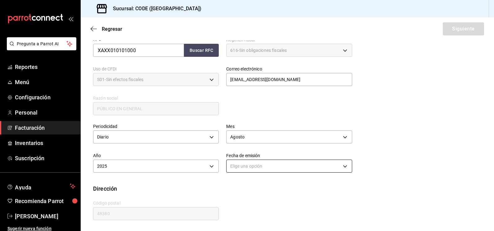
click at [275, 167] on body "Pregunta a Parrot AI Reportes Menú Configuración Personal Facturación Inventari…" at bounding box center [247, 115] width 494 height 231
click at [241, 186] on li "Hoy" at bounding box center [287, 185] width 124 height 10
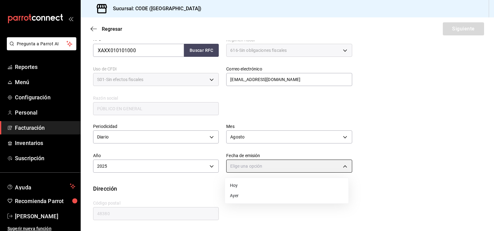
type input "TODAY"
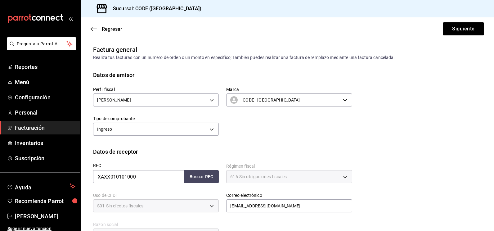
scroll to position [0, 0]
click at [259, 129] on div "Perfil fiscal MEZA ROCHA abaafbf4-9e81-434b-9282-91cbadc95e98 Marca CODE - Vall…" at bounding box center [219, 108] width 267 height 58
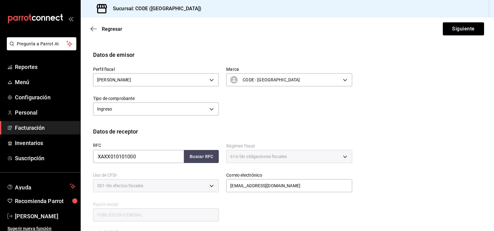
scroll to position [31, 0]
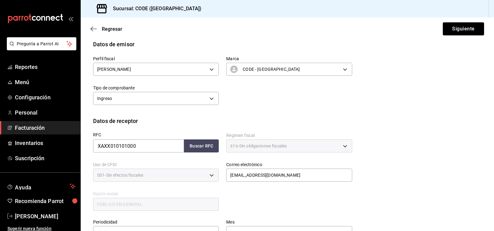
click at [255, 112] on div "Perfil fiscal MEZA ROCHA abaafbf4-9e81-434b-9282-91cbadc95e98 Marca CODE - Vall…" at bounding box center [287, 82] width 389 height 68
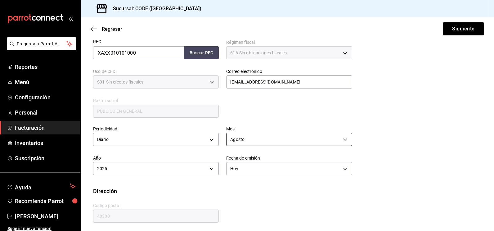
scroll to position [127, 0]
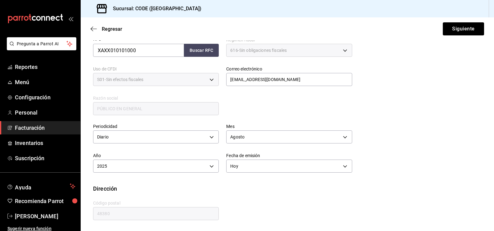
click at [269, 114] on div "RFC XAXX010101000 Buscar RFC Régimen fiscal 616 - Sin obligaciones fiscales 616…" at bounding box center [219, 72] width 267 height 87
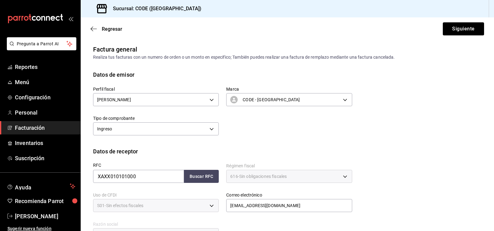
scroll to position [0, 0]
click at [286, 128] on div "Perfil fiscal MEZA ROCHA abaafbf4-9e81-434b-9282-91cbadc95e98 Marca CODE - Vall…" at bounding box center [219, 108] width 267 height 58
click at [255, 84] on div "Marca CODE - Vallarta b4274379-98e3-4a61-b813-167c2f875b9b" at bounding box center [285, 93] width 133 height 29
drag, startPoint x: 191, startPoint y: 72, endPoint x: 187, endPoint y: 74, distance: 4.5
click at [188, 75] on div "Datos de emisor" at bounding box center [287, 75] width 389 height 8
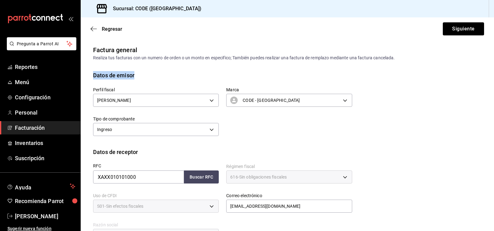
drag, startPoint x: 136, startPoint y: 70, endPoint x: 90, endPoint y: 74, distance: 45.8
click at [90, 74] on div "Factura general Realiza tus facturas con un numero de orden o un monto en espec…" at bounding box center [288, 201] width 414 height 312
drag, startPoint x: 90, startPoint y: 74, endPoint x: 103, endPoint y: 77, distance: 13.6
click at [103, 80] on div "Perfil fiscal MEZA ROCHA abaafbf4-9e81-434b-9282-91cbadc95e98" at bounding box center [152, 93] width 133 height 29
click at [102, 76] on div "Datos de emisor" at bounding box center [113, 75] width 41 height 8
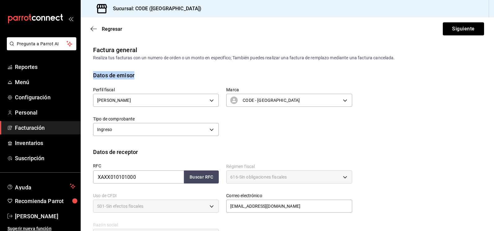
drag, startPoint x: 92, startPoint y: 75, endPoint x: 140, endPoint y: 72, distance: 48.2
click at [140, 72] on div "Datos de emisor Perfil fiscal MEZA ROCHA abaafbf4-9e81-434b-9282-91cbadc95e98 M…" at bounding box center [288, 109] width 414 height 77
click at [132, 75] on div "Datos de emisor" at bounding box center [113, 75] width 41 height 8
drag, startPoint x: 135, startPoint y: 75, endPoint x: 93, endPoint y: 77, distance: 41.3
click at [93, 77] on div "Datos de emisor" at bounding box center [287, 75] width 389 height 8
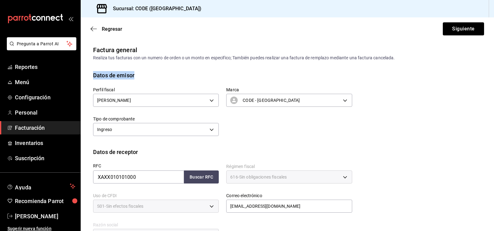
drag, startPoint x: 93, startPoint y: 77, endPoint x: 132, endPoint y: 77, distance: 38.8
click at [132, 77] on div "Datos de emisor" at bounding box center [113, 75] width 41 height 8
drag, startPoint x: 135, startPoint y: 76, endPoint x: 93, endPoint y: 77, distance: 41.3
click at [93, 77] on div "Datos de emisor" at bounding box center [287, 75] width 389 height 8
drag, startPoint x: 93, startPoint y: 77, endPoint x: 141, endPoint y: 75, distance: 47.2
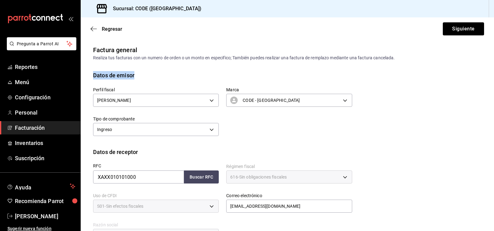
click at [142, 75] on div "Datos de emisor" at bounding box center [287, 75] width 389 height 8
click at [134, 76] on div "Datos de emisor" at bounding box center [113, 75] width 41 height 8
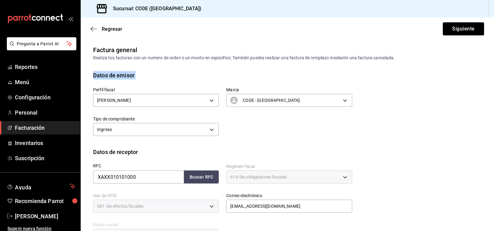
click at [132, 76] on div "Datos de emisor" at bounding box center [113, 75] width 41 height 8
click at [133, 76] on div "Datos de emisor" at bounding box center [113, 75] width 41 height 8
click at [194, 69] on div "Factura general Realiza tus facturas con un numero de orden o un monto en espec…" at bounding box center [288, 201] width 414 height 312
click at [197, 70] on div "Factura general Realiza tus facturas con un numero de orden o un monto en espec…" at bounding box center [288, 201] width 414 height 312
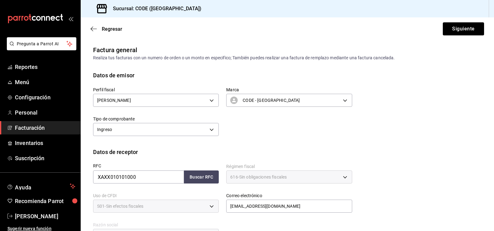
click at [253, 122] on div "Perfil fiscal MEZA ROCHA abaafbf4-9e81-434b-9282-91cbadc95e98 Marca CODE - Vall…" at bounding box center [219, 108] width 267 height 58
click at [455, 35] on button "Siguiente" at bounding box center [463, 28] width 41 height 13
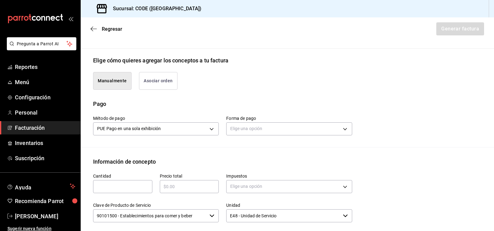
scroll to position [162, 0]
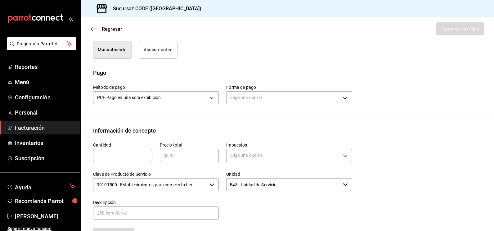
click at [191, 115] on div "Método de pago PUE Pago en una sola exhibición PUE Forma de pago Elige una opci…" at bounding box center [287, 96] width 389 height 39
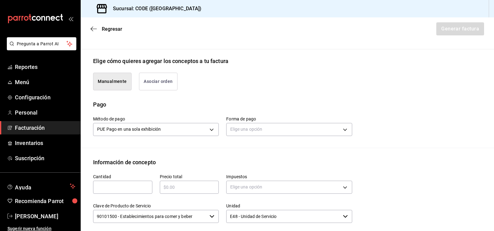
scroll to position [131, 0]
click at [257, 128] on body "Pregunta a Parrot AI Reportes Menú Configuración Personal Facturación Inventari…" at bounding box center [247, 115] width 494 height 231
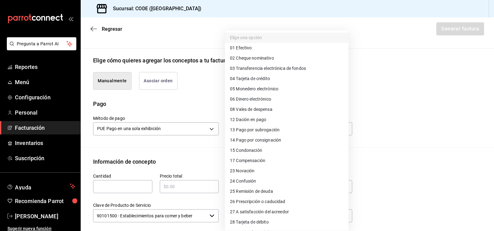
click at [269, 79] on span "04 Tarjeta de crédito" at bounding box center [250, 78] width 40 height 7
type input "04"
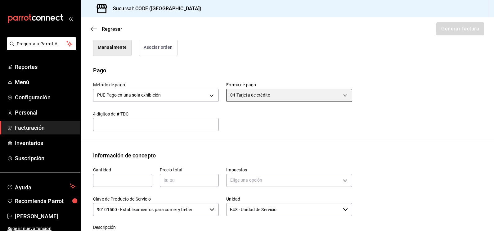
scroll to position [193, 0]
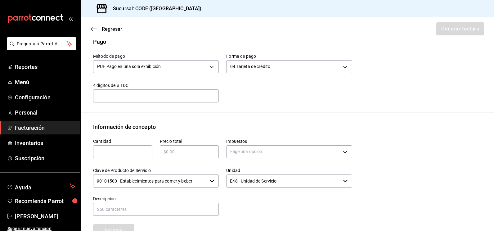
click at [141, 155] on input "text" at bounding box center [122, 151] width 59 height 7
type input "1"
click at [188, 152] on input "text" at bounding box center [189, 151] width 59 height 7
type input "$37394.35"
click at [252, 157] on body "Pregunta a Parrot AI Reportes Menú Configuración Personal Facturación Inventari…" at bounding box center [247, 115] width 494 height 231
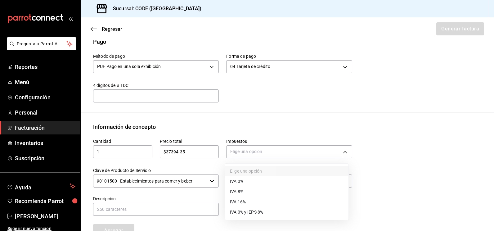
click at [242, 198] on li "IVA 16%" at bounding box center [287, 202] width 124 height 10
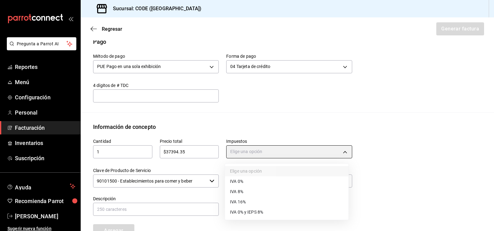
type input "IVA_16"
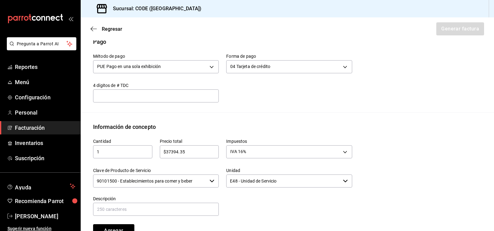
click at [256, 162] on div "Unidad E48 - Unidad de Servicio ​" at bounding box center [285, 174] width 133 height 28
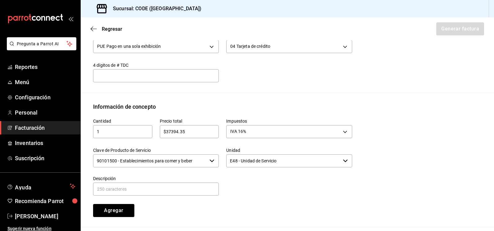
scroll to position [224, 0]
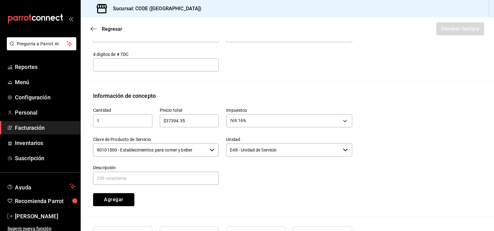
click at [203, 149] on input "90101500 - Establecimientos para comer y beber" at bounding box center [150, 149] width 114 height 13
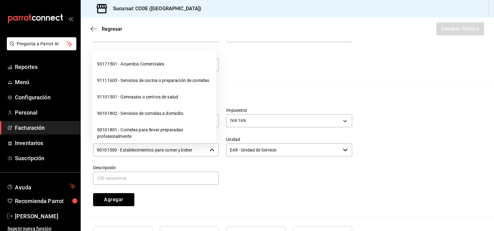
click at [207, 148] on div "90101500 - Establecimientos para comer y beber ​" at bounding box center [156, 149] width 126 height 13
click at [246, 166] on div at bounding box center [285, 171] width 133 height 28
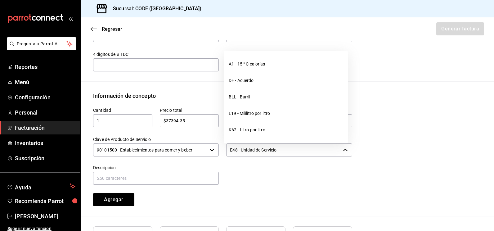
click at [266, 152] on input "E48 - Unidad de Servicio" at bounding box center [283, 149] width 114 height 13
click at [264, 171] on div at bounding box center [285, 171] width 133 height 28
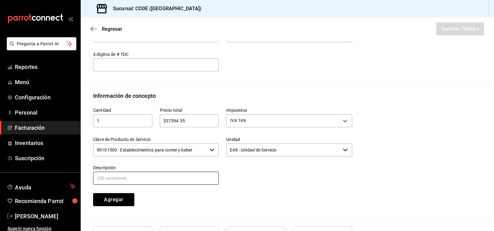
click at [156, 180] on input "text" at bounding box center [156, 178] width 126 height 13
click at [149, 182] on input "text" at bounding box center [156, 178] width 126 height 13
type input "c"
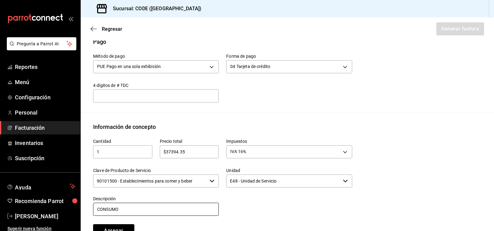
type input "CONSUMO"
click at [389, 168] on div "Cantidad 1 ​ Precio total $37394.35 ​ Impuestos IVA 16% IVA_16 Clave de Product…" at bounding box center [287, 189] width 389 height 116
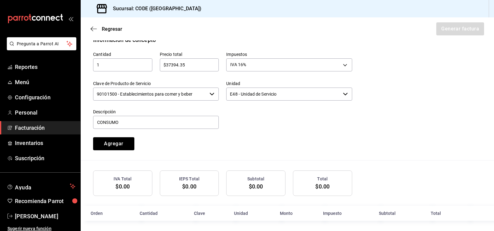
scroll to position [283, 0]
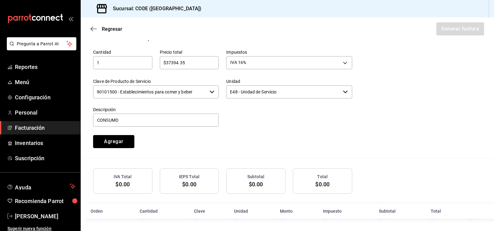
drag, startPoint x: 120, startPoint y: 137, endPoint x: 123, endPoint y: 140, distance: 4.0
click at [120, 138] on button "Agregar" at bounding box center [113, 141] width 41 height 13
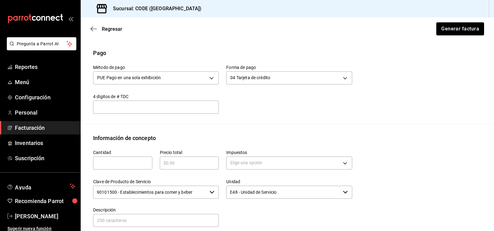
scroll to position [143, 0]
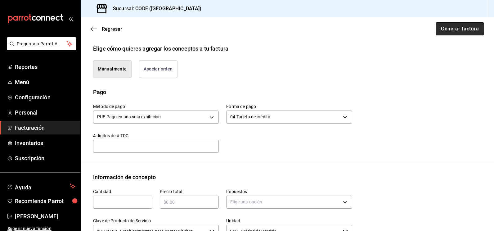
click at [451, 27] on button "Generar factura" at bounding box center [460, 28] width 48 height 13
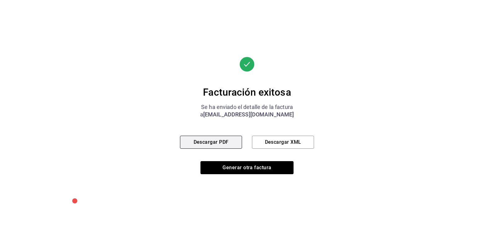
click at [215, 140] on button "Descargar PDF" at bounding box center [211, 142] width 62 height 13
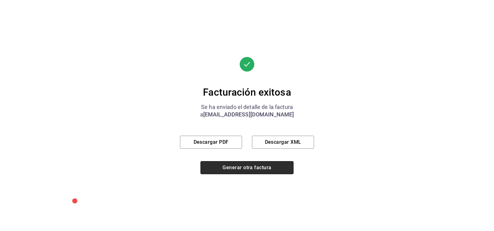
click at [265, 165] on button "Generar otra factura" at bounding box center [247, 167] width 93 height 13
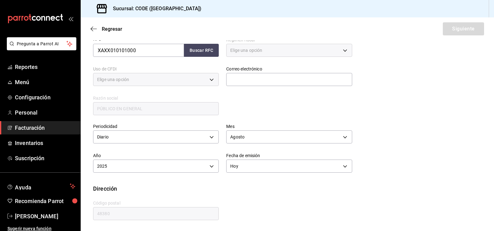
type input "616"
type input "S01"
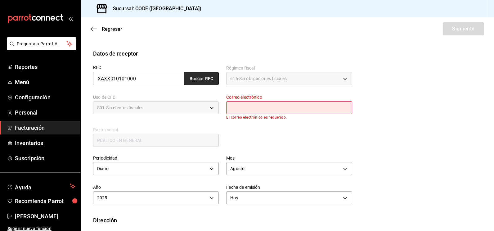
click at [206, 82] on button "Buscar RFC" at bounding box center [201, 78] width 35 height 13
type input "codevallarta@grupoalme.com"
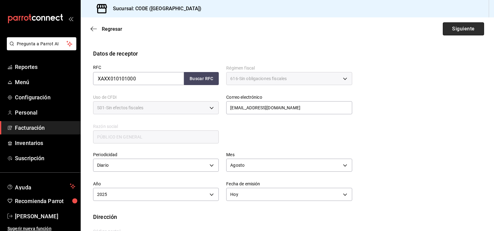
click at [464, 28] on button "Siguiente" at bounding box center [463, 28] width 41 height 13
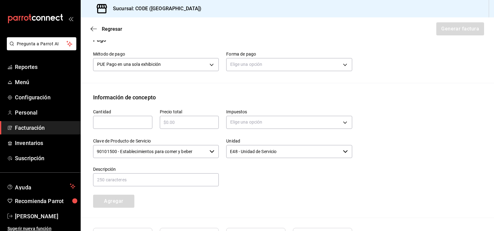
scroll to position [161, 0]
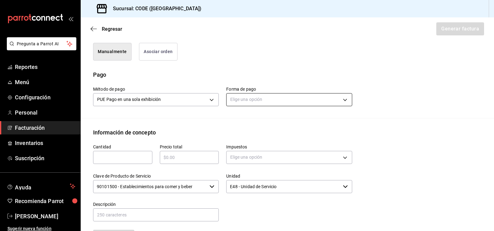
click at [262, 96] on body "Pregunta a Parrot AI Reportes Menú Configuración Personal Facturación Inventari…" at bounding box center [247, 115] width 494 height 231
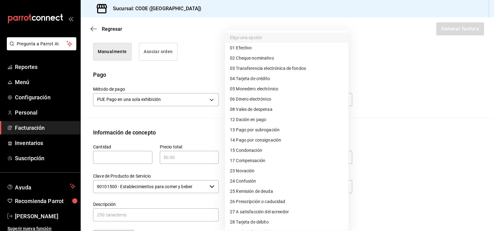
click at [265, 224] on span "28 Tarjeta de débito" at bounding box center [249, 222] width 39 height 7
type input "28"
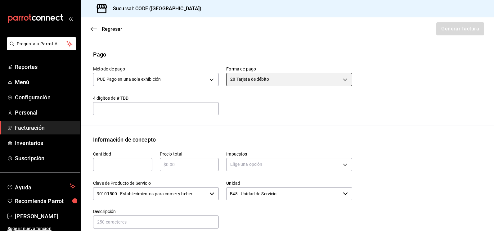
scroll to position [192, 0]
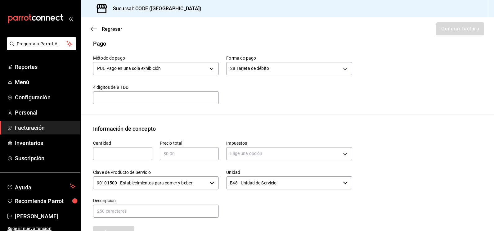
click at [129, 156] on input "text" at bounding box center [122, 153] width 59 height 7
type input "1"
type input "$8575"
click at [242, 157] on body "Pregunta a Parrot AI Reportes Menú Configuración Personal Facturación Inventari…" at bounding box center [247, 115] width 494 height 231
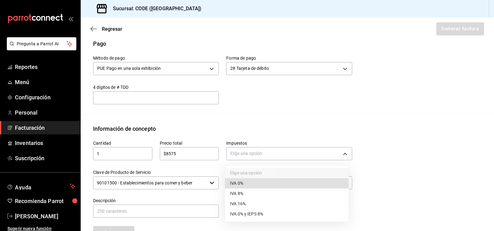
click at [245, 202] on span "IVA 16%" at bounding box center [238, 204] width 16 height 7
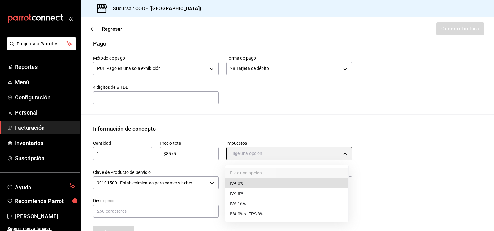
type input "IVA_16"
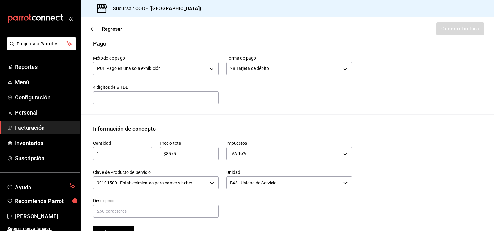
click at [191, 182] on input "90101500 - Establecimientos para comer y beber" at bounding box center [150, 182] width 114 height 13
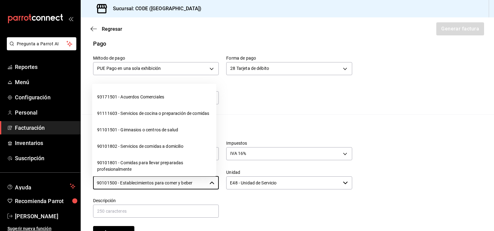
click at [241, 183] on input "E48 - Unidad de Servicio" at bounding box center [283, 182] width 114 height 13
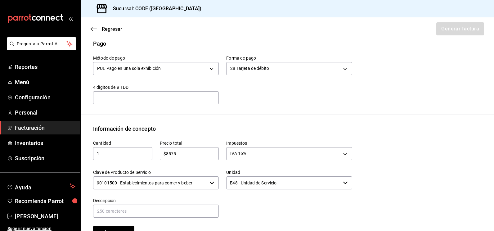
click at [241, 202] on div at bounding box center [285, 204] width 133 height 28
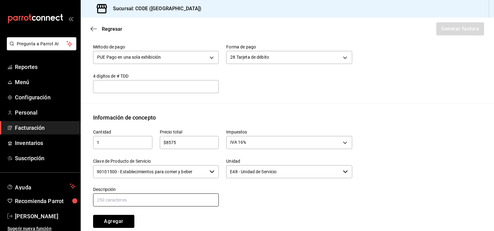
scroll to position [223, 0]
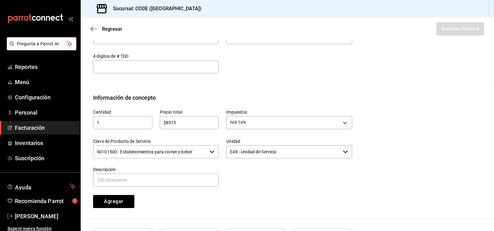
click at [189, 151] on input "90101500 - Establecimientos para comer y beber" at bounding box center [150, 151] width 114 height 13
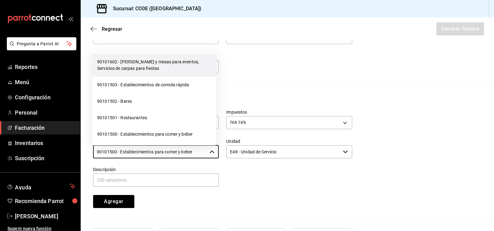
scroll to position [155, 0]
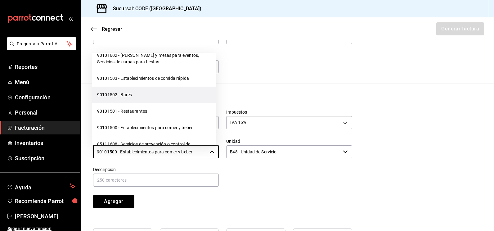
click at [146, 103] on li "90101502 - Bares" at bounding box center [154, 95] width 124 height 16
type input "90101502 - Bares"
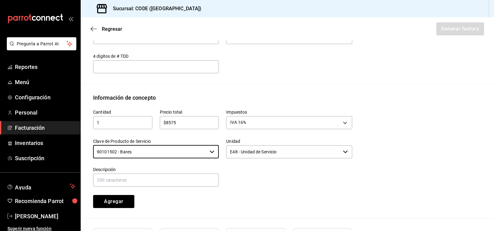
click at [248, 183] on div at bounding box center [285, 173] width 133 height 28
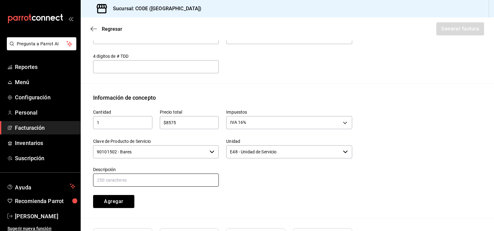
click at [176, 174] on input "text" at bounding box center [156, 180] width 126 height 13
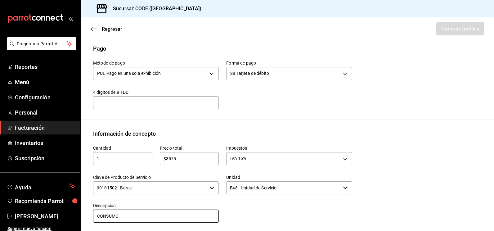
scroll to position [283, 0]
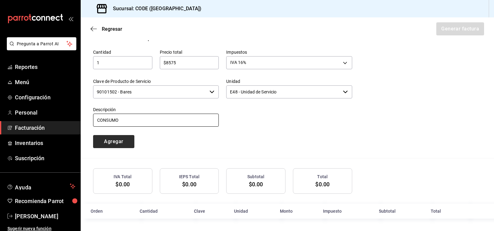
type input "CONSUMO"
click at [117, 143] on button "Agregar" at bounding box center [113, 141] width 41 height 13
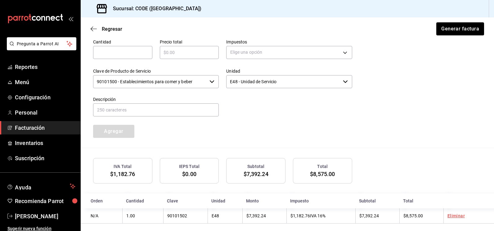
scroll to position [298, 0]
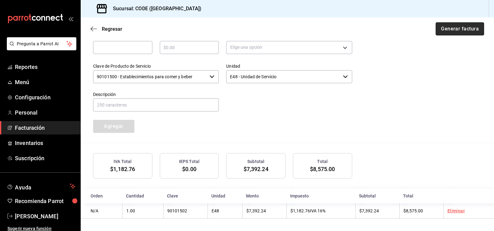
click at [452, 29] on button "Generar factura" at bounding box center [460, 28] width 48 height 13
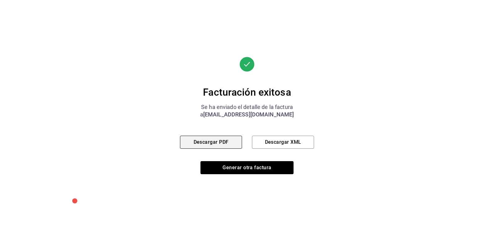
click at [217, 141] on button "Descargar PDF" at bounding box center [211, 142] width 62 height 13
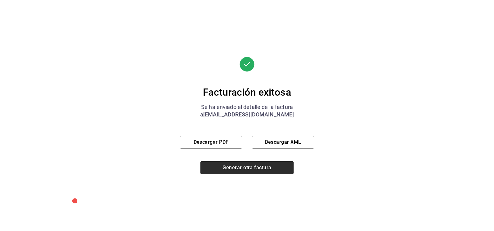
click at [241, 168] on button "Generar otra factura" at bounding box center [247, 167] width 93 height 13
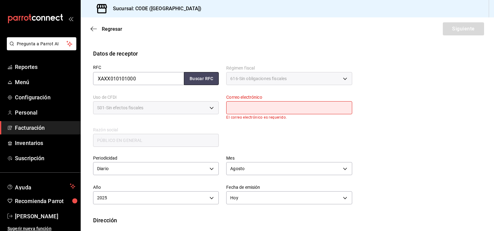
click at [202, 82] on button "Buscar RFC" at bounding box center [201, 78] width 35 height 13
type input "codevallarta@grupoalme.com"
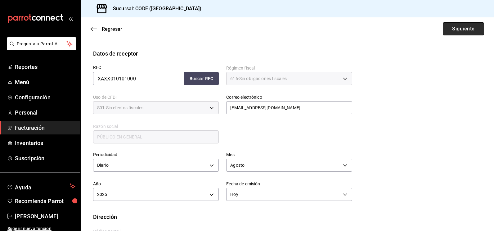
click at [457, 28] on button "Siguiente" at bounding box center [463, 28] width 41 height 13
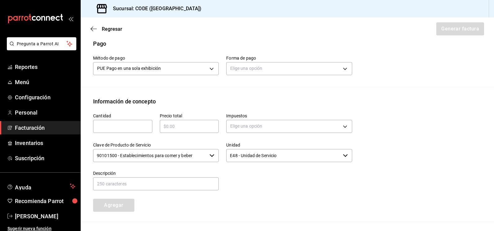
scroll to position [161, 0]
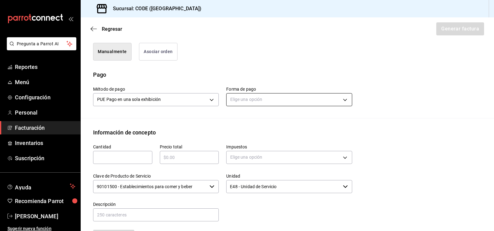
click at [270, 100] on body "Pregunta a Parrot AI Reportes Menú Configuración Personal Facturación Inventari…" at bounding box center [247, 115] width 494 height 231
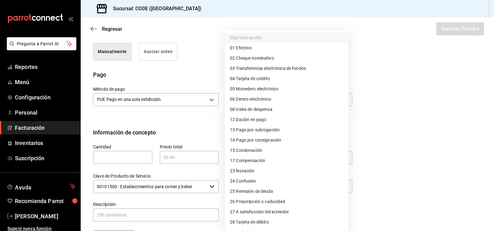
click at [258, 81] on span "04 Tarjeta de crédito" at bounding box center [250, 78] width 40 height 7
type input "04"
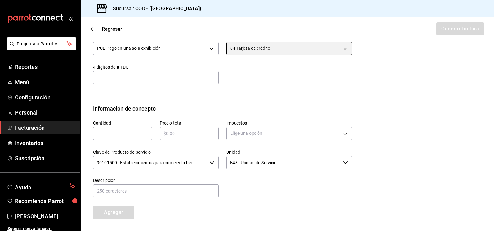
scroll to position [223, 0]
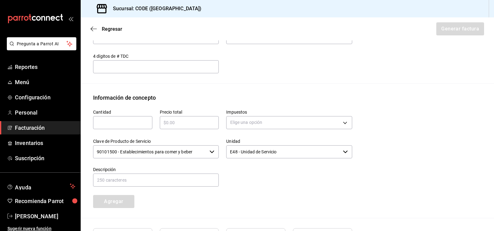
click at [119, 122] on input "text" at bounding box center [122, 122] width 59 height 7
type input "1"
type input "$50345.40"
click at [253, 125] on body "Pregunta a Parrot AI Reportes Menú Configuración Personal Facturación Inventari…" at bounding box center [247, 115] width 494 height 231
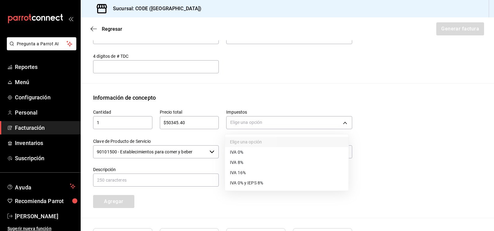
click at [244, 174] on span "IVA 16%" at bounding box center [238, 173] width 16 height 7
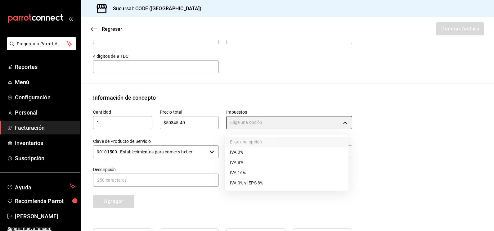
type input "IVA_16"
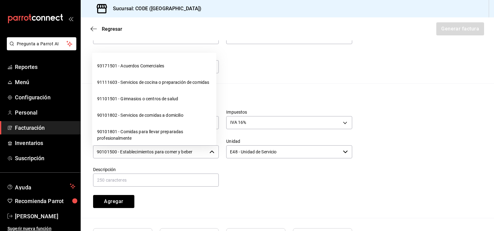
click at [199, 150] on input "90101500 - Establecimientos para comer y beber" at bounding box center [150, 151] width 114 height 13
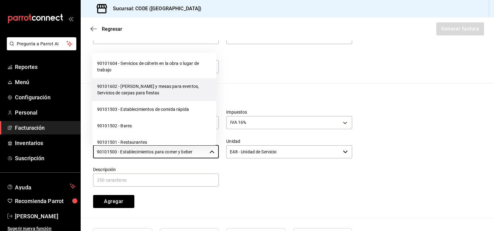
scroll to position [155, 0]
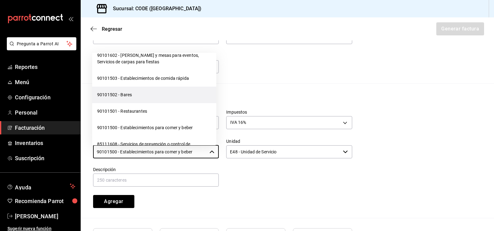
click at [132, 103] on li "90101502 - Bares" at bounding box center [154, 95] width 124 height 16
type input "90101502 - Bares"
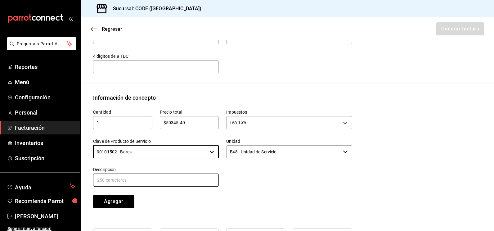
click at [193, 178] on input "text" at bounding box center [156, 180] width 126 height 13
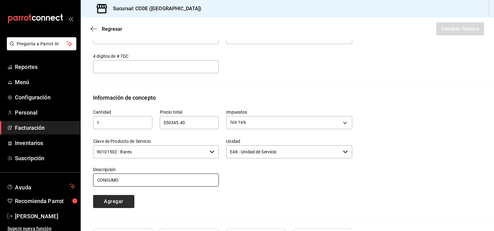
type input "CONSUMO"
click at [122, 197] on button "Agregar" at bounding box center [113, 201] width 41 height 13
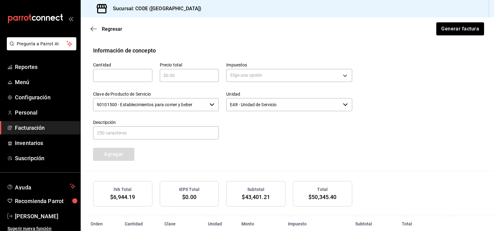
scroll to position [298, 0]
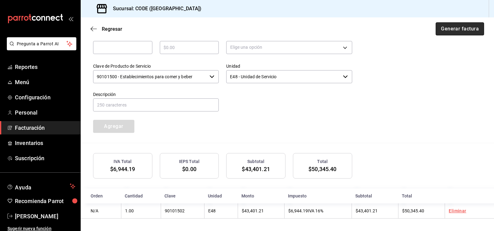
click at [451, 30] on button "Generar factura" at bounding box center [460, 28] width 48 height 13
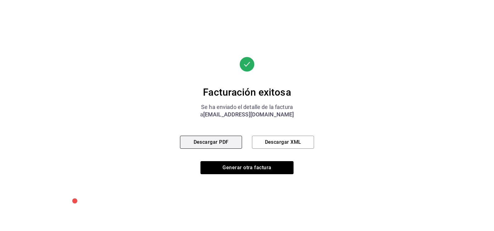
click at [210, 140] on button "Descargar PDF" at bounding box center [211, 142] width 62 height 13
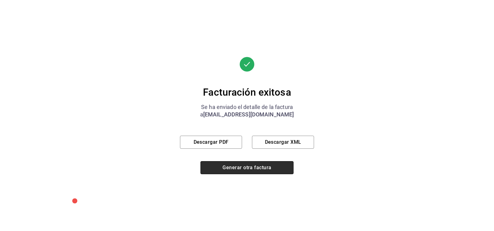
click at [242, 171] on button "Generar otra factura" at bounding box center [247, 167] width 93 height 13
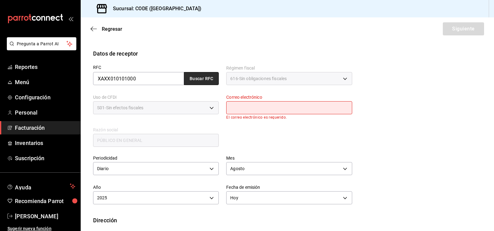
click at [203, 80] on button "Buscar RFC" at bounding box center [201, 78] width 35 height 13
type input "codevallarta@grupoalme.com"
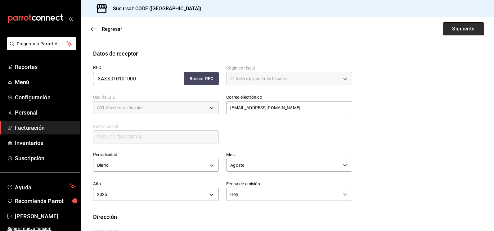
click at [449, 27] on button "Siguiente" at bounding box center [463, 28] width 41 height 13
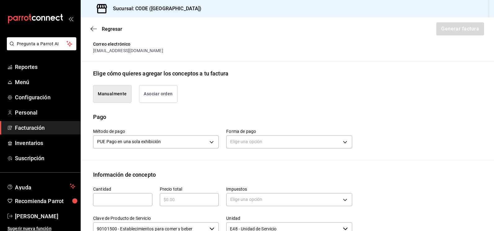
scroll to position [129, 0]
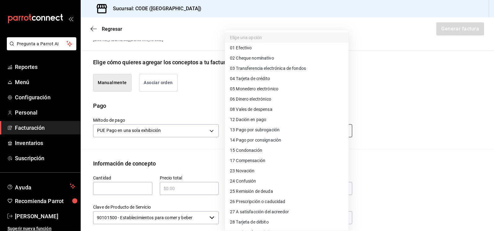
click at [261, 124] on body "Pregunta a Parrot AI Reportes Menú Configuración Personal Facturación Inventari…" at bounding box center [247, 115] width 494 height 231
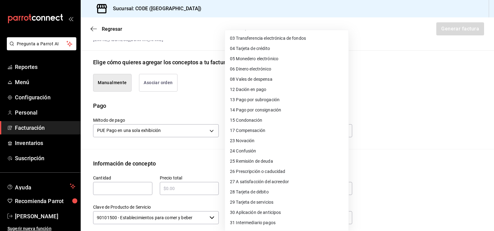
scroll to position [31, 0]
click at [277, 189] on li "28 Tarjeta de débito" at bounding box center [287, 191] width 124 height 10
type input "28"
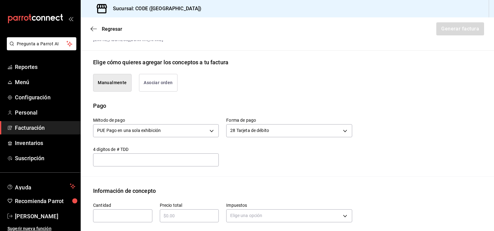
click at [138, 160] on input "text" at bounding box center [156, 159] width 126 height 7
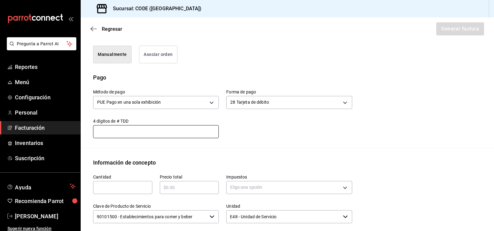
scroll to position [192, 0]
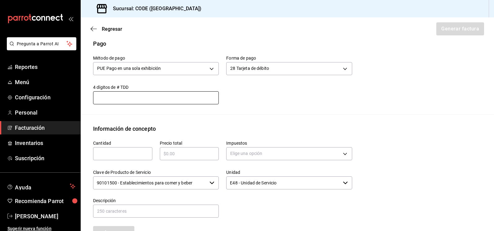
click at [129, 158] on div "​" at bounding box center [122, 153] width 59 height 13
type input "1"
type input "$46385"
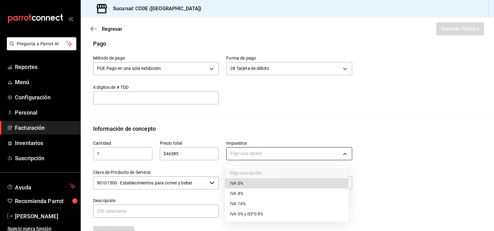
click at [248, 156] on body "Pregunta a Parrot AI Reportes Menú Configuración Personal Facturación Inventari…" at bounding box center [247, 115] width 494 height 231
click at [249, 208] on li "IVA 16%" at bounding box center [287, 204] width 124 height 10
type input "IVA_16"
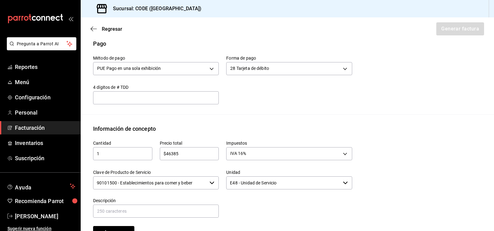
click at [205, 183] on input "90101500 - Establecimientos para comer y beber" at bounding box center [150, 182] width 114 height 13
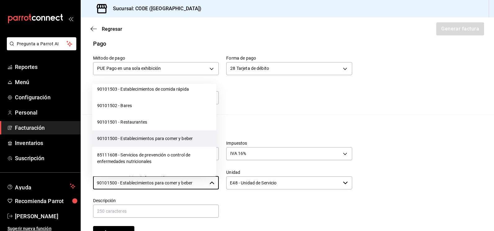
scroll to position [186, 0]
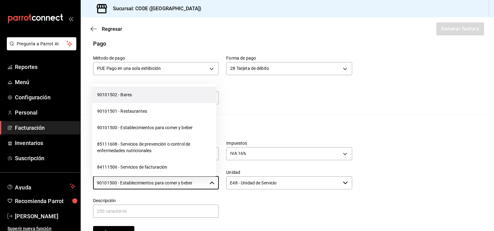
click at [136, 103] on li "90101502 - Bares" at bounding box center [154, 95] width 124 height 16
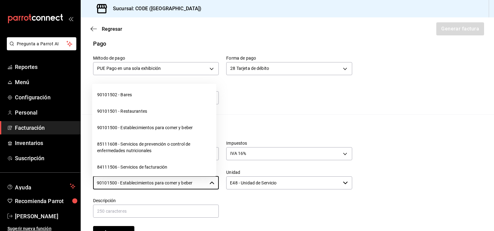
type input "90101502 - Bares"
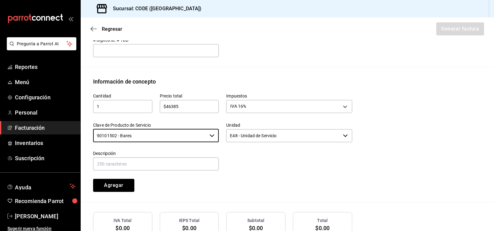
scroll to position [283, 0]
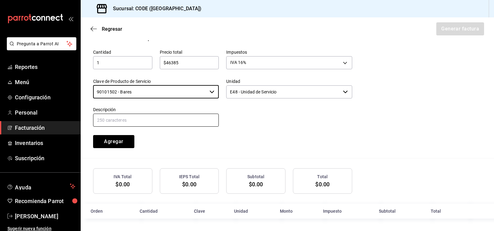
click at [149, 117] on input "text" at bounding box center [156, 120] width 126 height 13
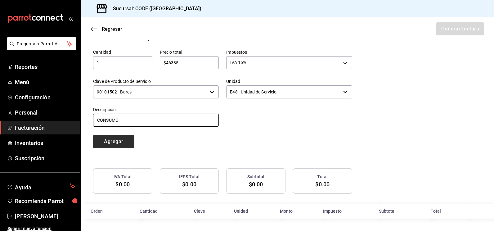
type input "CONSUMO"
click at [128, 140] on button "Agregar" at bounding box center [113, 141] width 41 height 13
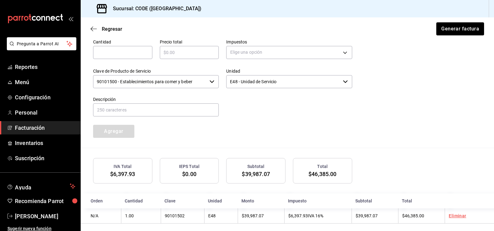
scroll to position [298, 0]
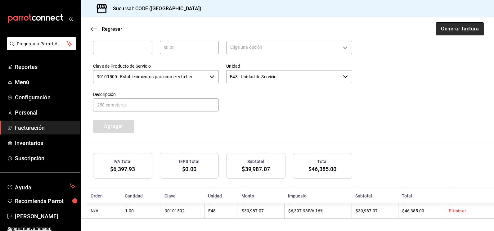
click at [454, 30] on button "Generar factura" at bounding box center [460, 28] width 48 height 13
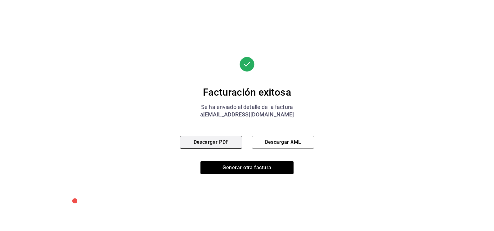
click at [225, 143] on button "Descargar PDF" at bounding box center [211, 142] width 62 height 13
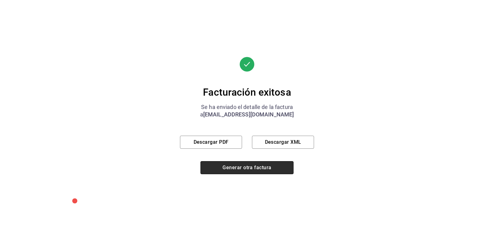
click at [242, 167] on button "Generar otra factura" at bounding box center [247, 167] width 93 height 13
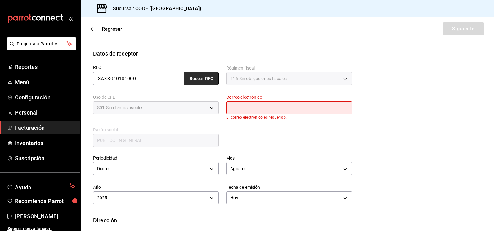
click at [197, 77] on button "Buscar RFC" at bounding box center [201, 78] width 35 height 13
type input "codevallarta@grupoalme.com"
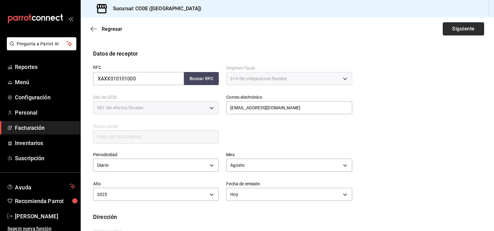
click at [455, 30] on button "Siguiente" at bounding box center [463, 28] width 41 height 13
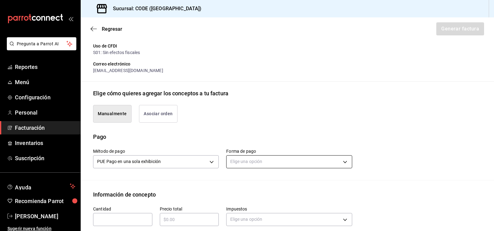
click at [255, 163] on body "Pregunta a Parrot AI Reportes Menú Configuración Personal Facturación Inventari…" at bounding box center [247, 115] width 494 height 231
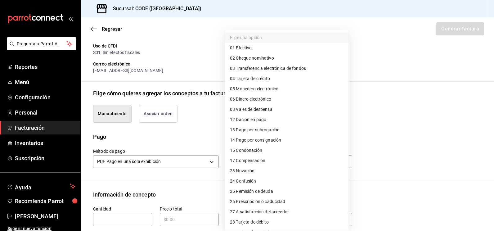
click at [265, 79] on span "04 Tarjeta de crédito" at bounding box center [250, 78] width 40 height 7
type input "04"
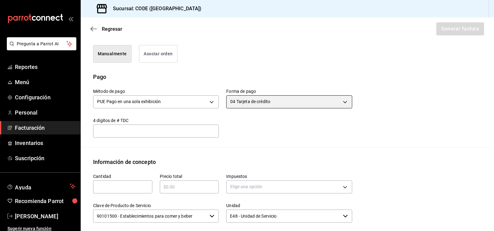
scroll to position [192, 0]
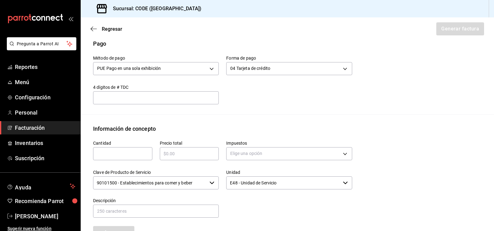
click at [137, 153] on input "text" at bounding box center [122, 153] width 59 height 7
type input "1"
type input "$1"
type input "$107576.92"
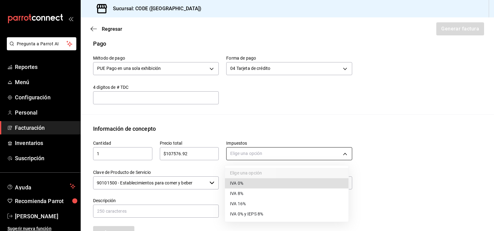
click at [264, 156] on body "Pregunta a Parrot AI Reportes Menú Configuración Personal Facturación Inventari…" at bounding box center [247, 115] width 494 height 231
click at [242, 201] on span "IVA 16%" at bounding box center [238, 204] width 16 height 7
type input "IVA_16"
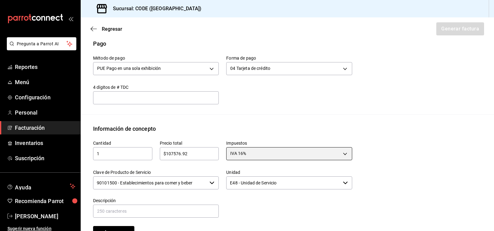
click at [208, 186] on div "90101500 - Establecimientos para comer y beber ​" at bounding box center [156, 182] width 126 height 13
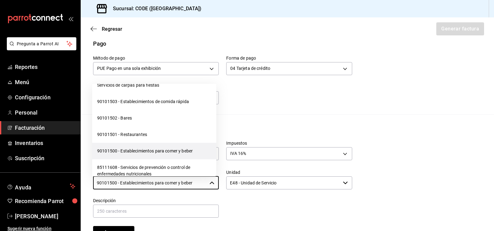
scroll to position [186, 0]
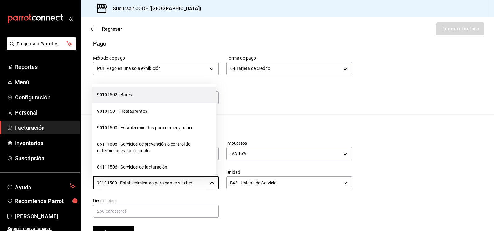
click at [134, 103] on li "90101502 - Bares" at bounding box center [154, 95] width 124 height 16
type input "90101502 - Bares"
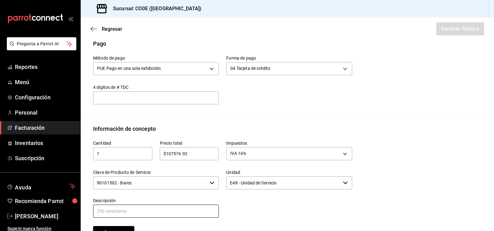
click at [173, 206] on input "text" at bounding box center [156, 211] width 126 height 13
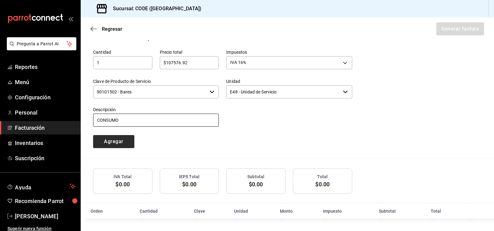
type input "CONSUMO"
click at [121, 141] on button "Agregar" at bounding box center [113, 141] width 41 height 13
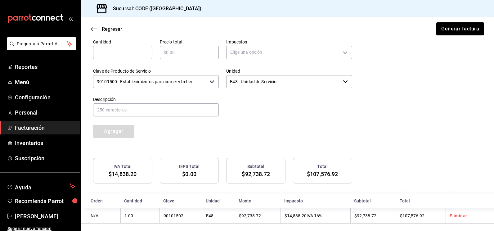
scroll to position [298, 0]
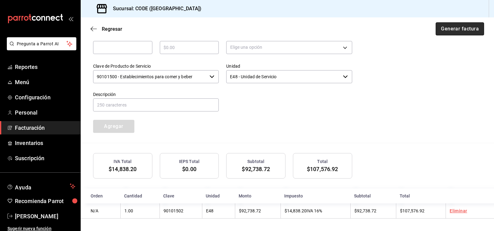
click at [446, 24] on button "Generar factura" at bounding box center [460, 28] width 48 height 13
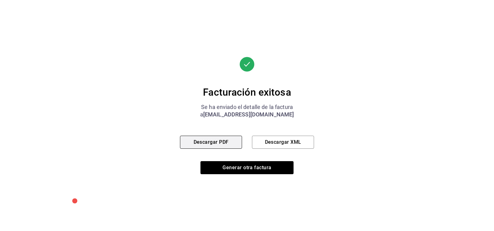
click at [224, 143] on button "Descargar PDF" at bounding box center [211, 142] width 62 height 13
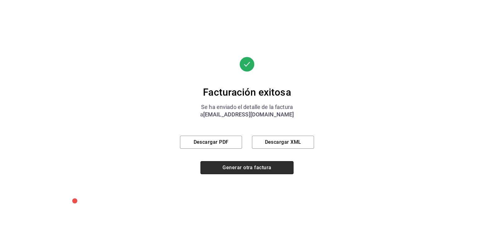
click at [252, 169] on button "Generar otra factura" at bounding box center [247, 167] width 93 height 13
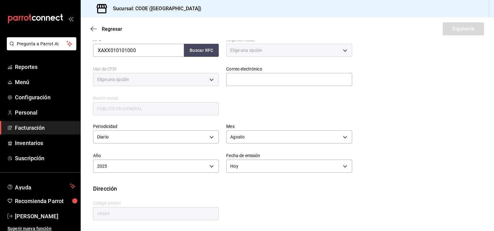
type input "616"
type input "S01"
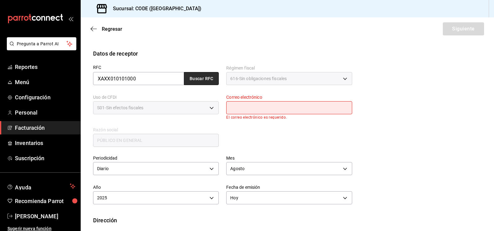
click at [206, 77] on button "Buscar RFC" at bounding box center [201, 78] width 35 height 13
type input "codevallarta@grupoalme.com"
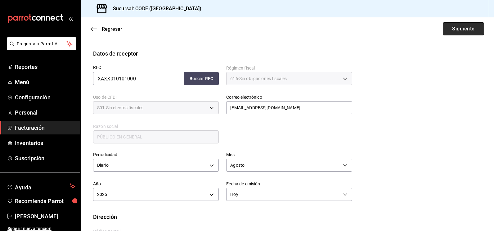
click at [451, 32] on button "Siguiente" at bounding box center [463, 28] width 41 height 13
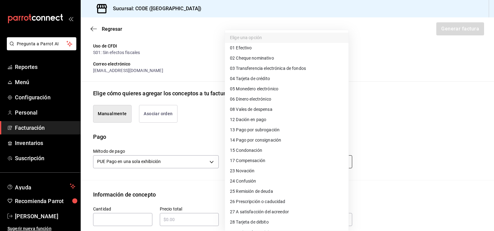
click at [276, 161] on body "Pregunta a Parrot AI Reportes Menú Configuración Personal Facturación Inventari…" at bounding box center [247, 115] width 494 height 231
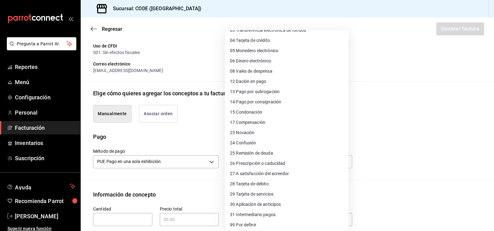
scroll to position [40, 0]
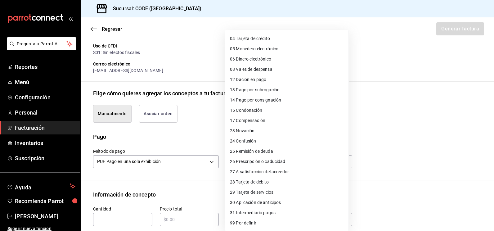
click at [256, 183] on span "28 Tarjeta de débito" at bounding box center [249, 182] width 39 height 7
type input "28"
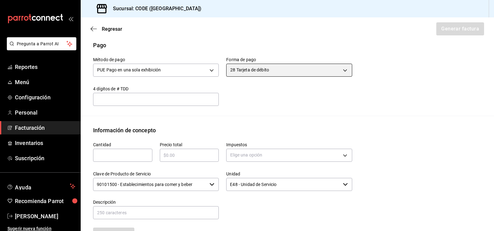
scroll to position [223, 0]
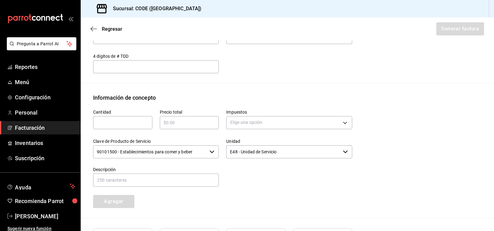
click at [127, 128] on div "​" at bounding box center [122, 122] width 59 height 13
type input "1"
type input "$87233.29"
click at [266, 125] on body "Pregunta a Parrot AI Reportes Menú Configuración Personal Facturación Inventari…" at bounding box center [247, 115] width 494 height 231
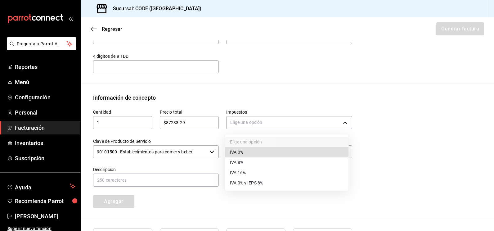
click at [248, 172] on li "IVA 16%" at bounding box center [287, 173] width 124 height 10
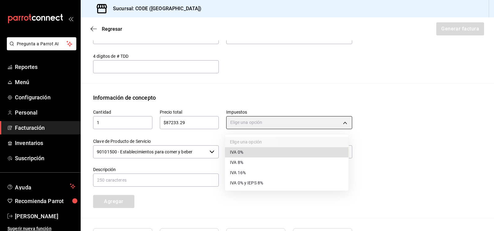
type input "IVA_16"
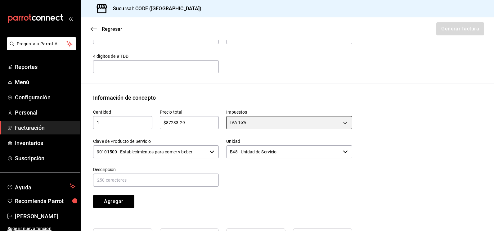
click at [211, 152] on icon "button" at bounding box center [212, 151] width 5 height 5
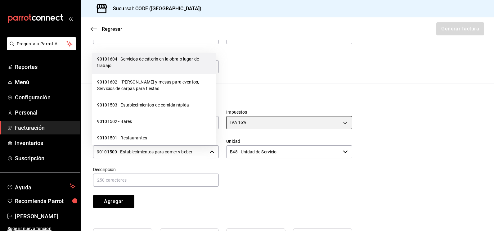
scroll to position [155, 0]
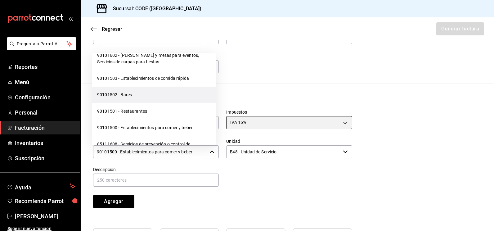
click at [131, 103] on li "90101502 - Bares" at bounding box center [154, 95] width 124 height 16
type input "90101502 - Bares"
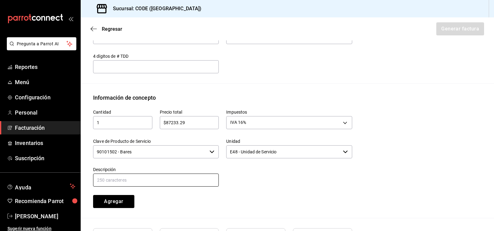
click at [170, 179] on input "text" at bounding box center [156, 180] width 126 height 13
type input "CONSUMO"
click at [128, 199] on button "Agregar" at bounding box center [113, 201] width 41 height 13
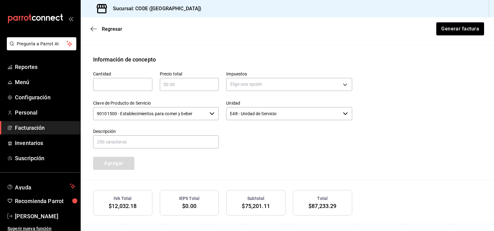
scroll to position [298, 0]
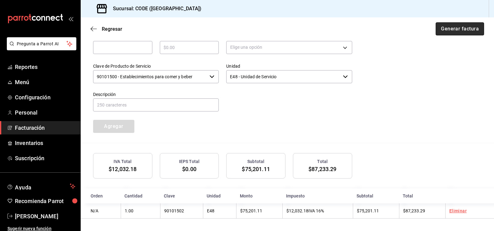
click at [451, 24] on button "Generar factura" at bounding box center [460, 28] width 48 height 13
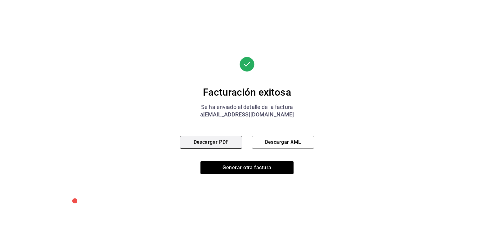
click at [218, 141] on button "Descargar PDF" at bounding box center [211, 142] width 62 height 13
